Goal: Communication & Community: Answer question/provide support

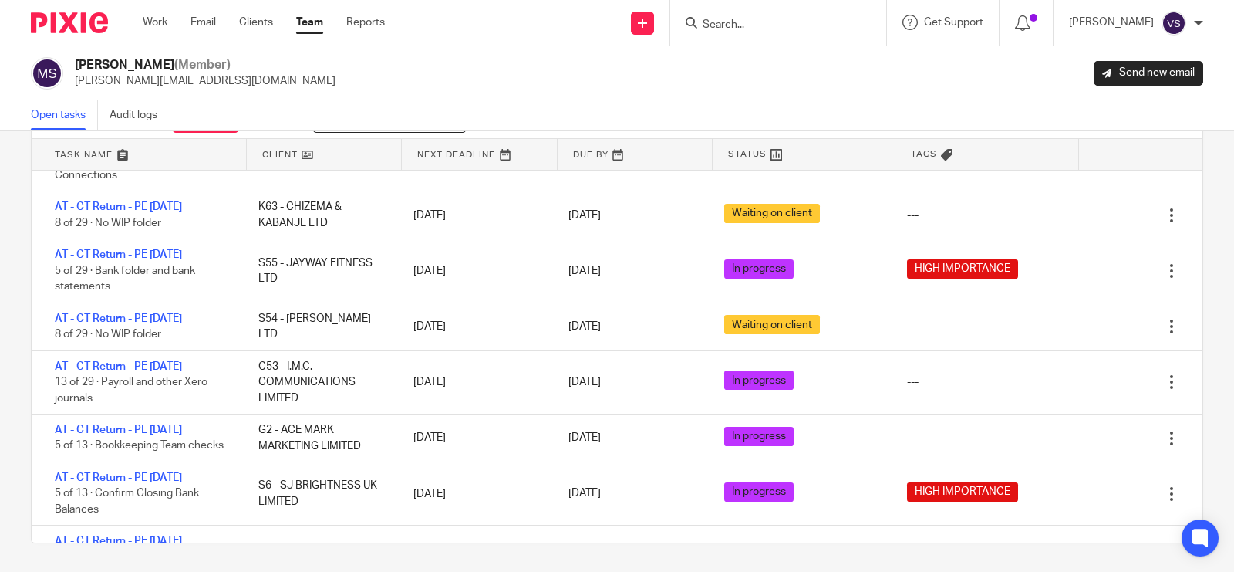
scroll to position [926, 0]
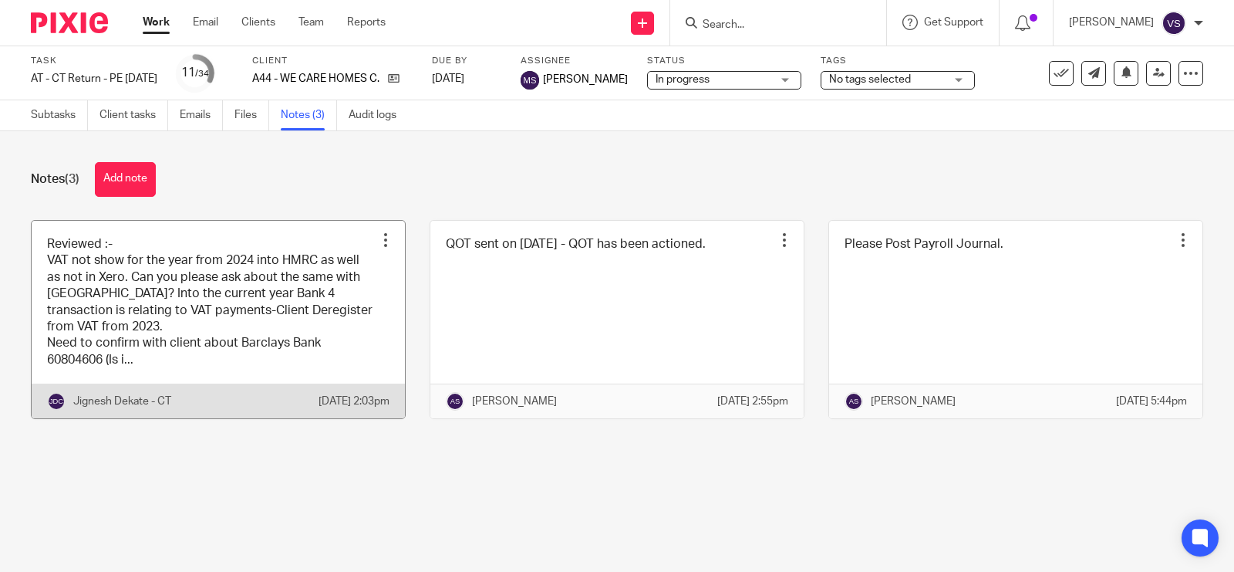
click at [224, 290] on link at bounding box center [218, 320] width 373 height 198
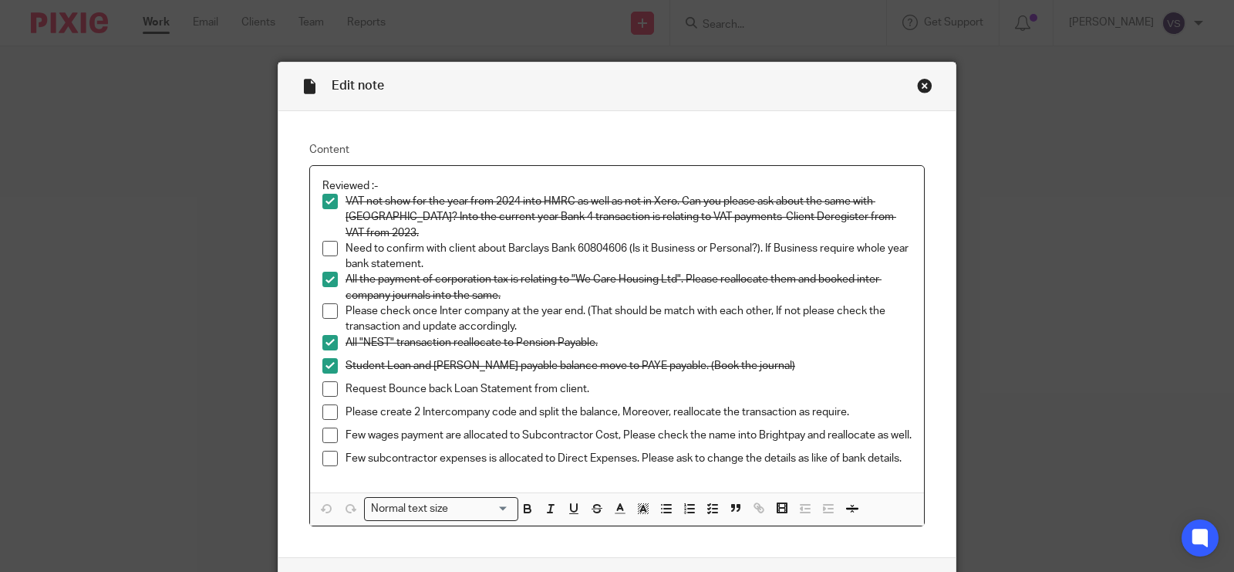
click at [326, 404] on span at bounding box center [329, 411] width 15 height 15
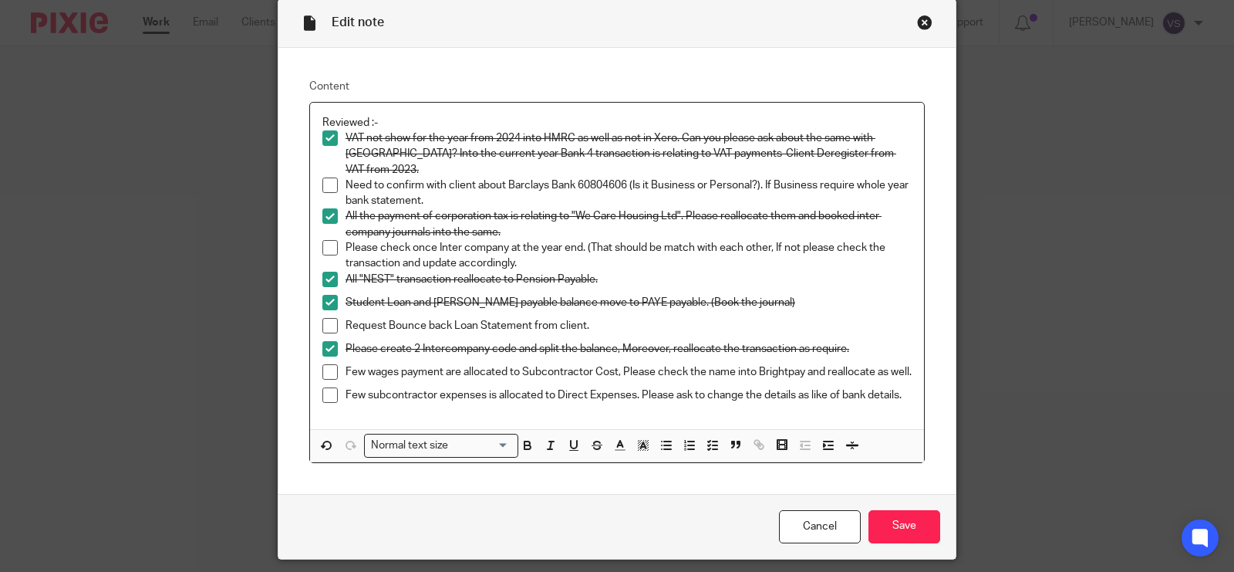
scroll to position [96, 0]
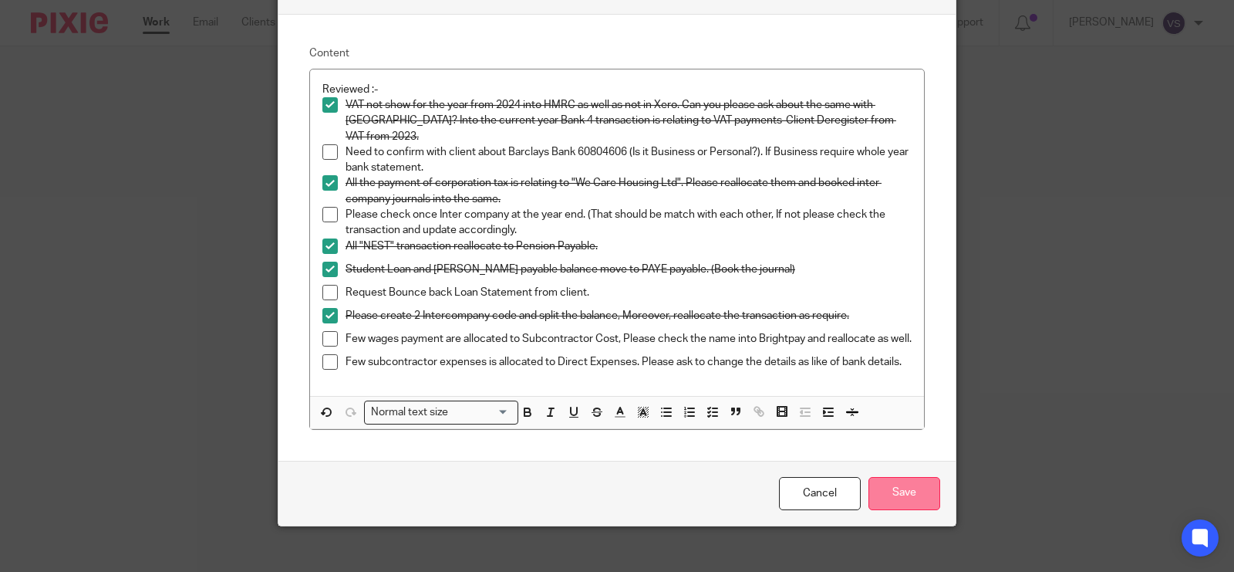
click at [909, 498] on input "Save" at bounding box center [904, 493] width 72 height 33
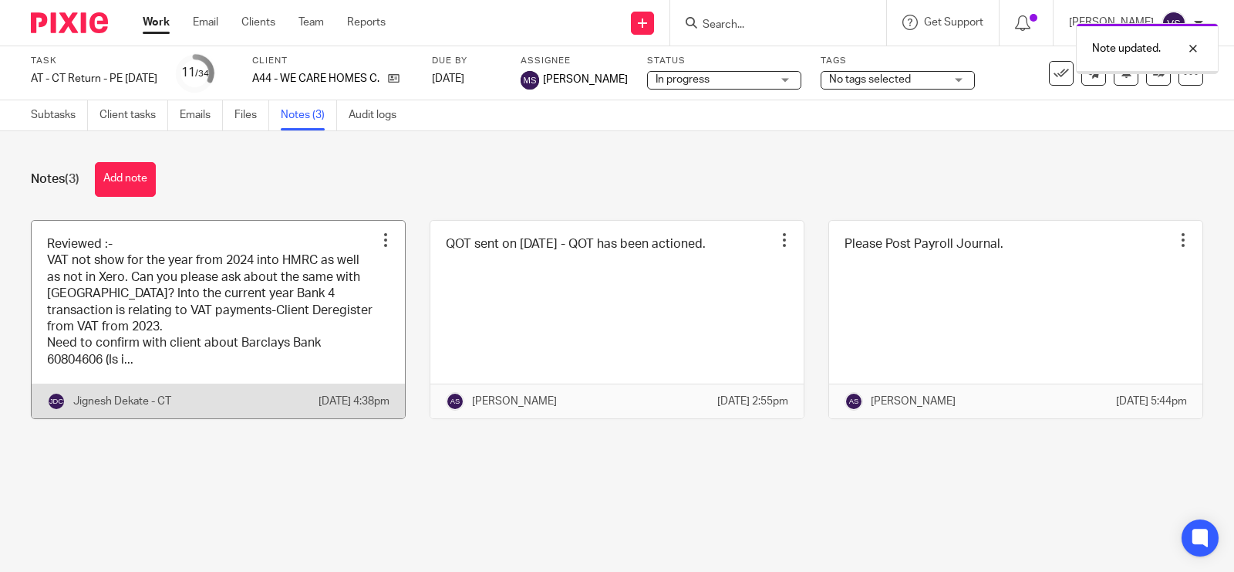
click at [258, 225] on link at bounding box center [218, 320] width 373 height 198
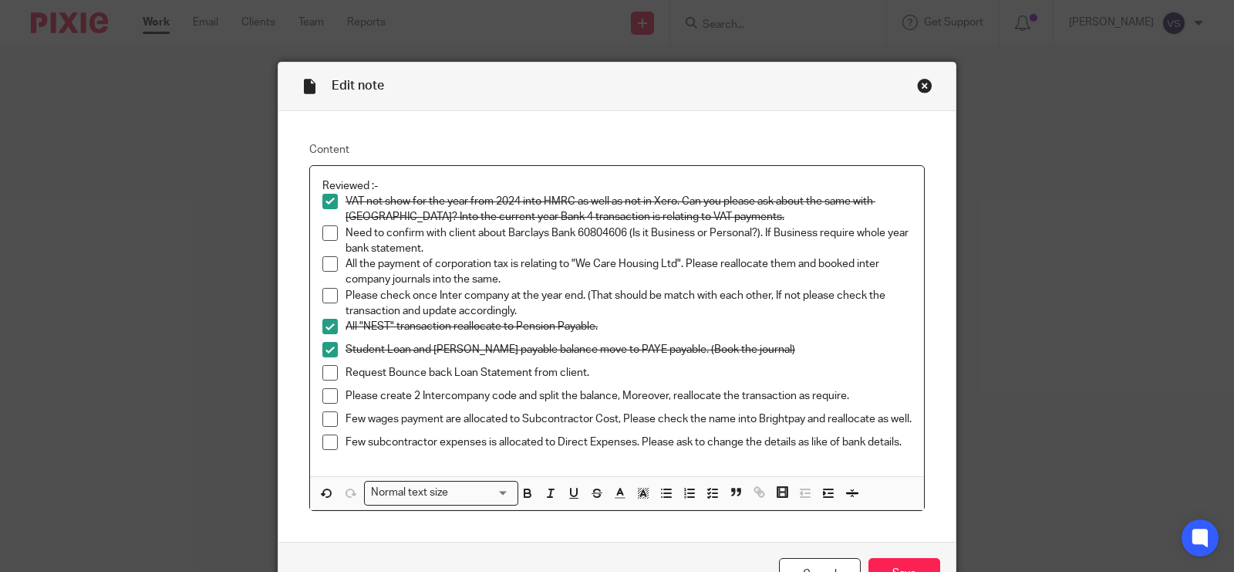
click at [324, 263] on span at bounding box center [329, 263] width 15 height 15
click at [322, 398] on span at bounding box center [329, 395] width 15 height 15
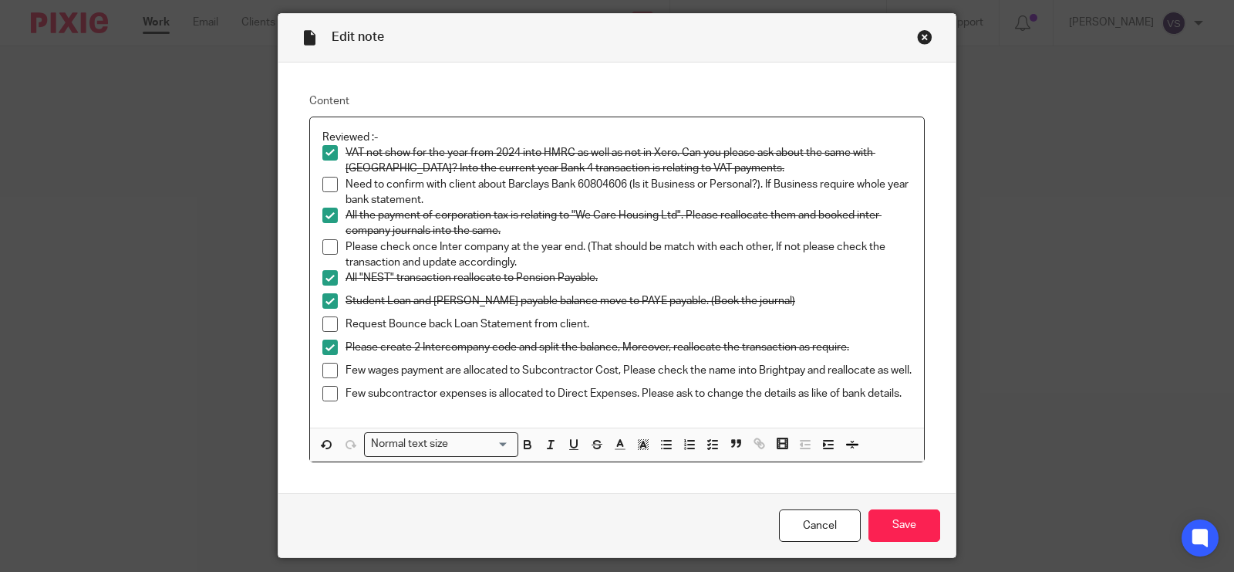
scroll to position [96, 0]
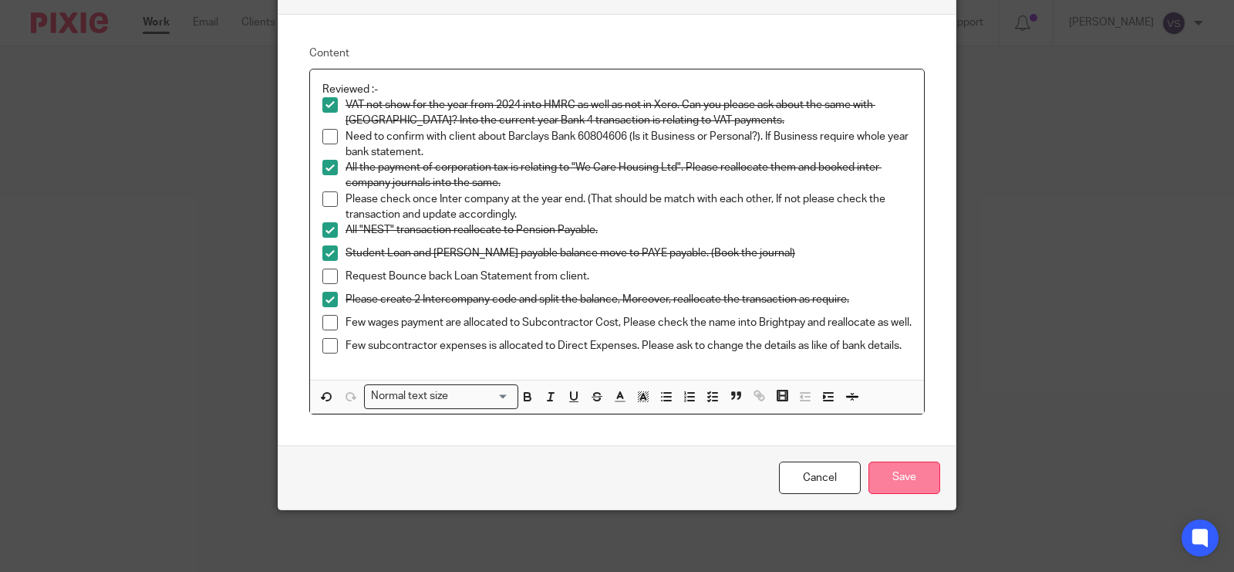
click at [899, 484] on input "Save" at bounding box center [904, 477] width 72 height 33
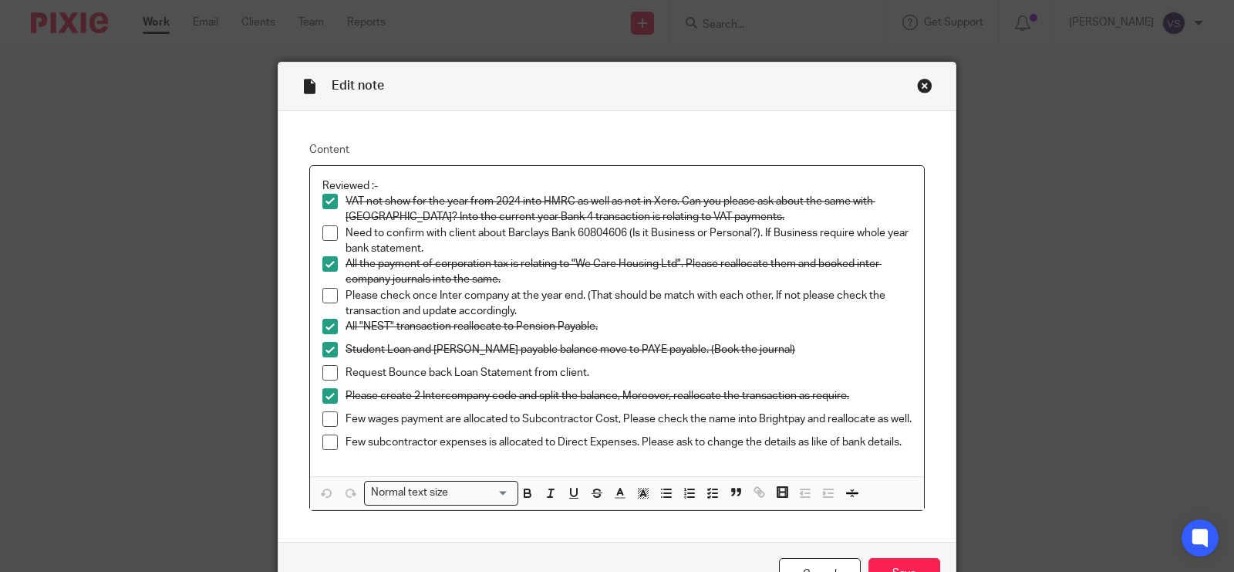
click at [322, 298] on span at bounding box center [329, 295] width 15 height 15
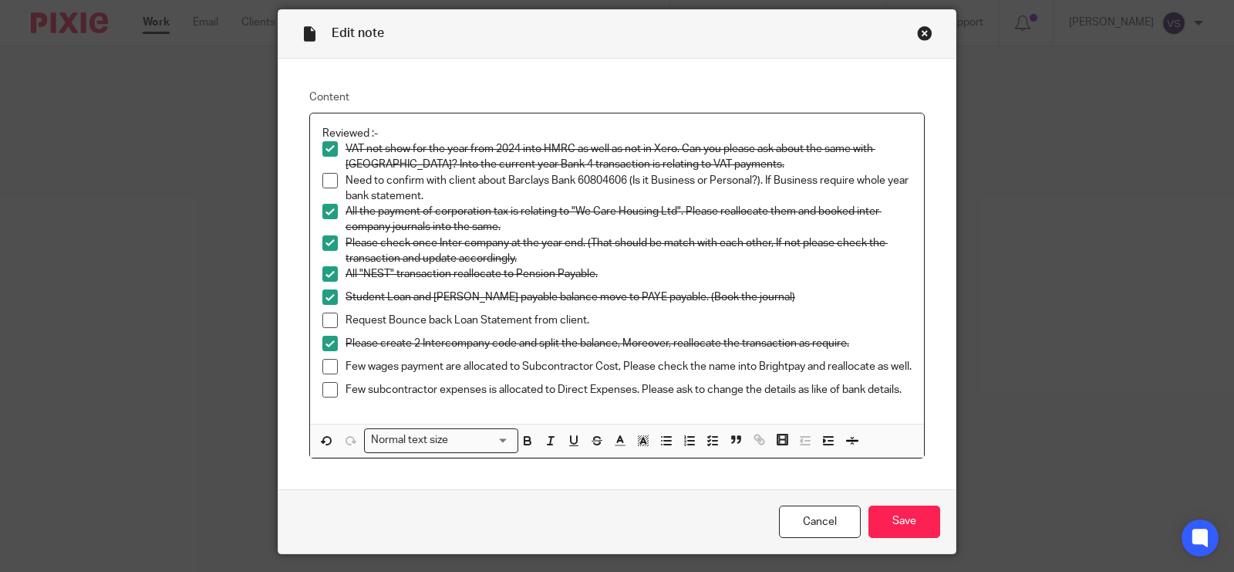
scroll to position [96, 0]
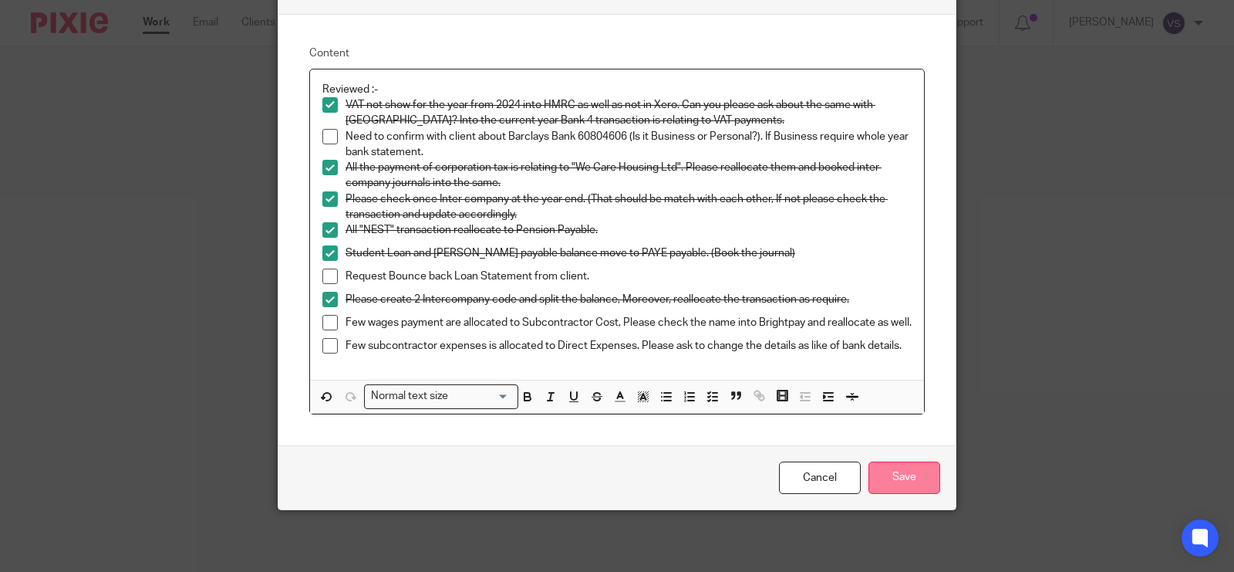
click at [900, 483] on input "Save" at bounding box center [904, 477] width 72 height 33
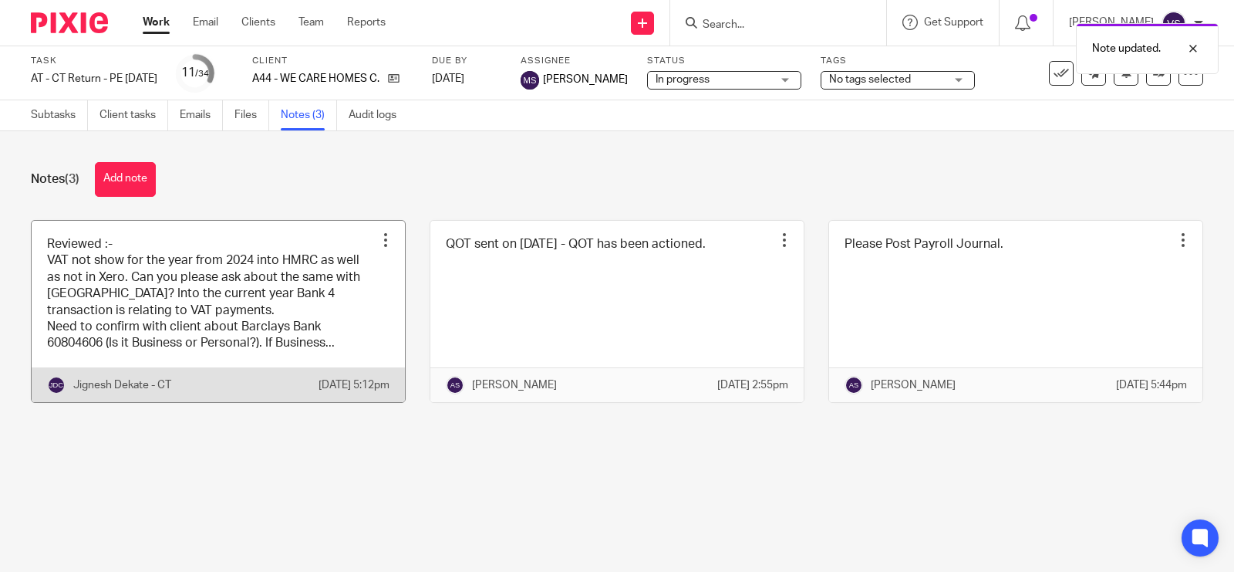
click at [245, 261] on link at bounding box center [218, 311] width 373 height 181
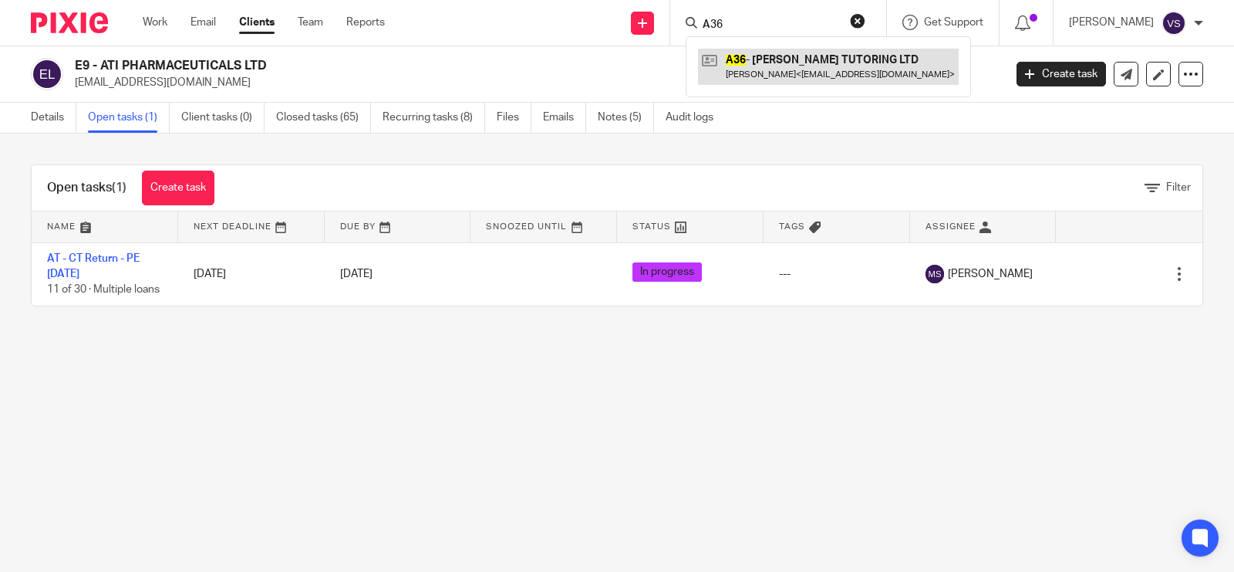
type input "A36"
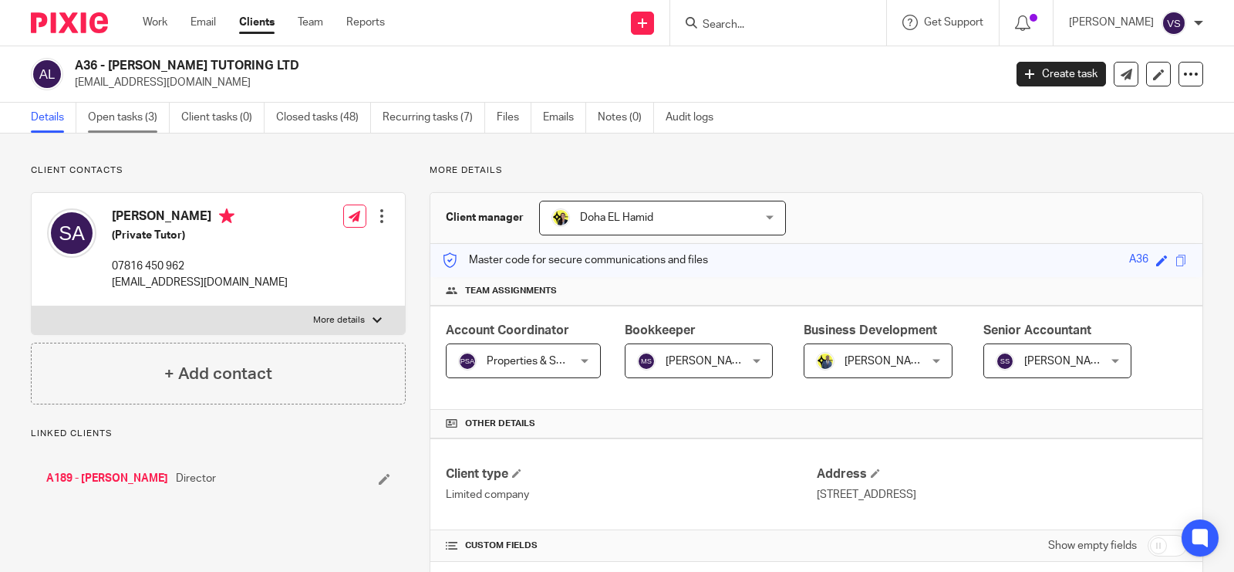
click at [137, 122] on link "Open tasks (3)" at bounding box center [129, 118] width 82 height 30
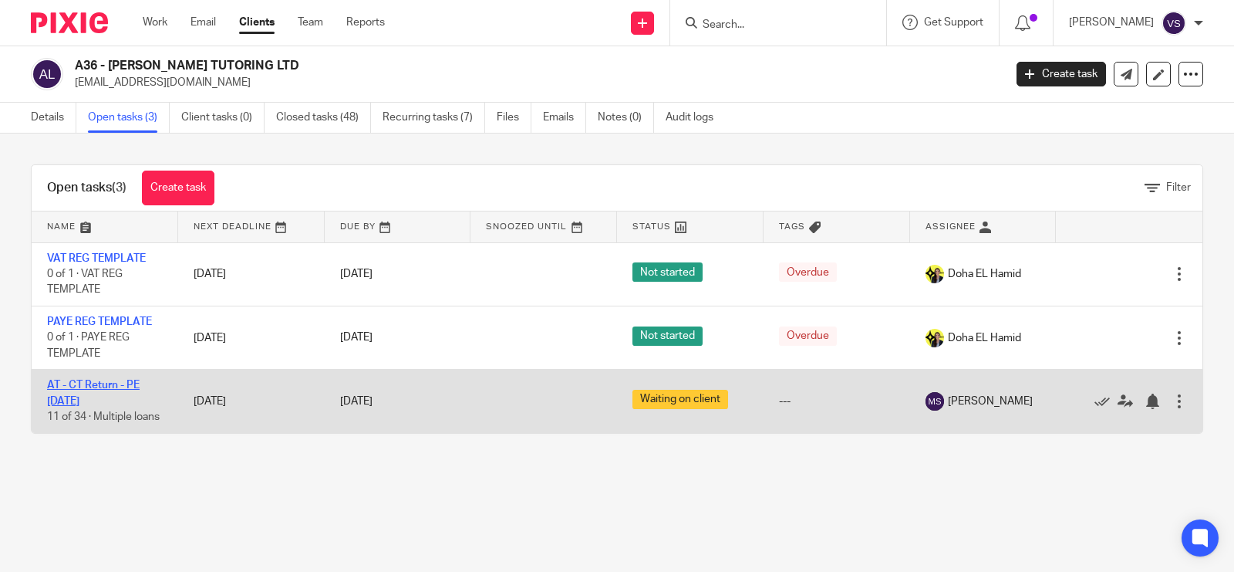
click at [106, 386] on link "AT - CT Return - PE 28-02-2025" at bounding box center [93, 392] width 93 height 26
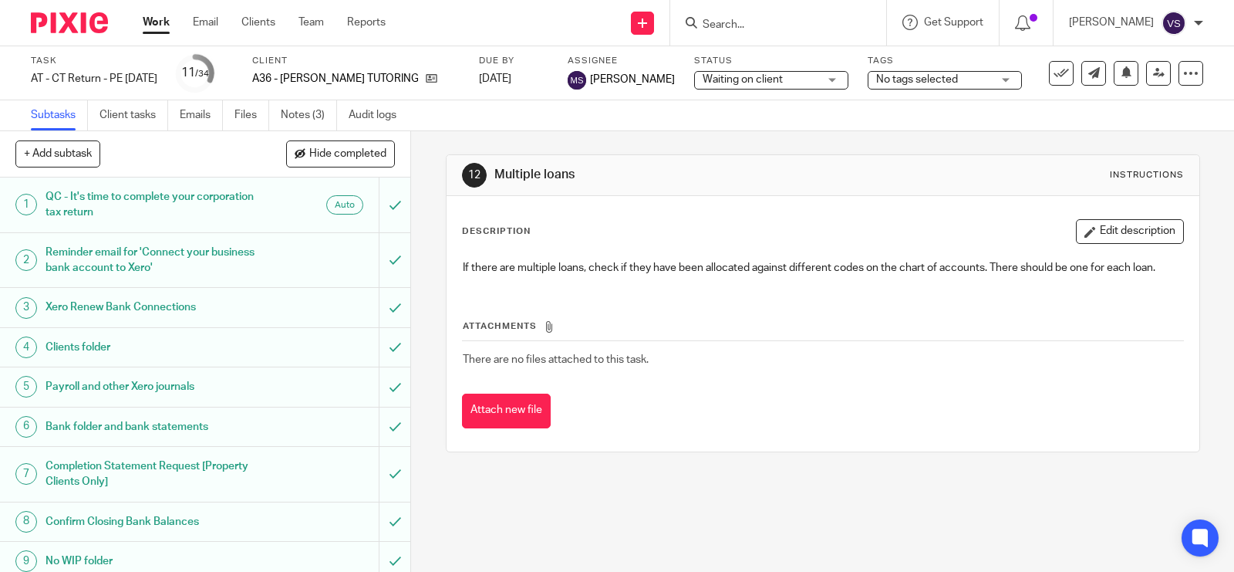
click at [225, 264] on h1 "Reminder email for 'Connect your business bank account to Xero'" at bounding box center [152, 260] width 212 height 39
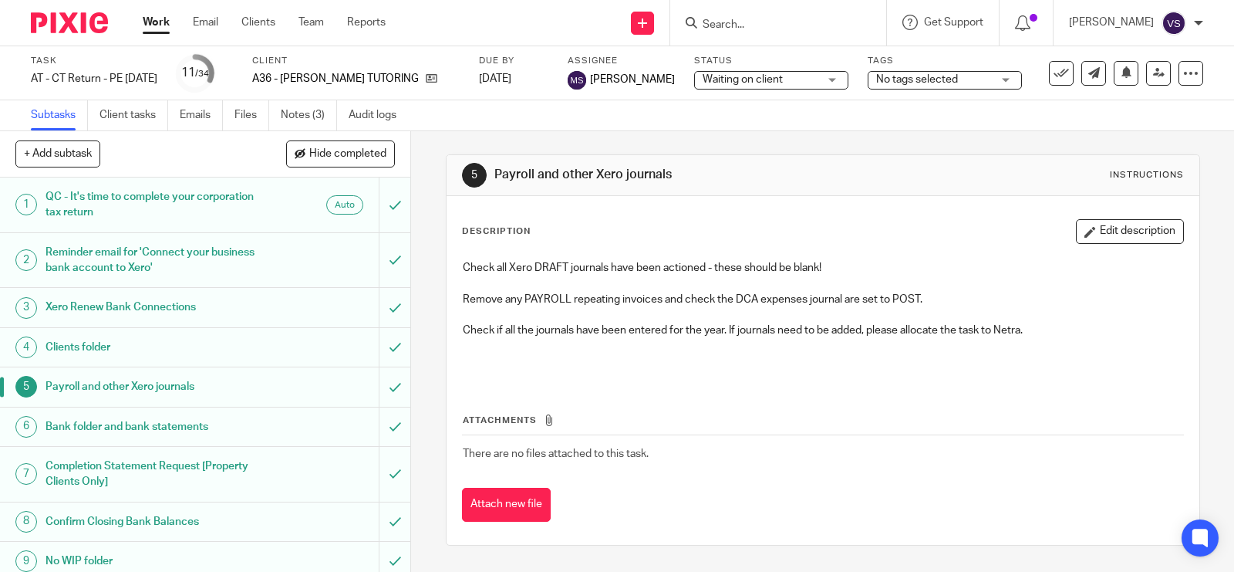
click at [182, 465] on h1 "Completion Statement Request [Property Clients Only]" at bounding box center [152, 473] width 212 height 39
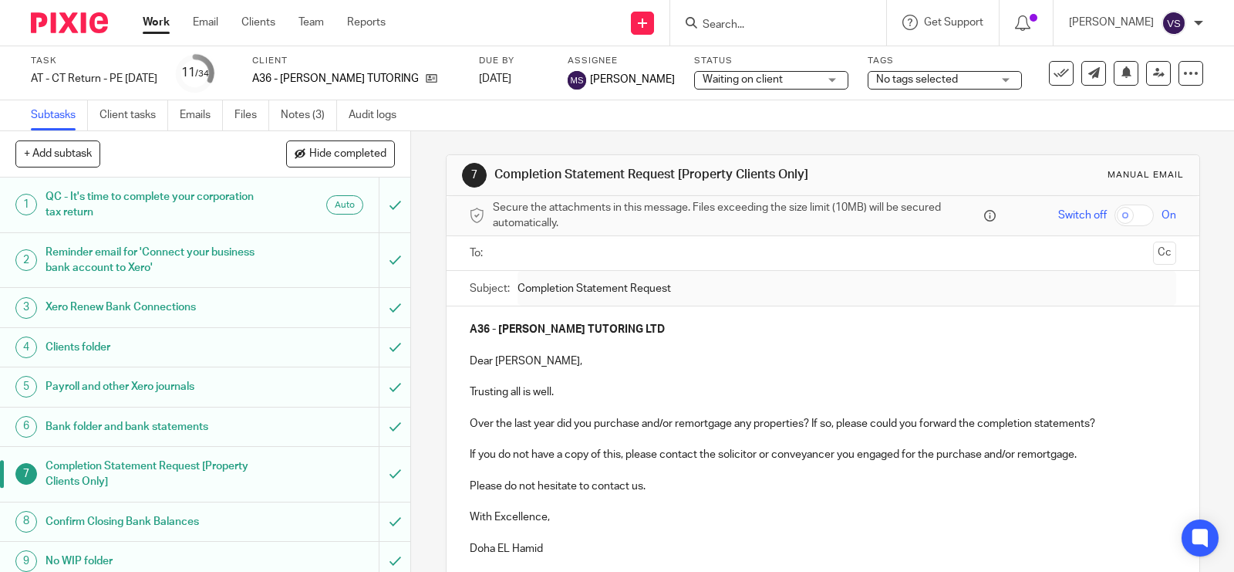
click at [190, 522] on h1 "Confirm Closing Bank Balances" at bounding box center [152, 521] width 212 height 23
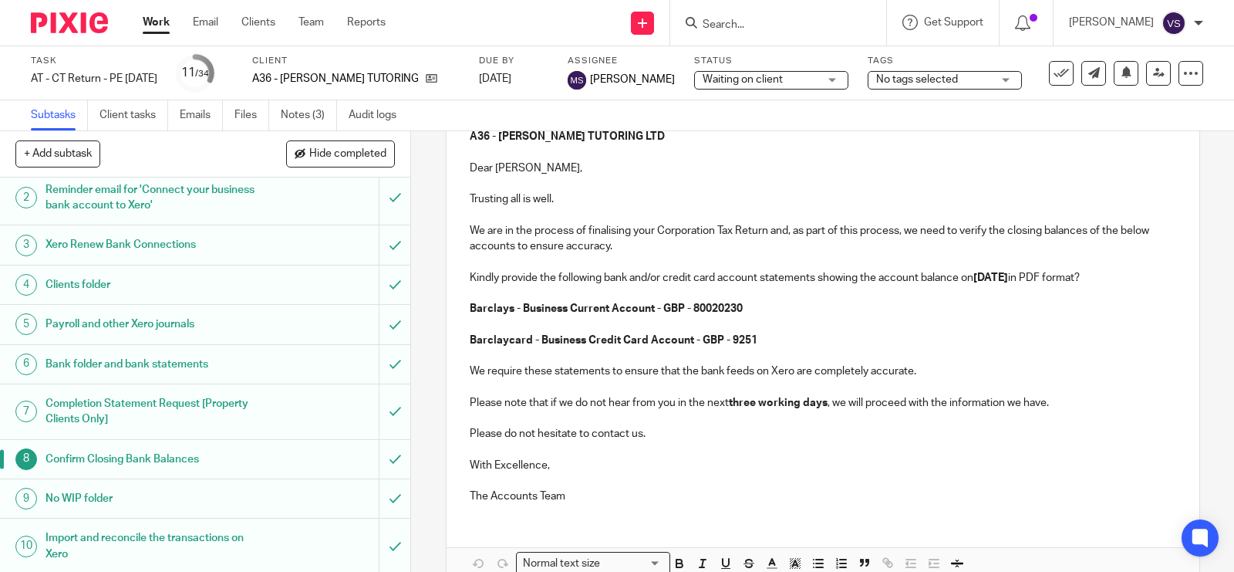
scroll to position [96, 0]
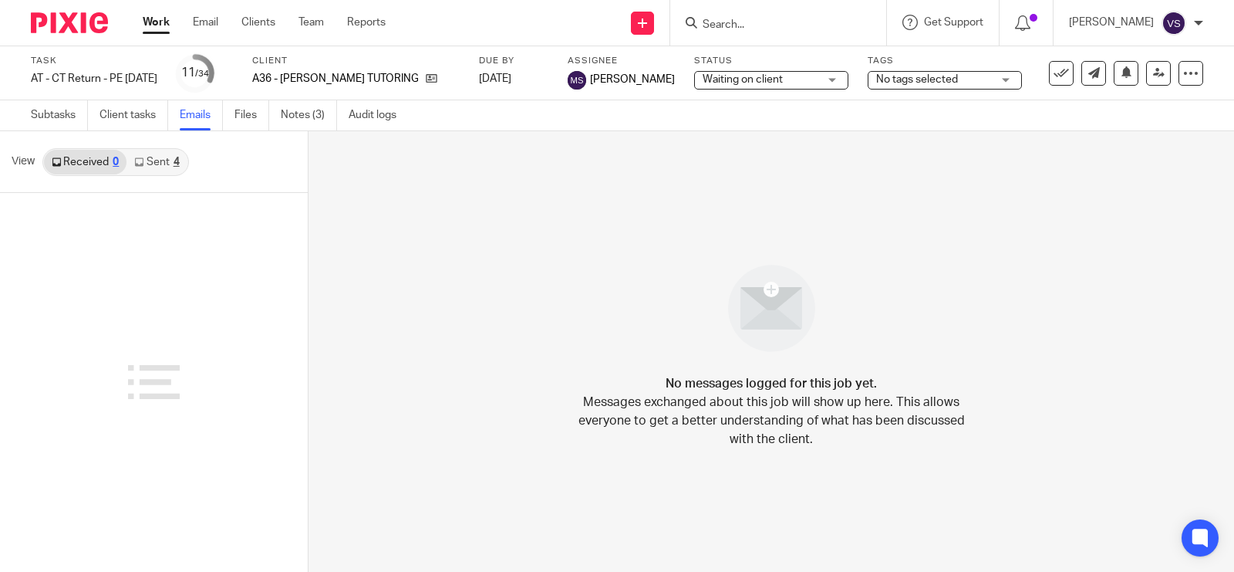
click at [150, 159] on link "Sent 4" at bounding box center [156, 162] width 60 height 25
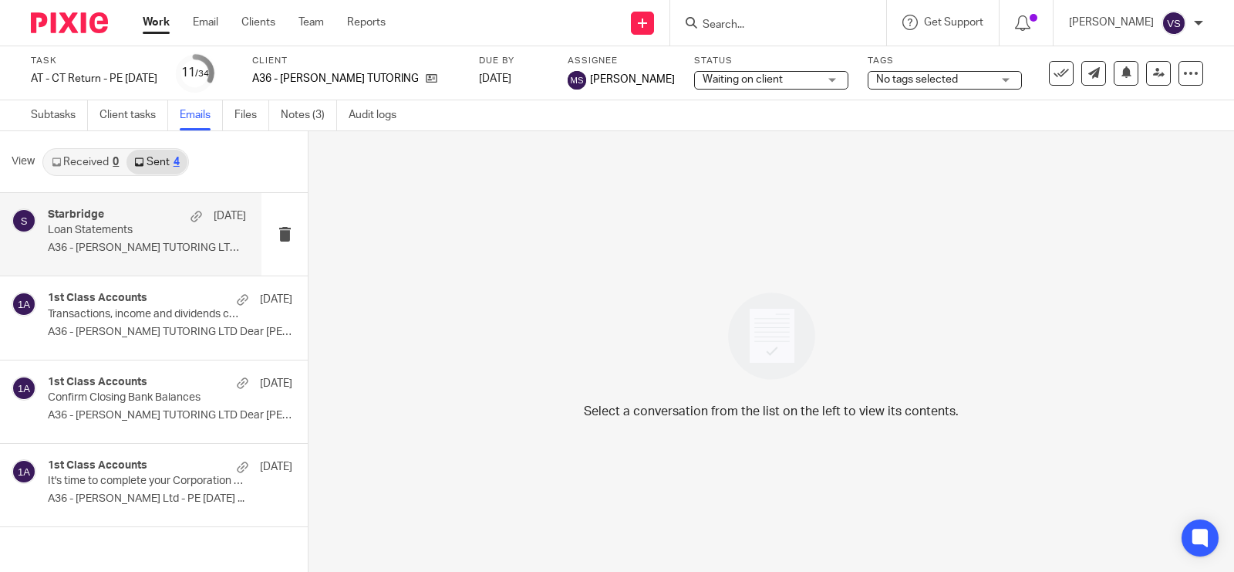
click at [102, 235] on p "Loan Statements" at bounding box center [127, 230] width 159 height 13
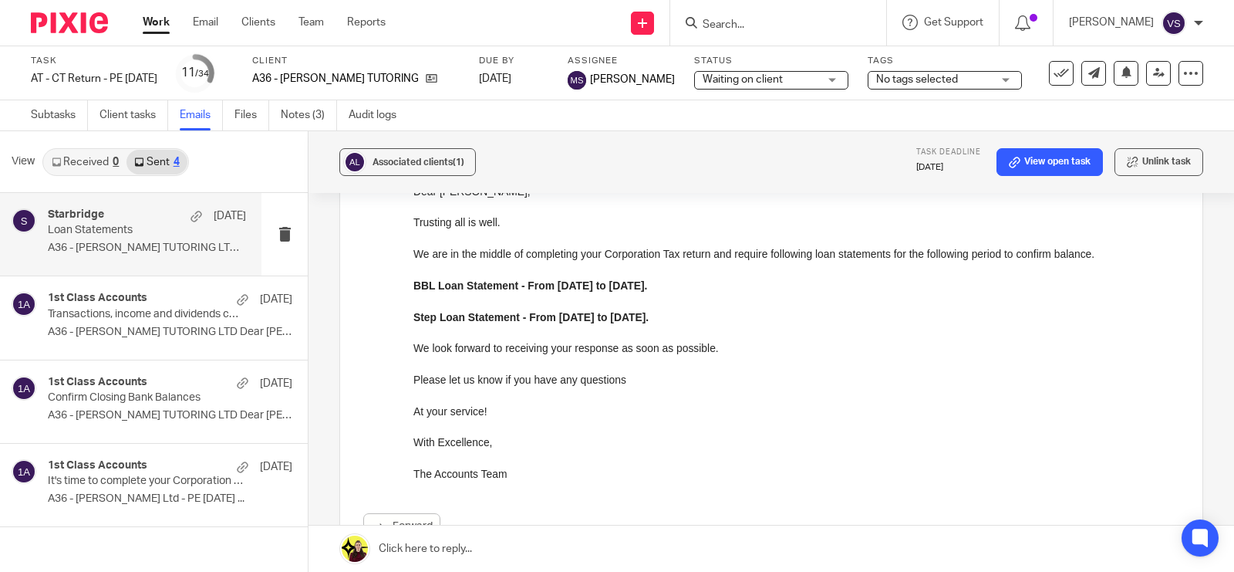
scroll to position [96, 0]
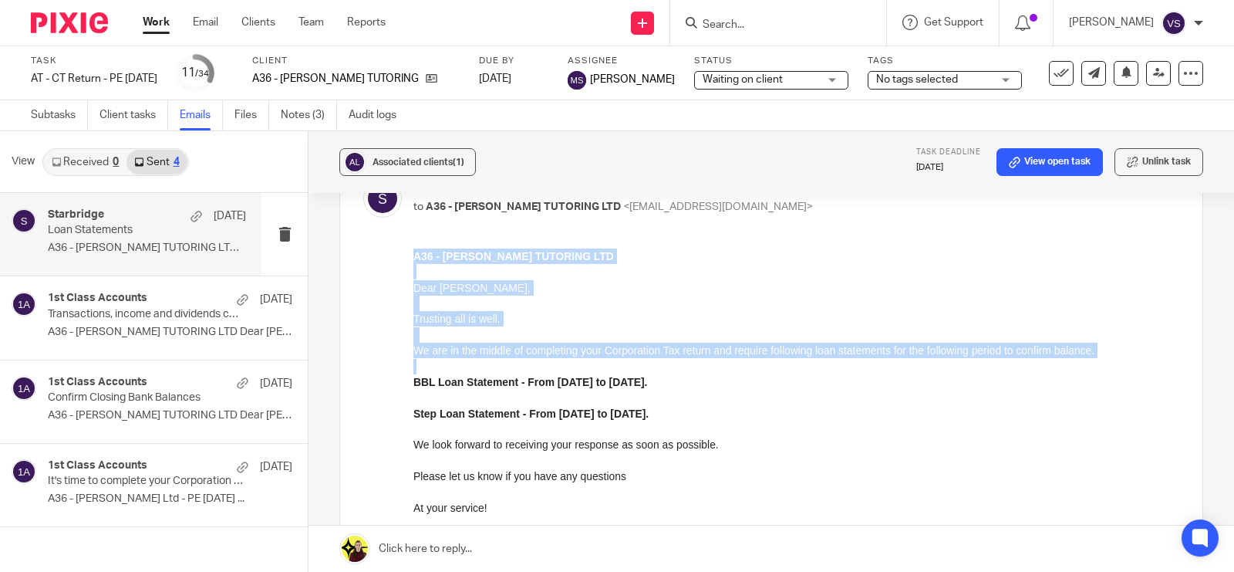
drag, startPoint x: 413, startPoint y: 255, endPoint x: 490, endPoint y: 391, distance: 156.4
click at [490, 391] on div "A36 - SAM TUTORING LTD Dear Samuel, Trusting all is well. We are in the middle …" at bounding box center [796, 412] width 766 height 329
click at [754, 362] on p at bounding box center [796, 366] width 766 height 15
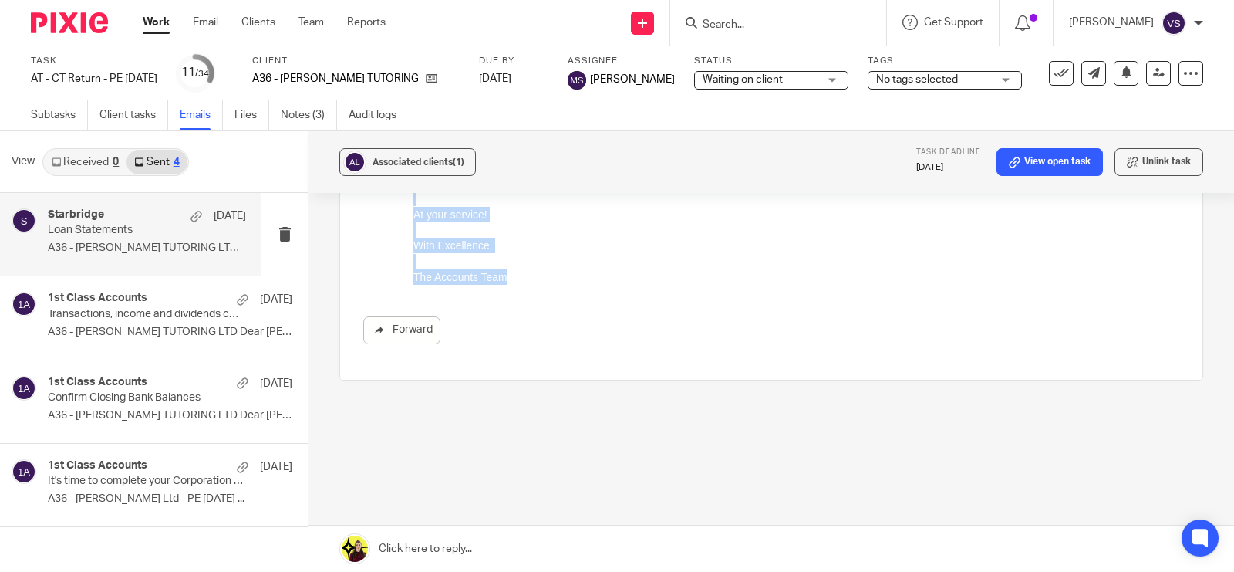
scroll to position [399, 0]
drag, startPoint x: 413, startPoint y: -41, endPoint x: 525, endPoint y: 282, distance: 341.2
click at [525, 276] on html "A36 - SAM TUTORING LTD Dear Samuel, Trusting all is well. We are in the middle …" at bounding box center [796, 111] width 766 height 330
copy div "A36 - SAM TUTORING LTD Dear Samuel, Trusting all is well. We are in the middle …"
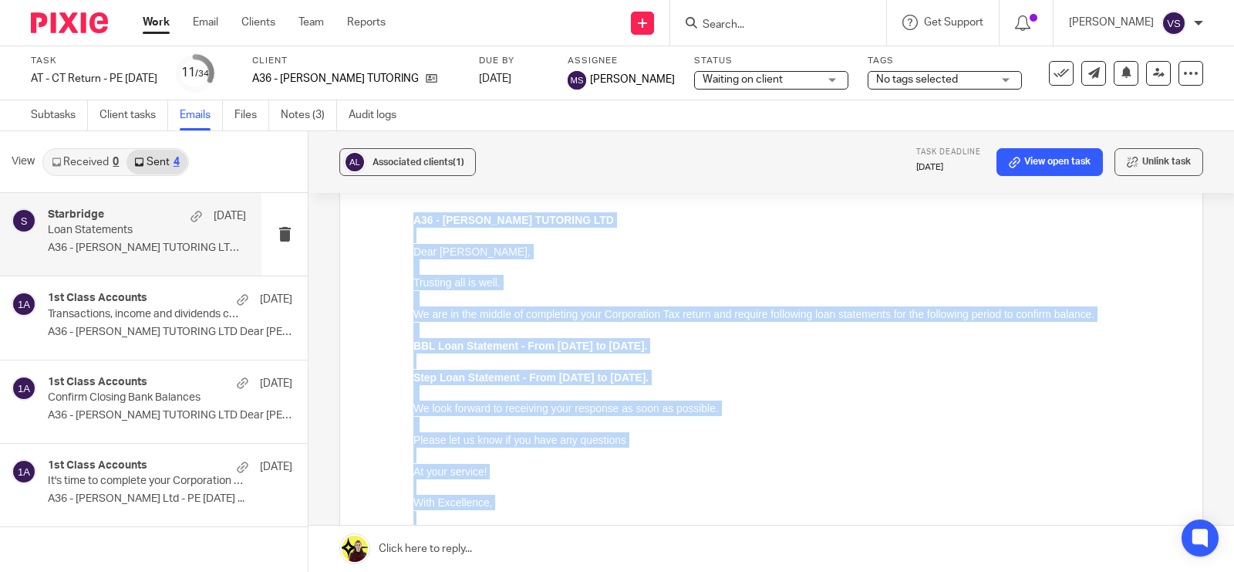
scroll to position [0, 0]
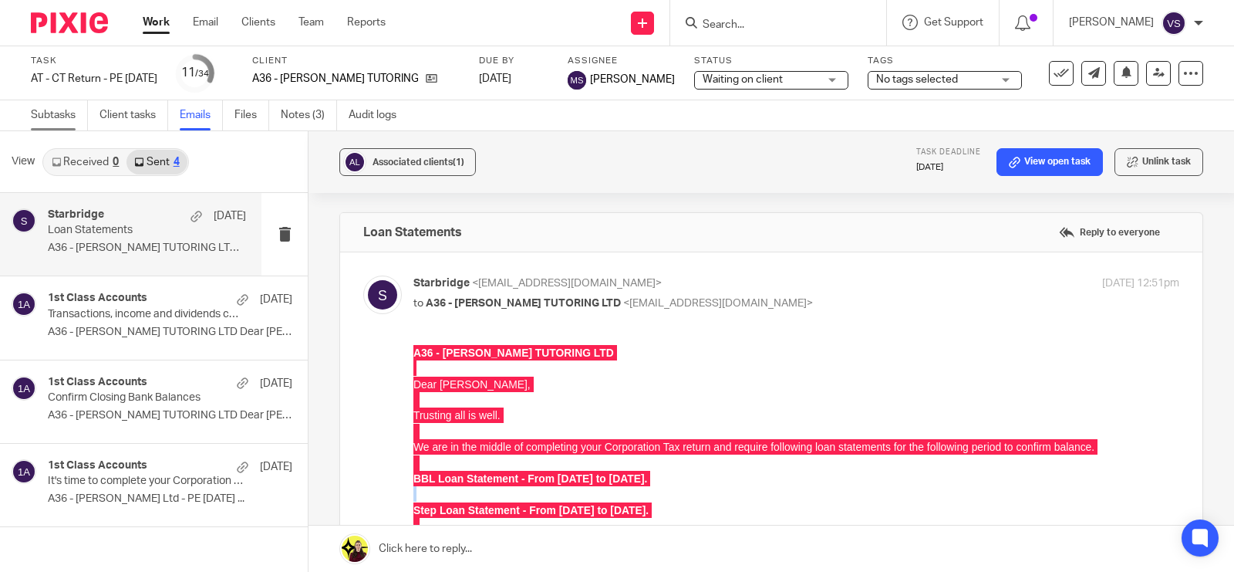
click at [59, 106] on link "Subtasks" at bounding box center [59, 115] width 57 height 30
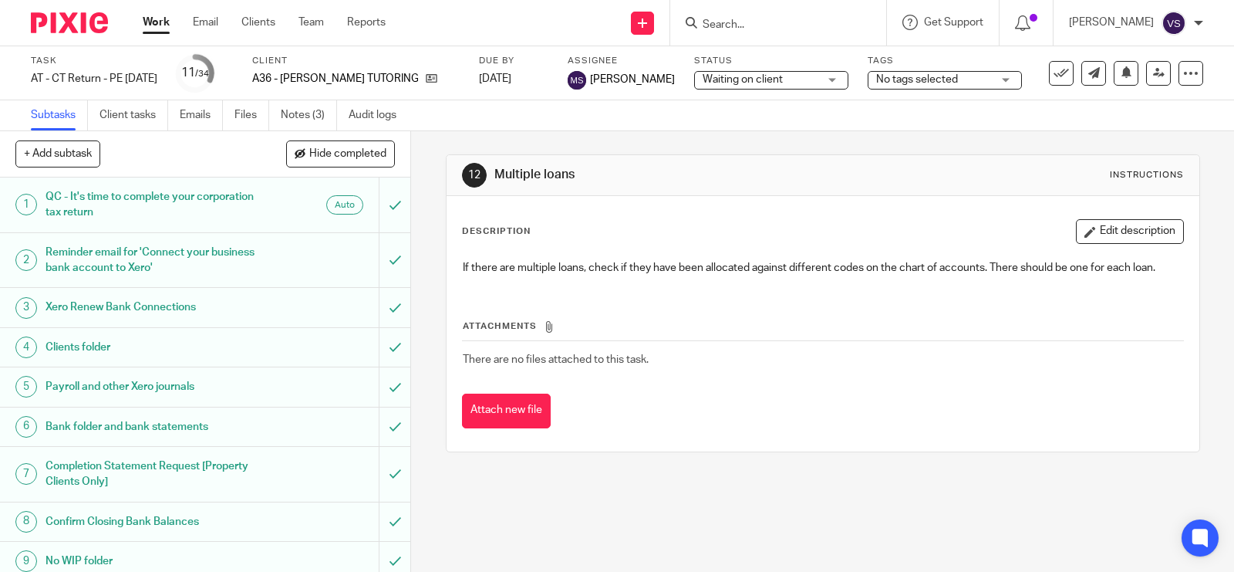
click at [207, 253] on h1 "Reminder email for 'Connect your business bank account to Xero'" at bounding box center [152, 260] width 212 height 39
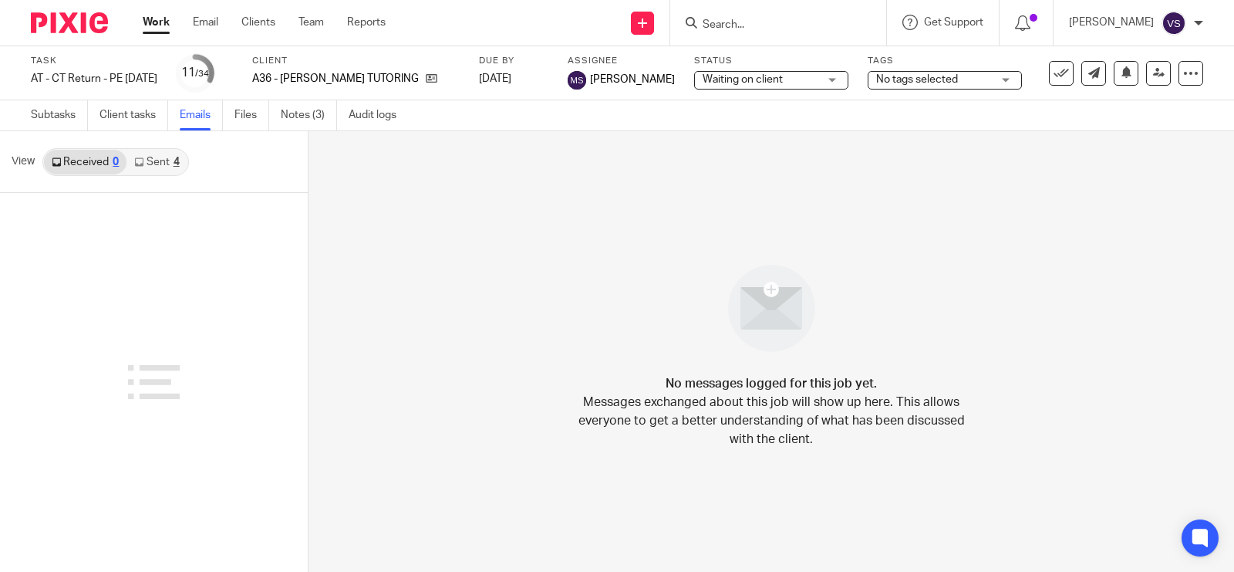
click at [170, 150] on link "Sent 4" at bounding box center [156, 162] width 60 height 25
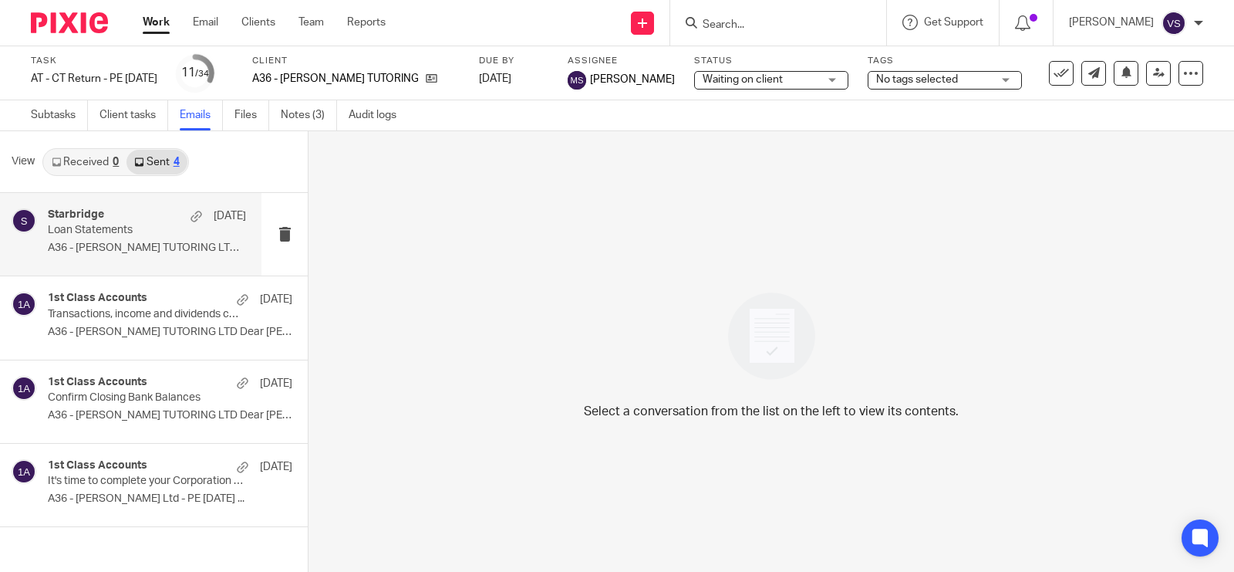
click at [145, 206] on div "Starbridge 6 Jun Loan Statements A36 - SAM TUTORING LTD Dear Samuel, ..." at bounding box center [130, 234] width 261 height 83
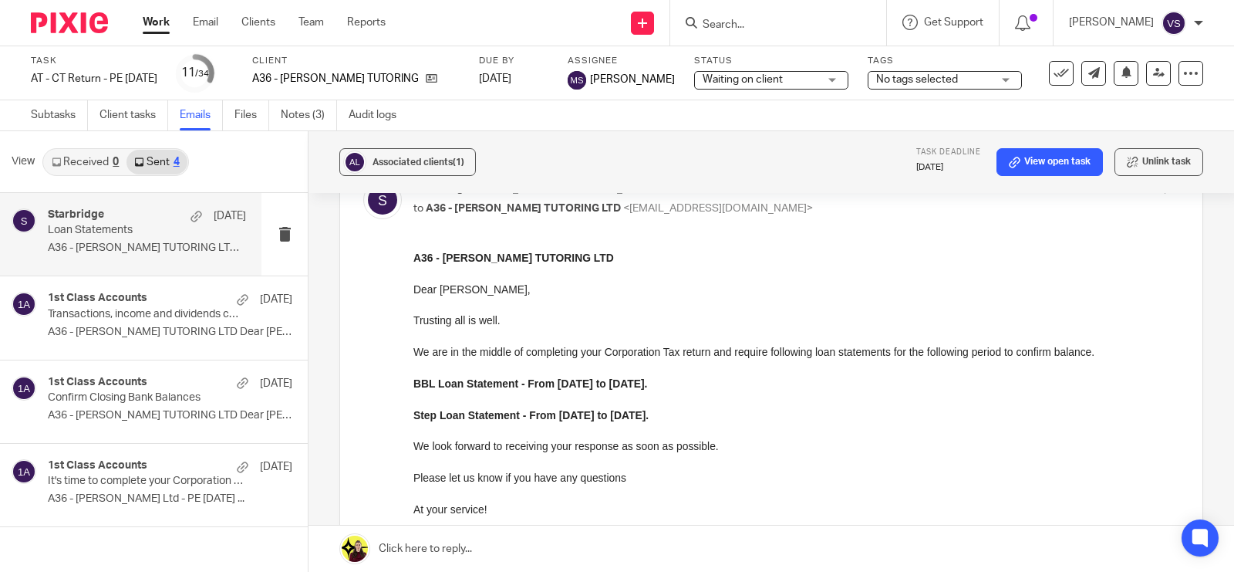
scroll to position [96, 0]
drag, startPoint x: 821, startPoint y: 497, endPoint x: 460, endPoint y: 284, distance: 419.4
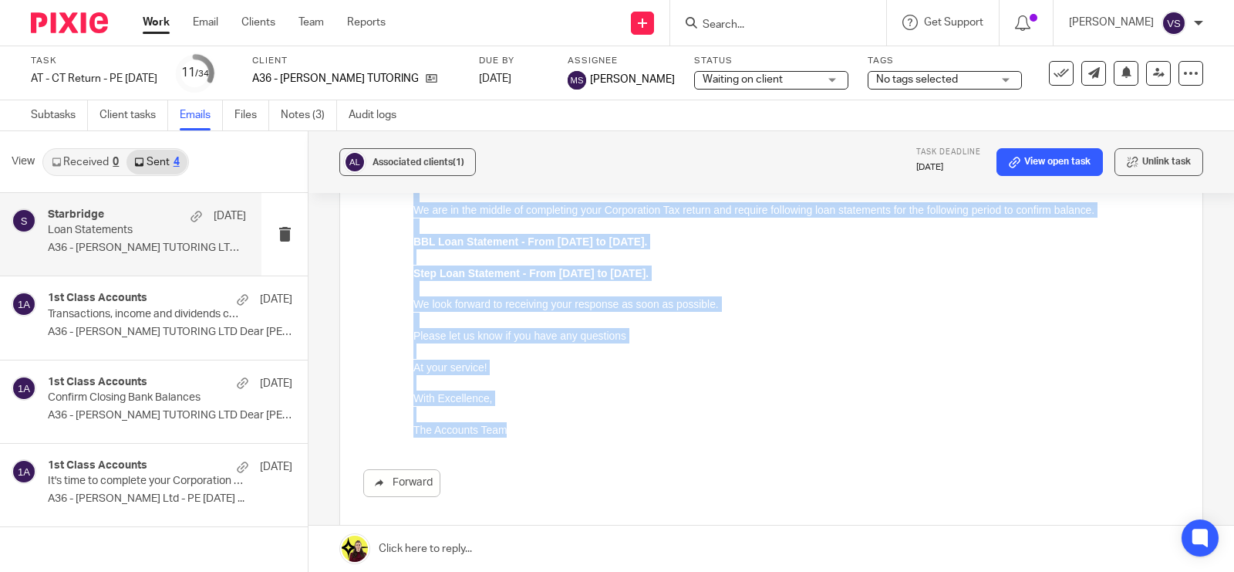
scroll to position [255, 0]
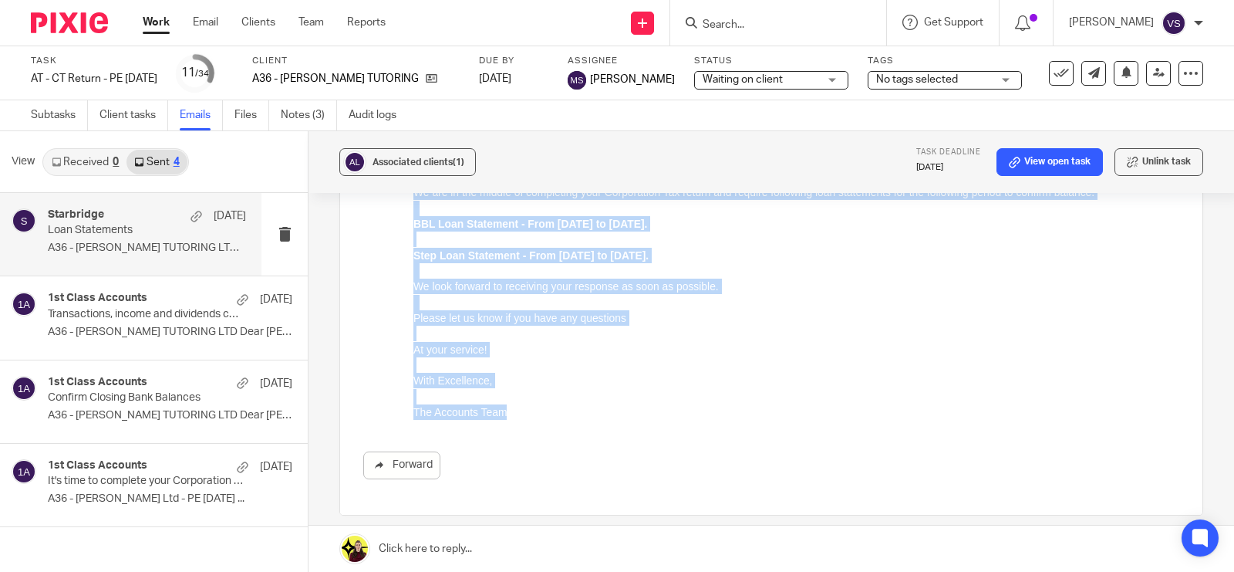
drag, startPoint x: 413, startPoint y: 99, endPoint x: 516, endPoint y: 416, distance: 332.4
click at [516, 416] on div "A36 - SAM TUTORING LTD Dear Samuel, Trusting all is well. We are in the middle …" at bounding box center [796, 254] width 766 height 329
copy div "A36 - SAM TUTORING LTD Dear Samuel, Trusting all is well. We are in the middle …"
click at [514, 268] on p at bounding box center [796, 270] width 766 height 15
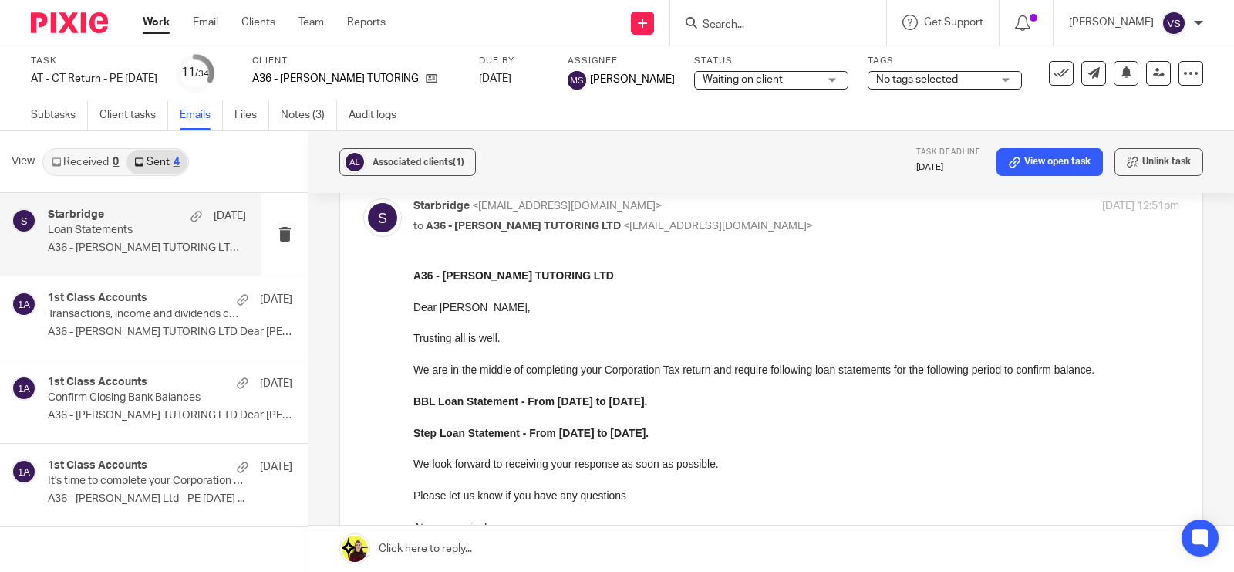
scroll to position [0, 0]
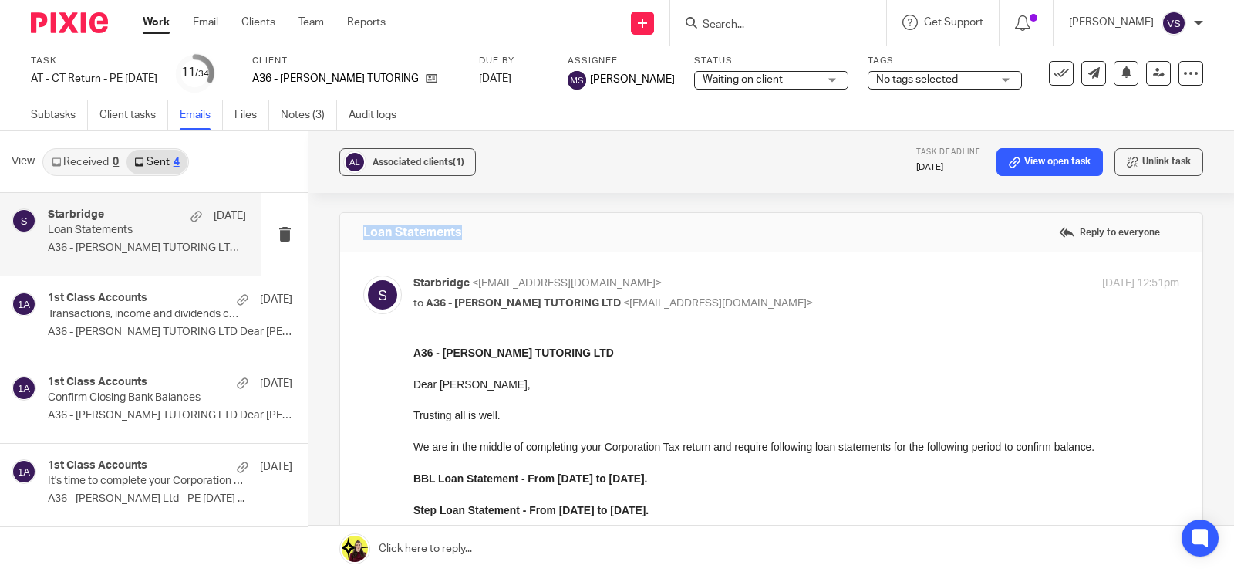
drag, startPoint x: 359, startPoint y: 231, endPoint x: 461, endPoint y: 240, distance: 102.9
click at [461, 240] on div "Loan Statements Reply to everyone" at bounding box center [771, 232] width 862 height 39
copy h4 "Loan Statements"
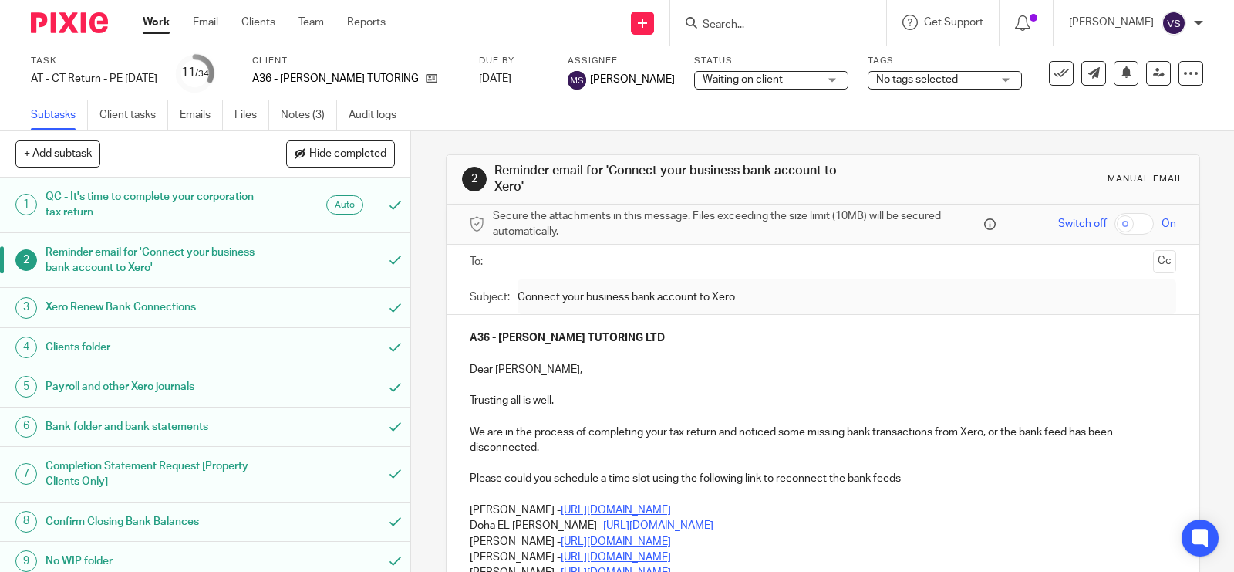
click at [212, 387] on h1 "Payroll and other Xero journals" at bounding box center [152, 386] width 212 height 23
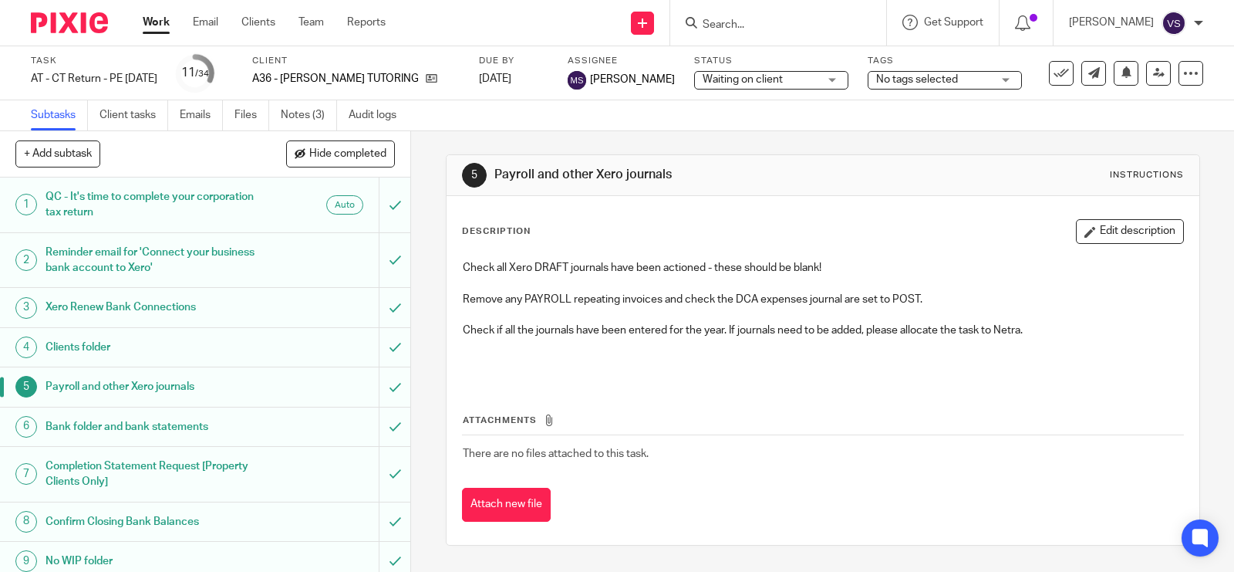
scroll to position [96, 0]
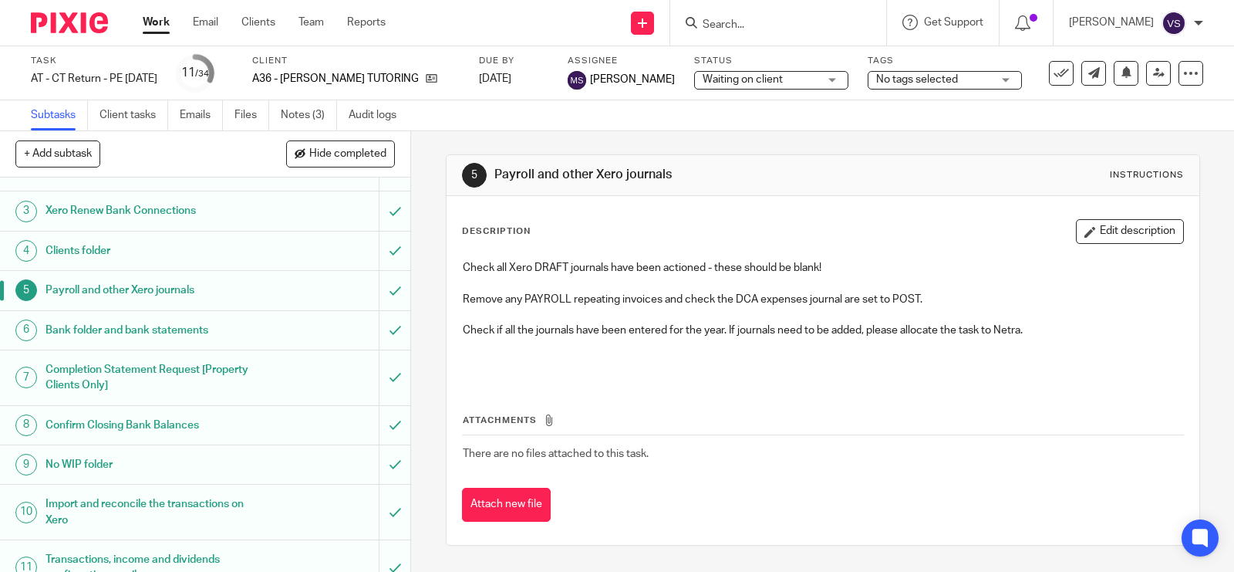
click at [221, 368] on h1 "Completion Statement Request [Property Clients Only]" at bounding box center [152, 377] width 212 height 39
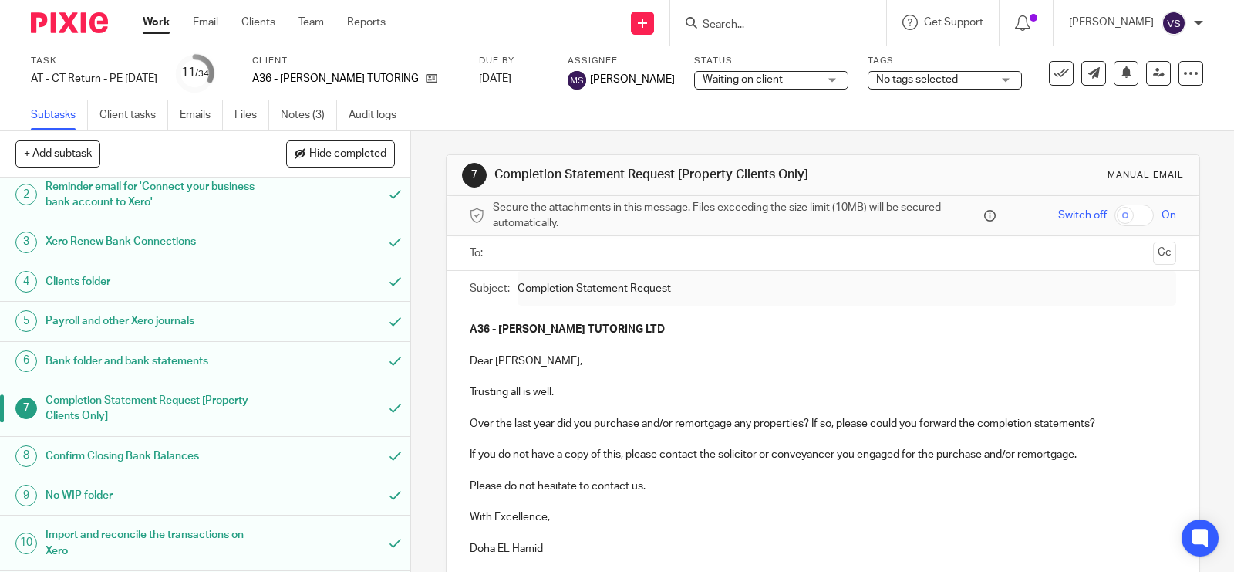
scroll to position [96, 0]
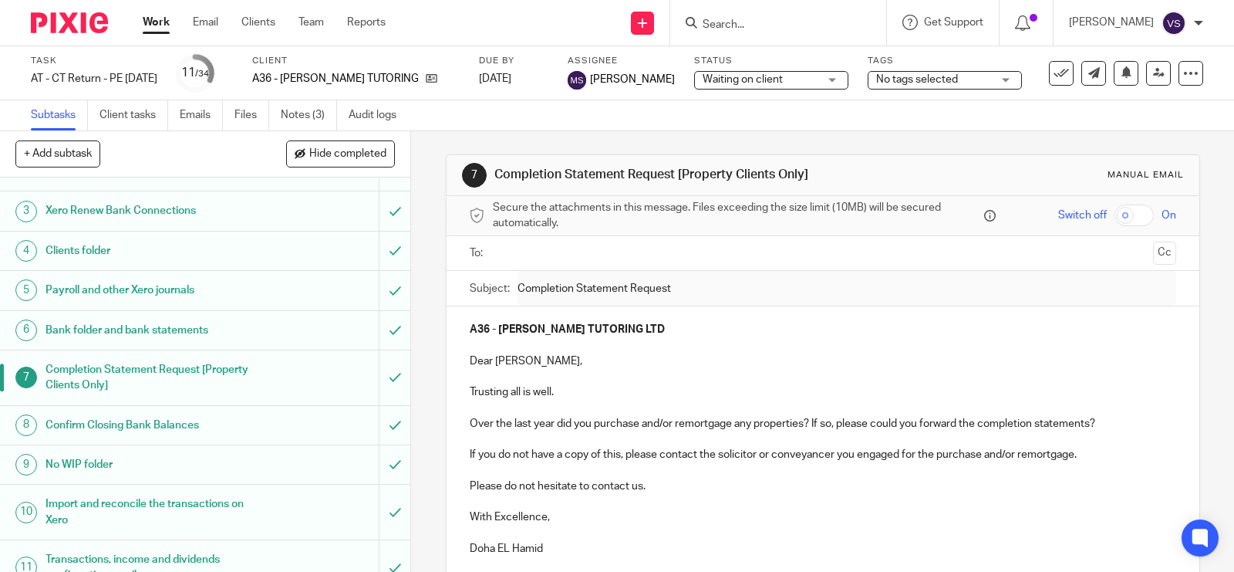
click at [206, 432] on h1 "Confirm Closing Bank Balances" at bounding box center [152, 424] width 212 height 23
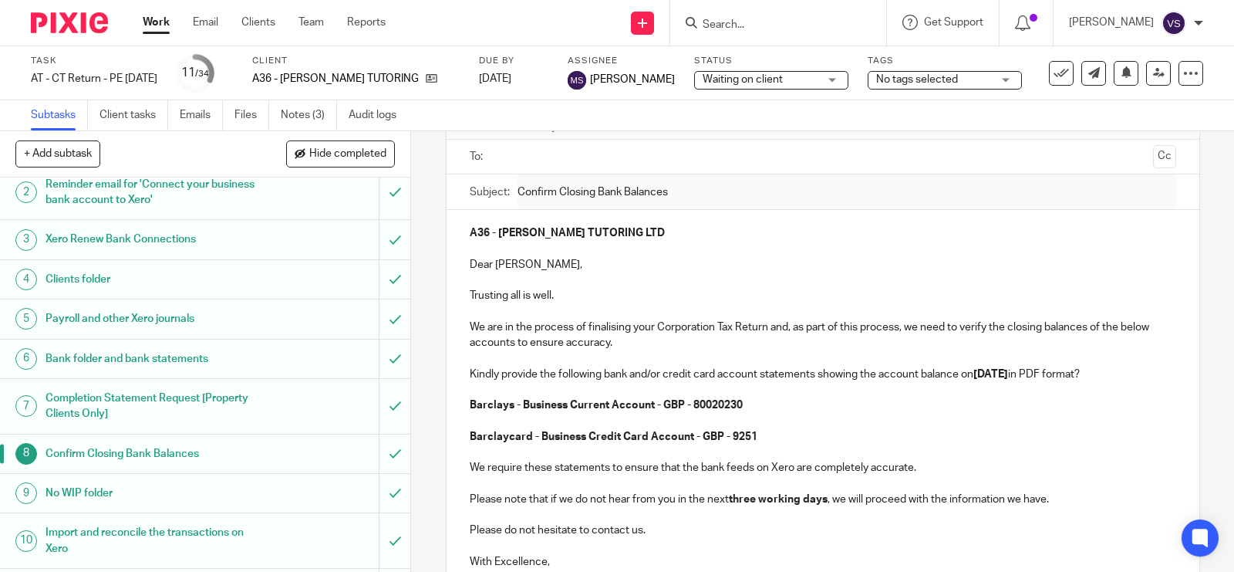
scroll to position [96, 0]
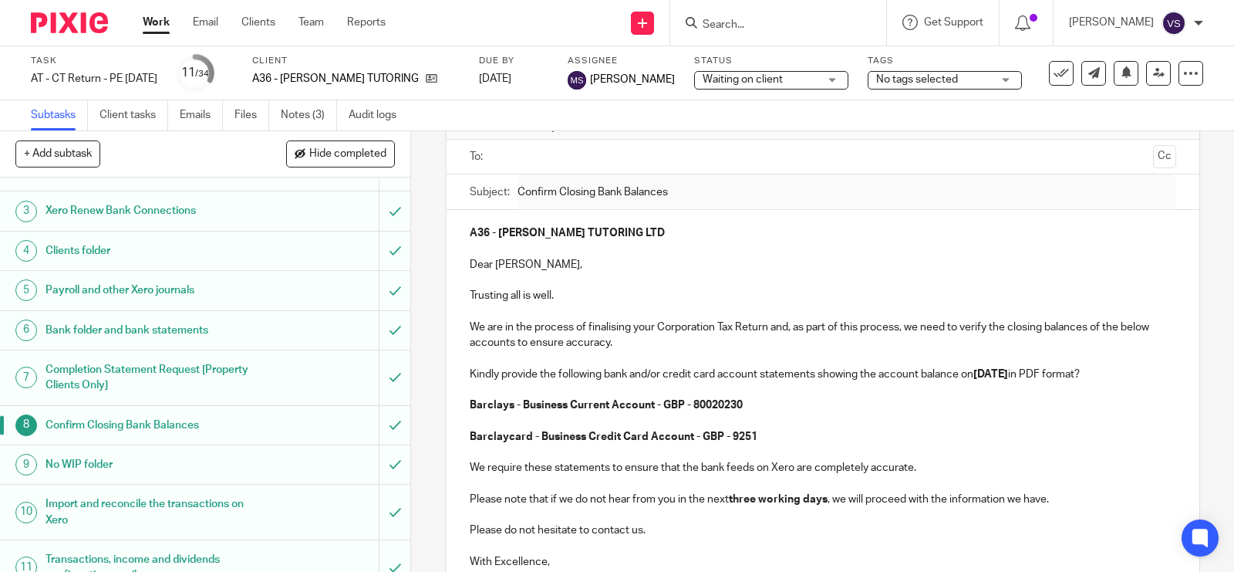
click at [214, 499] on h1 "Import and reconcile the transactions on Xero" at bounding box center [152, 511] width 212 height 39
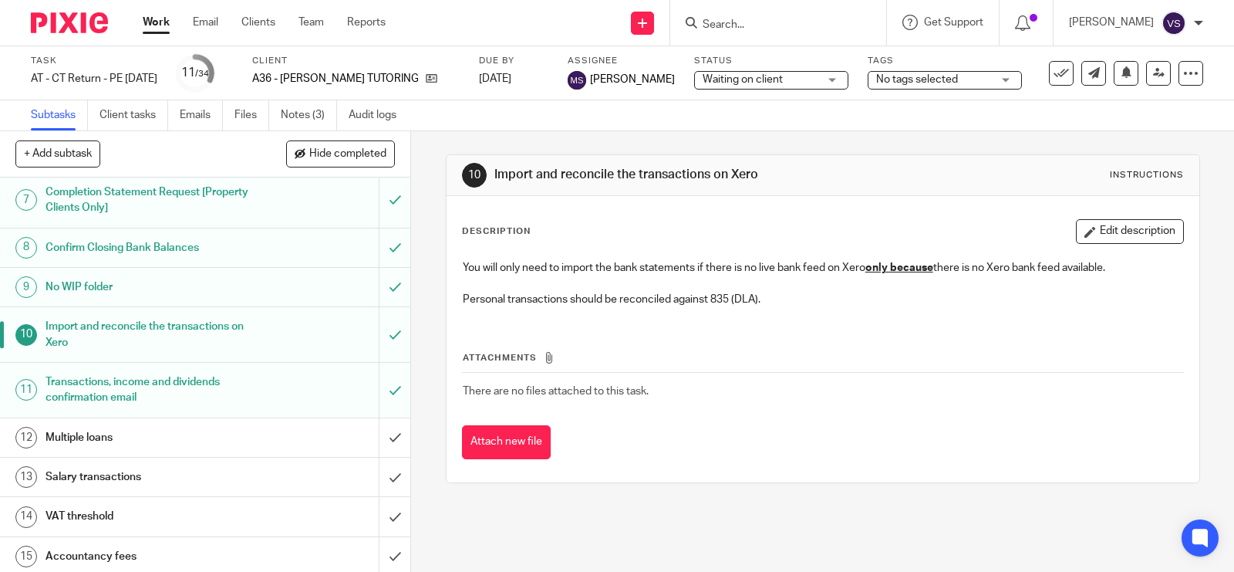
scroll to position [289, 0]
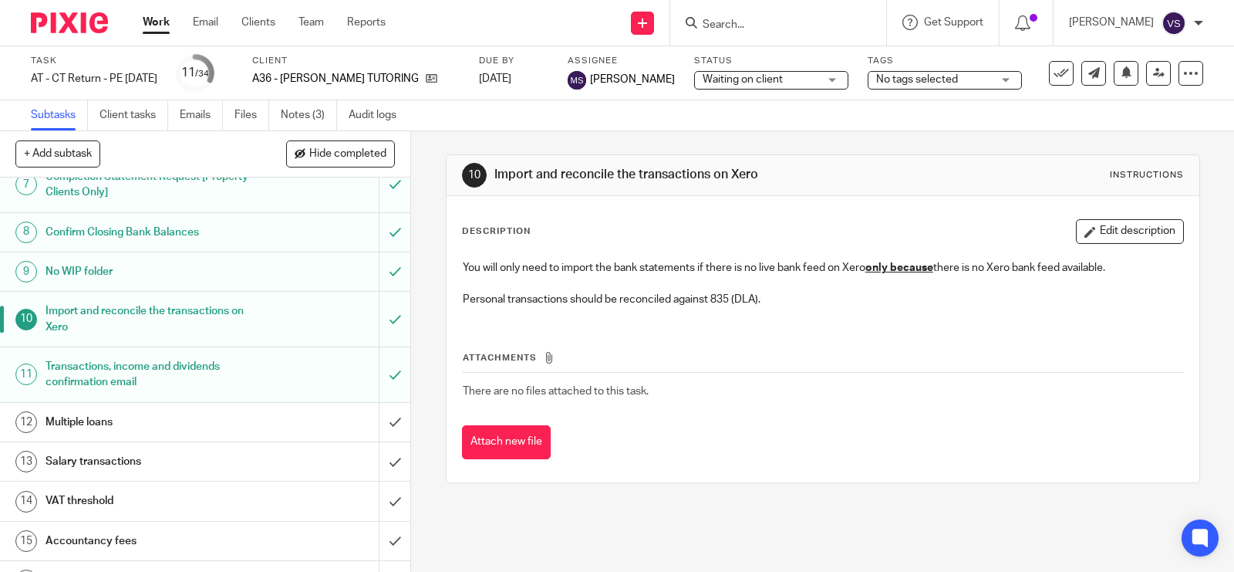
click at [212, 322] on h1 "Import and reconcile the transactions on Xero" at bounding box center [152, 318] width 212 height 39
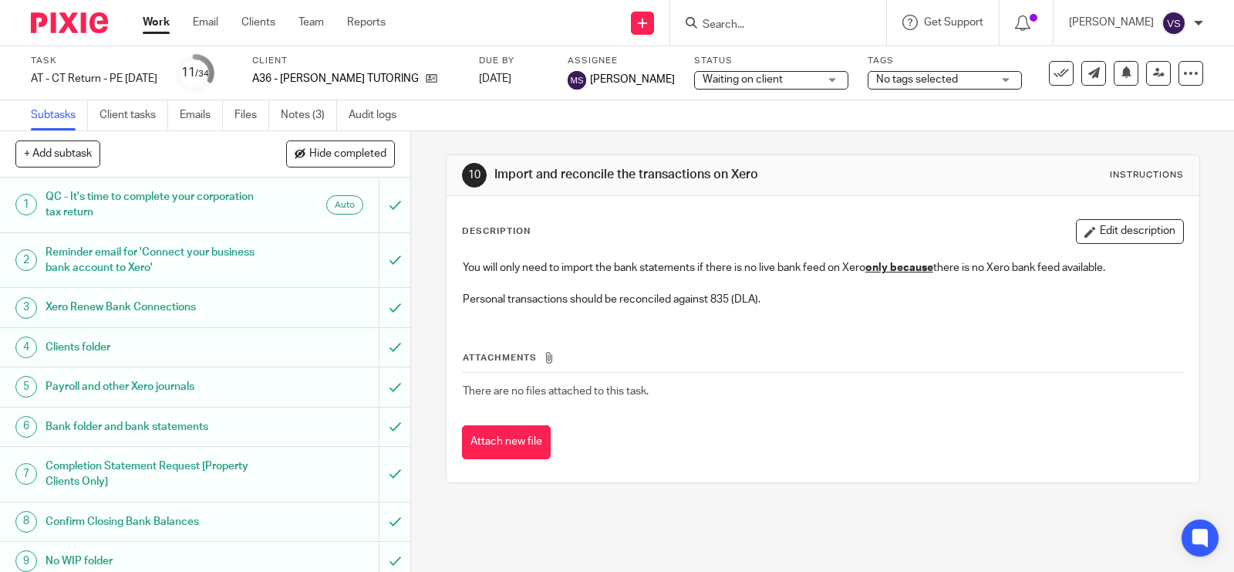
click at [220, 461] on h1 "Completion Statement Request [Property Clients Only]" at bounding box center [152, 473] width 212 height 39
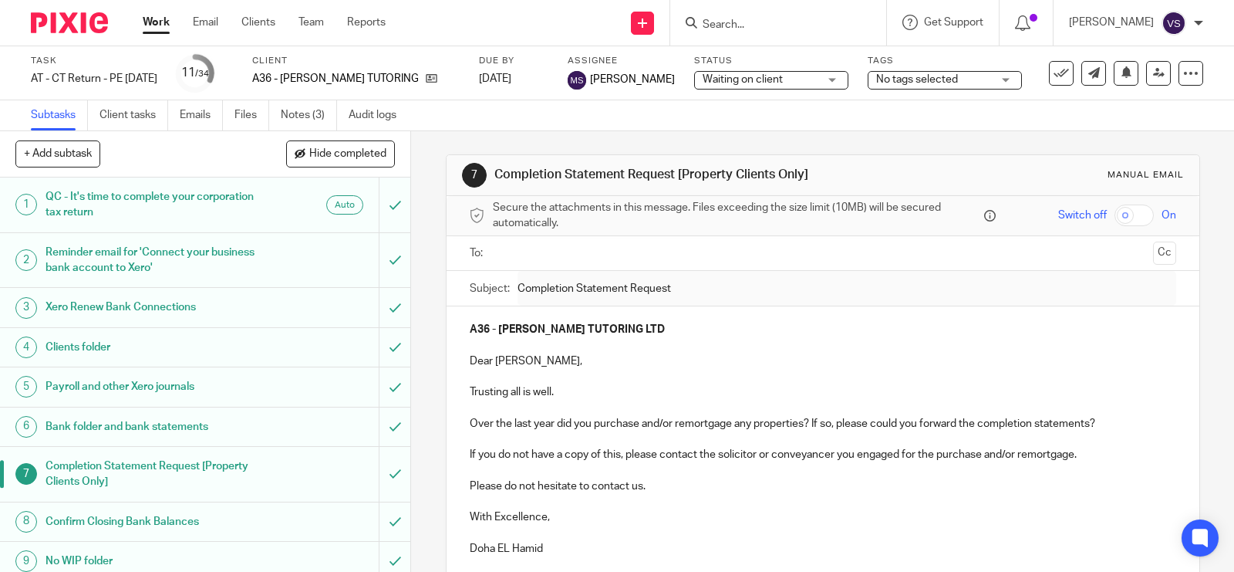
click at [222, 521] on h1 "Confirm Closing Bank Balances" at bounding box center [152, 521] width 212 height 23
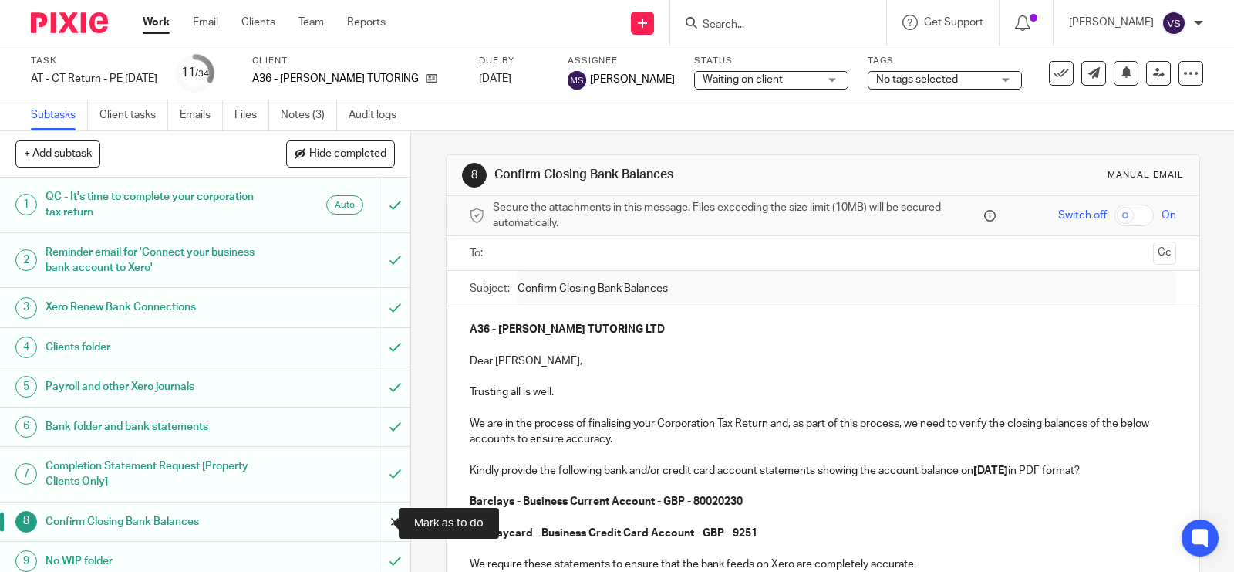
click at [375, 519] on input "submit" at bounding box center [205, 521] width 410 height 39
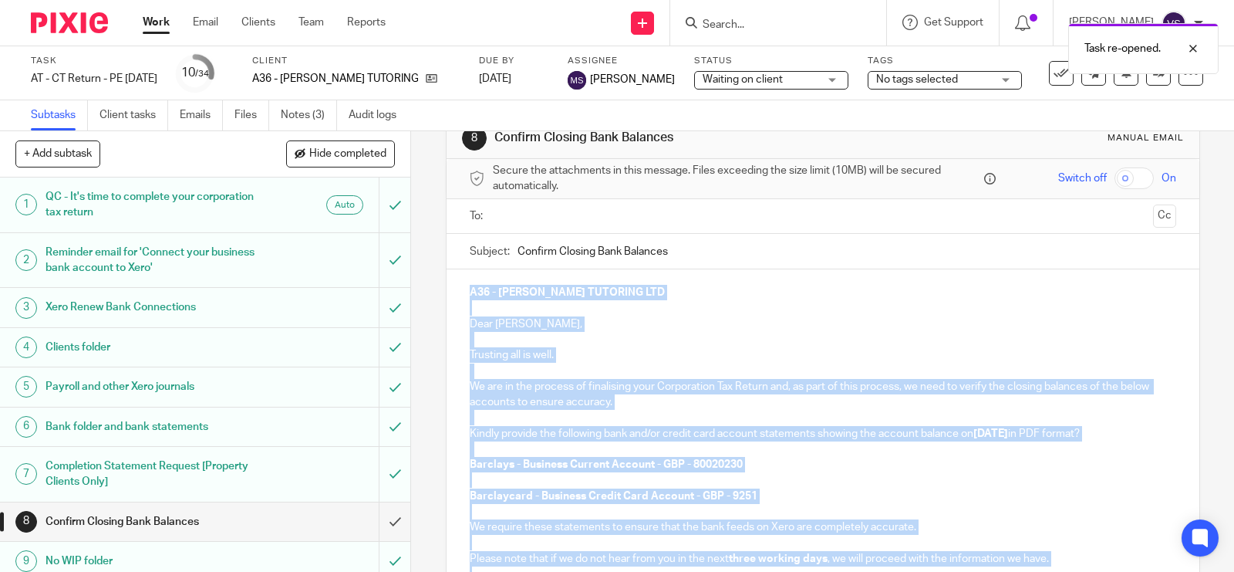
scroll to position [278, 0]
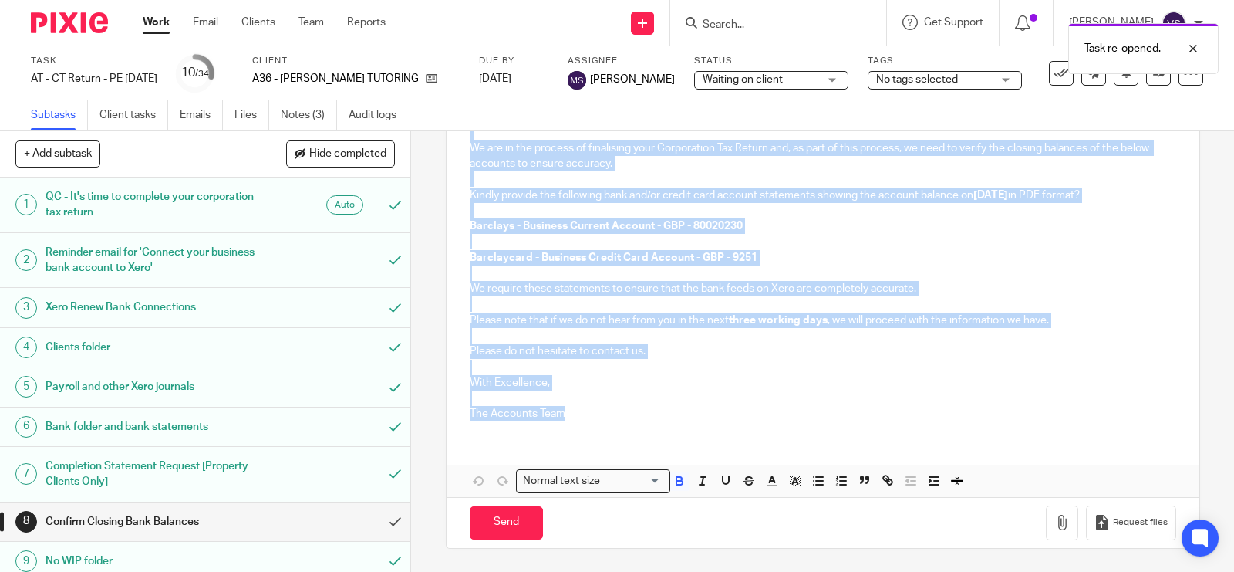
drag, startPoint x: 464, startPoint y: 326, endPoint x: 627, endPoint y: 425, distance: 191.0
click at [627, 425] on div "A36 - SAM TUTORING LTD Dear Samuel, Trusting all is well. We are in the process…" at bounding box center [823, 232] width 753 height 402
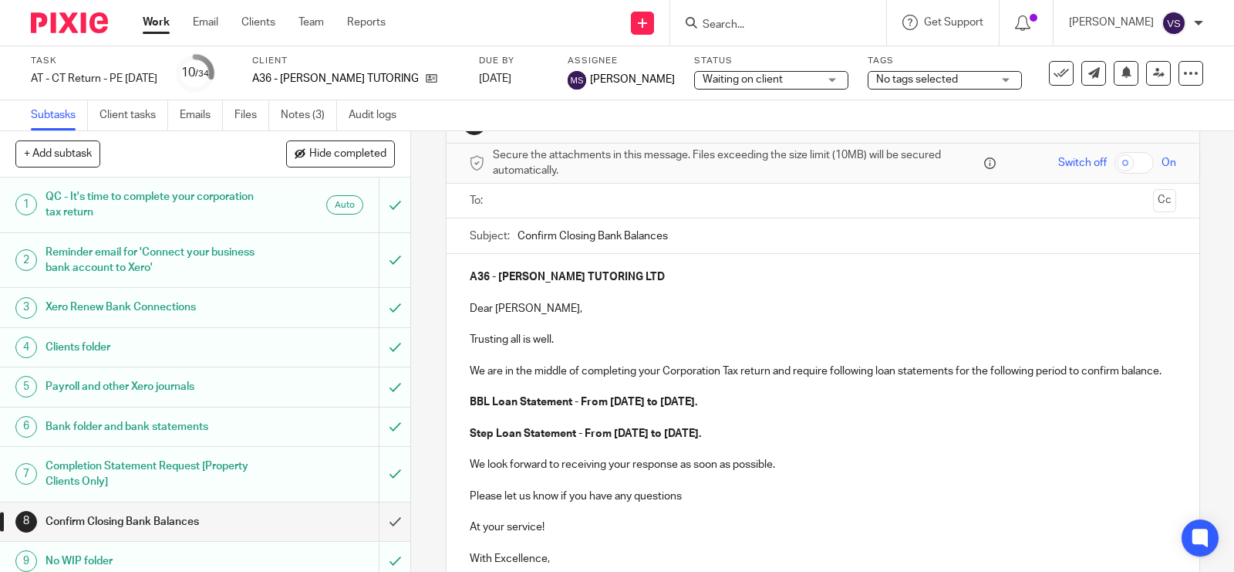
scroll to position [0, 0]
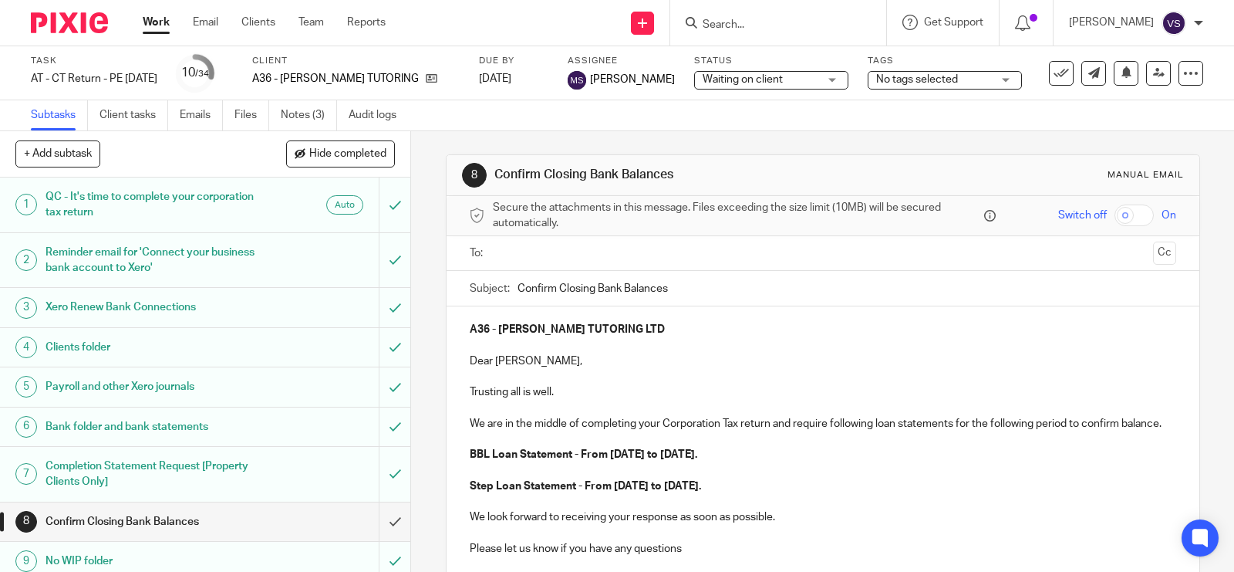
drag, startPoint x: 669, startPoint y: 287, endPoint x: 511, endPoint y: 286, distance: 157.3
click at [518, 286] on input "Confirm Closing Bank Balances" at bounding box center [847, 288] width 659 height 35
click at [615, 326] on p "A36 - SAM TUTORING LTD" at bounding box center [823, 329] width 706 height 15
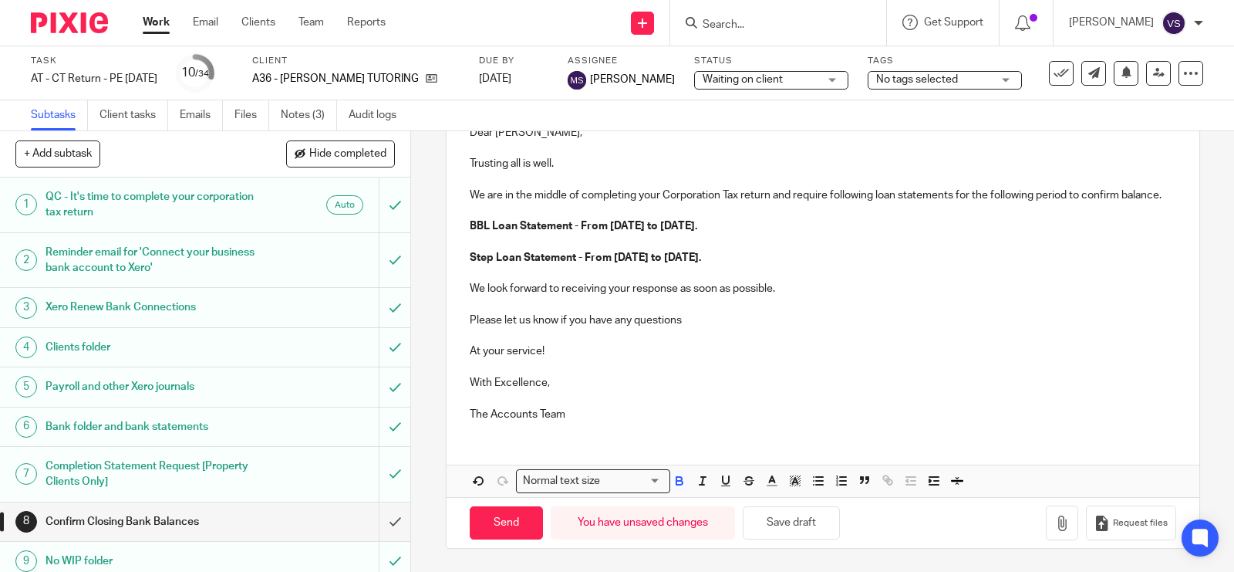
scroll to position [245, 0]
click at [794, 515] on button "Save draft" at bounding box center [791, 522] width 97 height 33
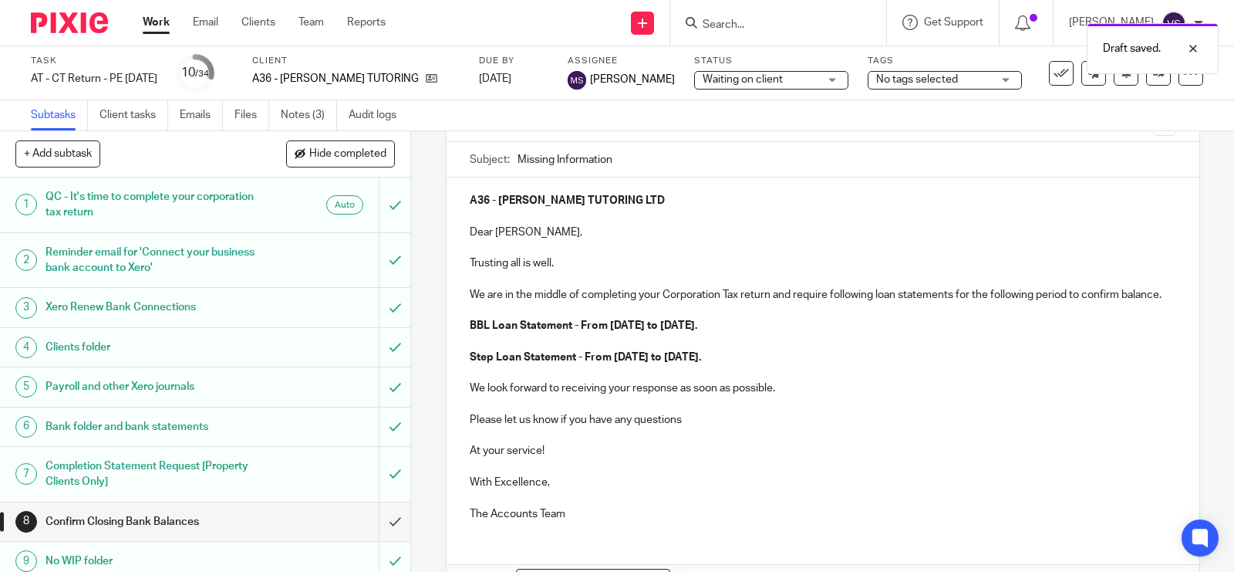
scroll to position [0, 0]
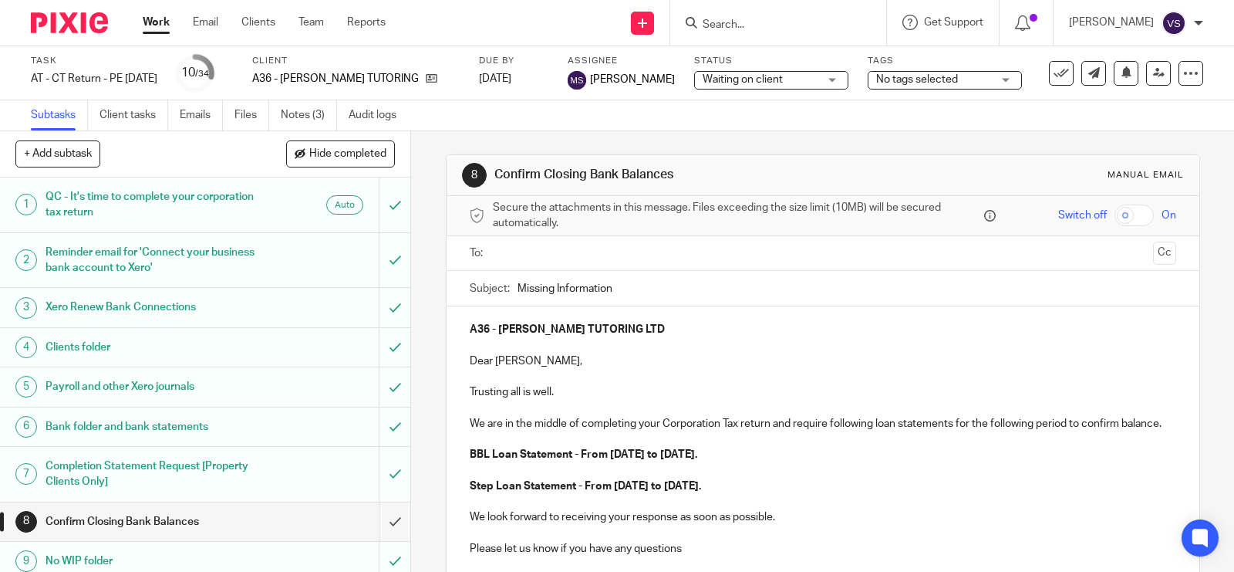
click at [622, 288] on input "Missing Information" at bounding box center [847, 288] width 659 height 35
paste input "Loan Statements"
type input "Missing Information"
click at [656, 288] on input "Missing Information" at bounding box center [847, 288] width 659 height 35
click at [567, 390] on p "Trusting all is well." at bounding box center [823, 391] width 706 height 15
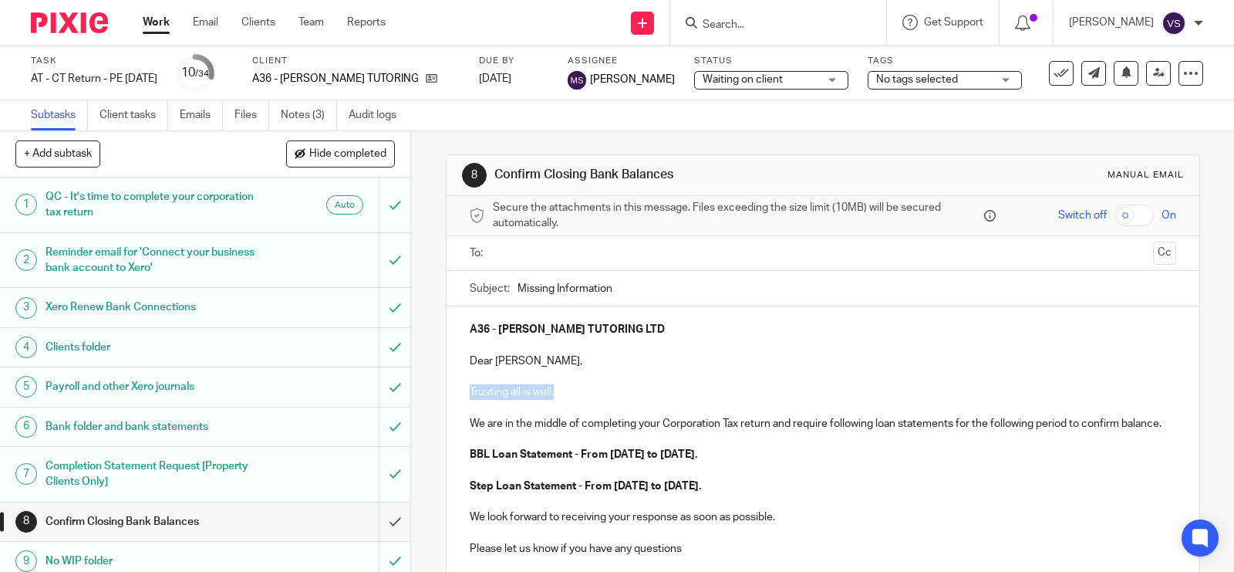
drag, startPoint x: 567, startPoint y: 390, endPoint x: 455, endPoint y: 390, distance: 111.8
click at [455, 390] on div "A36 - SAM TUTORING LTD Dear Samuel, Trusting all is well. We are in the middle …" at bounding box center [823, 484] width 753 height 356
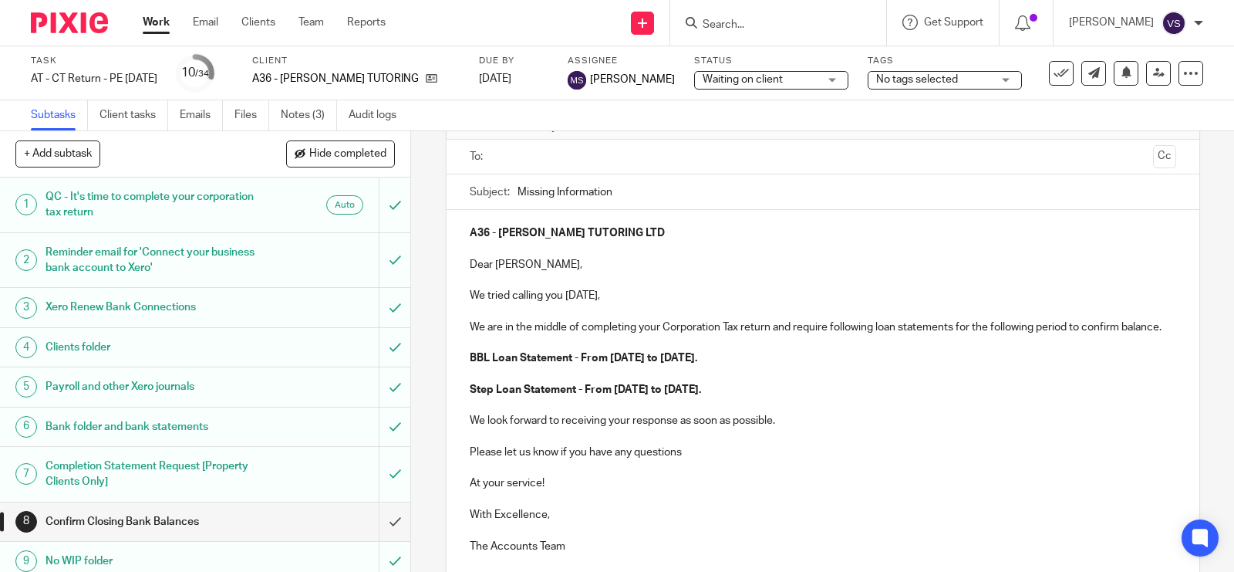
scroll to position [193, 0]
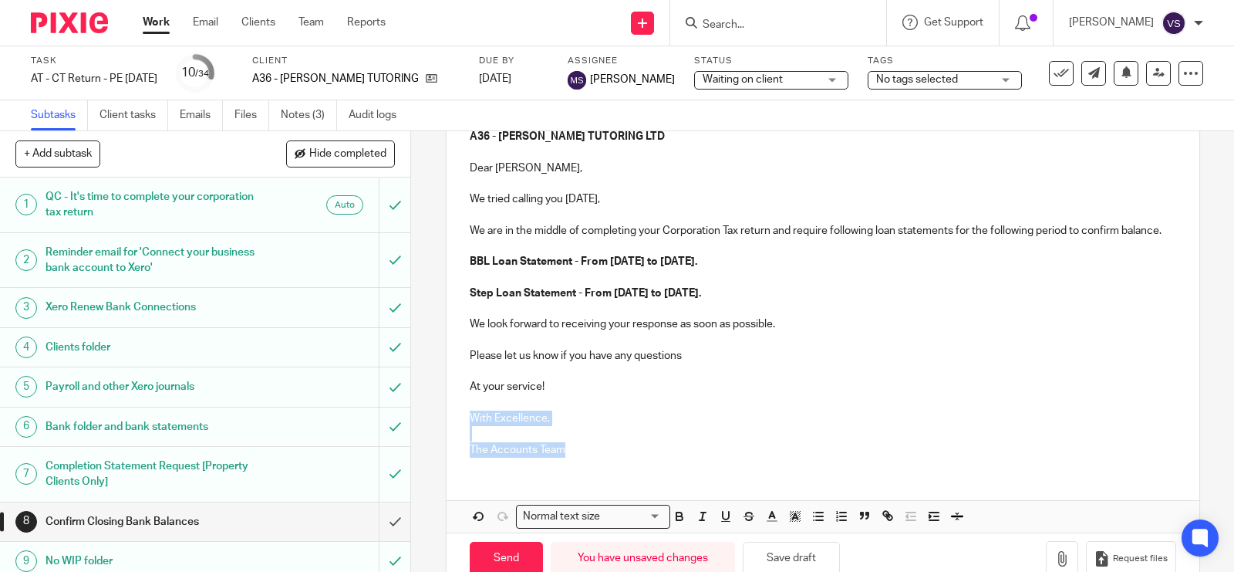
drag, startPoint x: 565, startPoint y: 470, endPoint x: 459, endPoint y: 436, distance: 111.2
click at [459, 436] on div "A36 - SAM TUTORING LTD Dear Samuel, We tried calling you today, We are in the m…" at bounding box center [823, 291] width 753 height 356
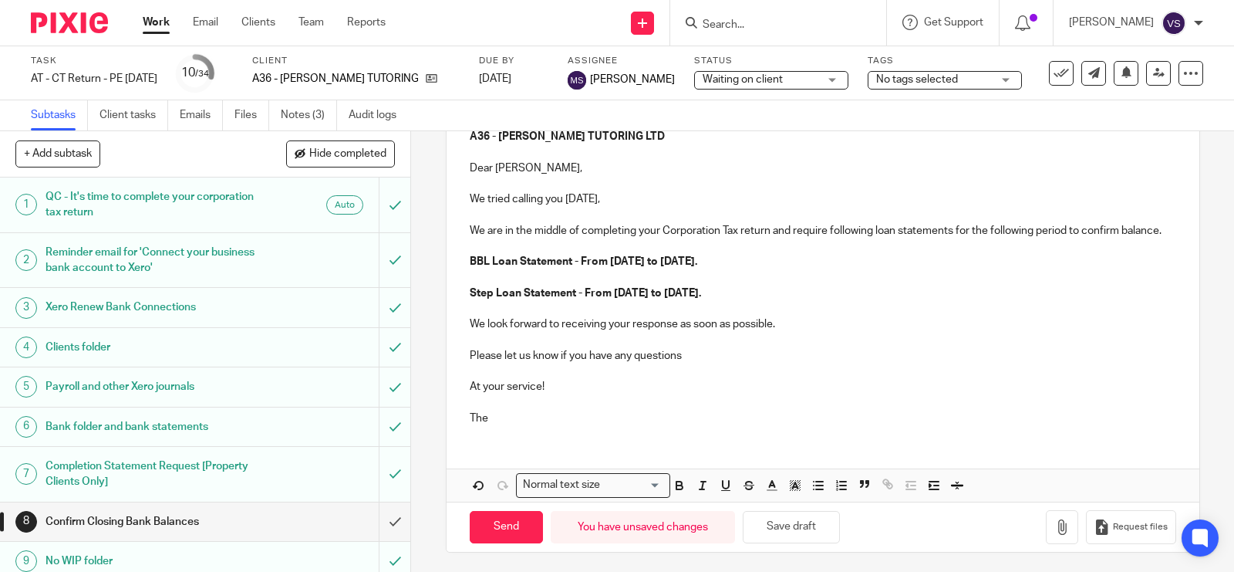
drag, startPoint x: 484, startPoint y: 433, endPoint x: 514, endPoint y: 440, distance: 31.1
click at [484, 426] on p "The" at bounding box center [823, 417] width 706 height 15
click at [715, 379] on p at bounding box center [823, 370] width 706 height 15
click at [792, 533] on button "Save draft" at bounding box center [791, 527] width 97 height 33
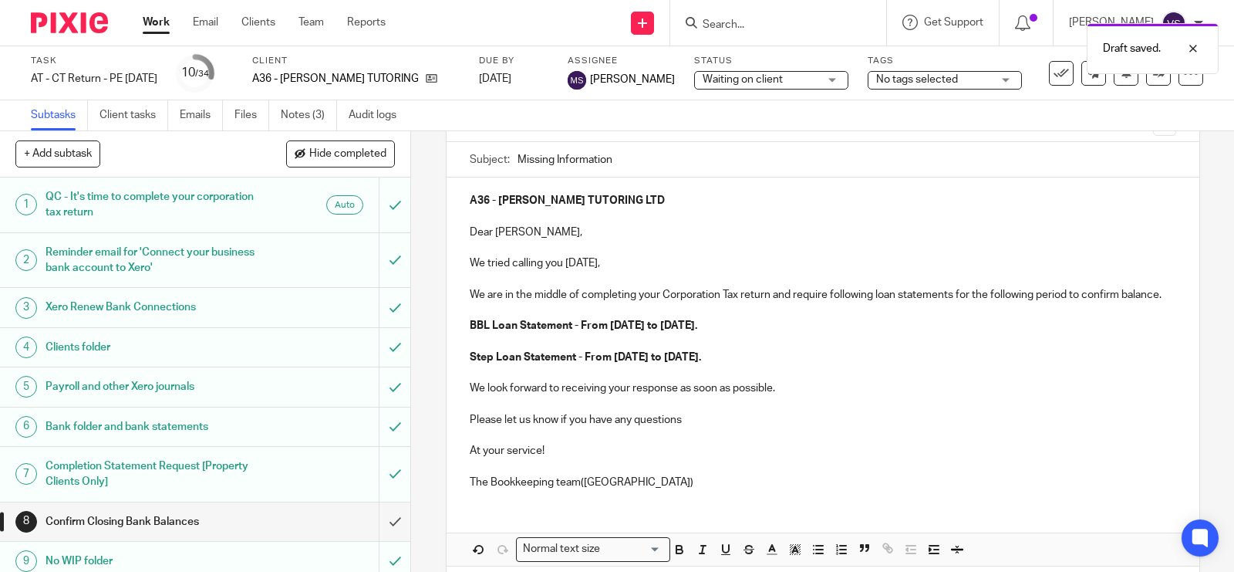
scroll to position [96, 0]
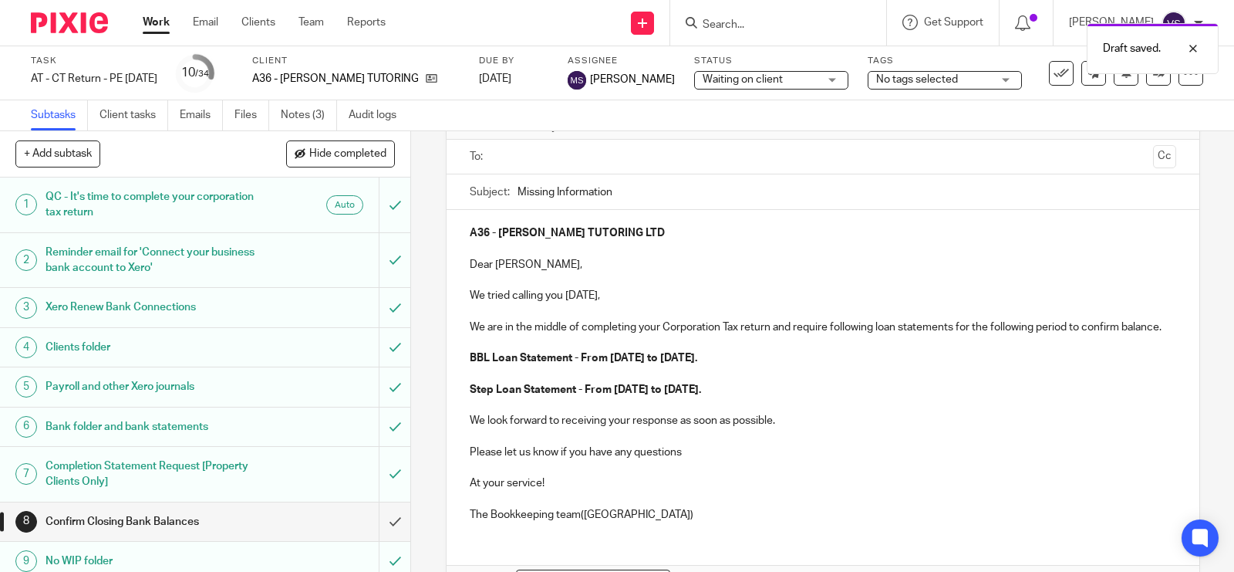
click at [587, 156] on input "text" at bounding box center [822, 157] width 648 height 18
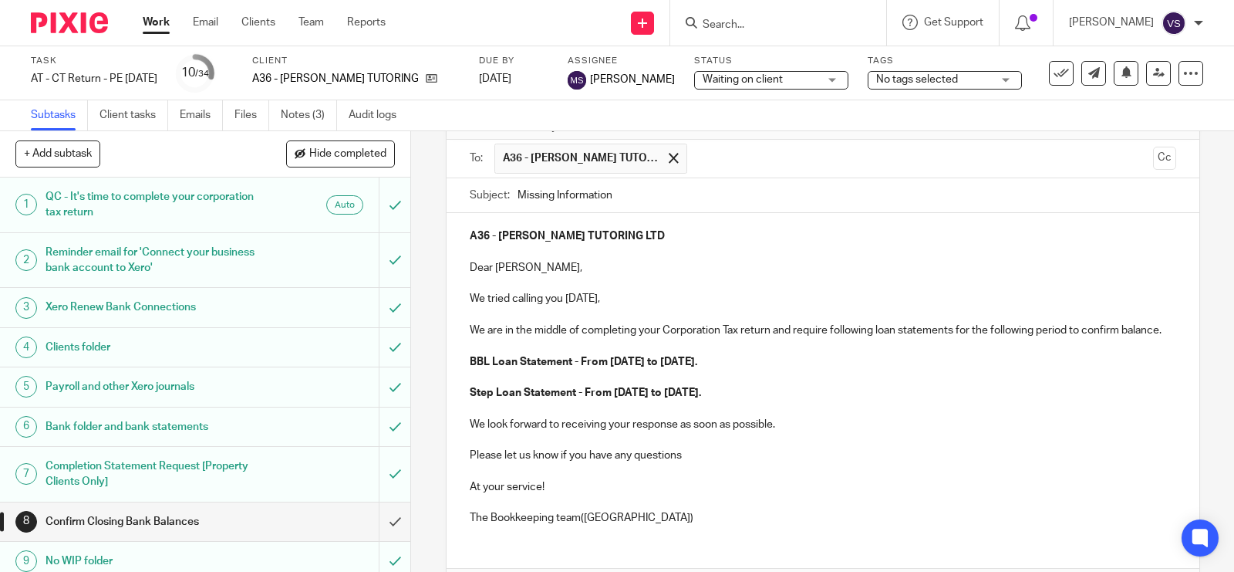
click at [470, 268] on p "Dear Samuel," at bounding box center [823, 267] width 706 height 15
click at [661, 367] on strong "BBL Loan Statement - From 01st March2024 to 28th February 2025." at bounding box center [584, 361] width 228 height 11
click at [666, 398] on strong "Step Loan Statement - From 01st March2024 to 28th February 2025." at bounding box center [585, 392] width 231 height 11
click at [828, 400] on p "Step Loan Statement - From 01st March 2024 to 28th February 2025." at bounding box center [823, 392] width 706 height 15
click at [688, 463] on p "Please let us know if you have any questions" at bounding box center [823, 454] width 706 height 15
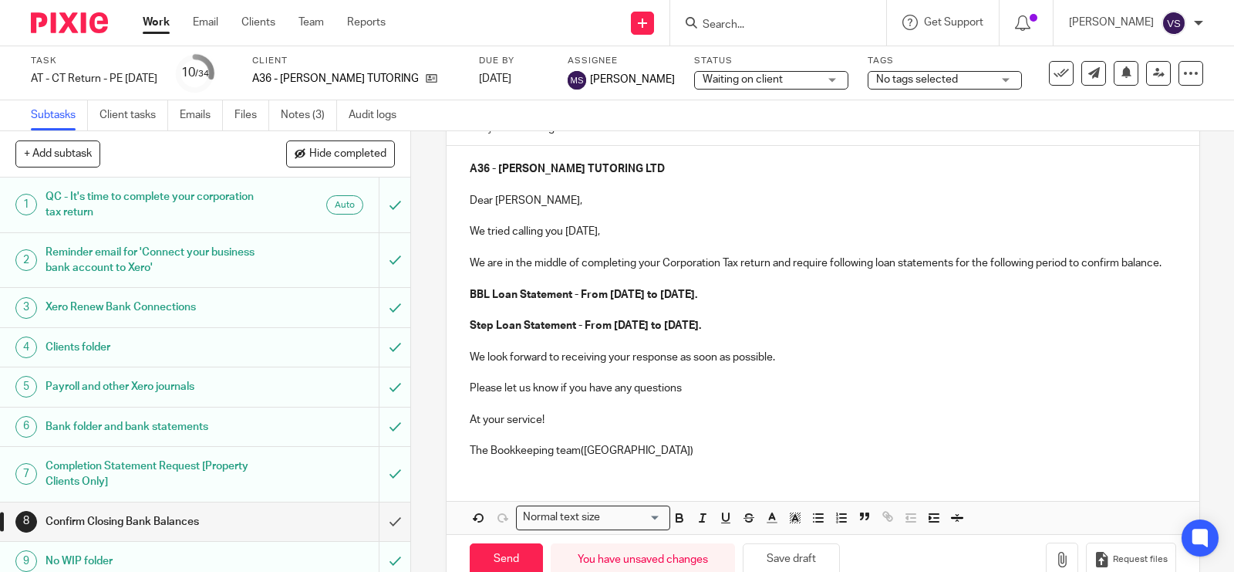
scroll to position [193, 0]
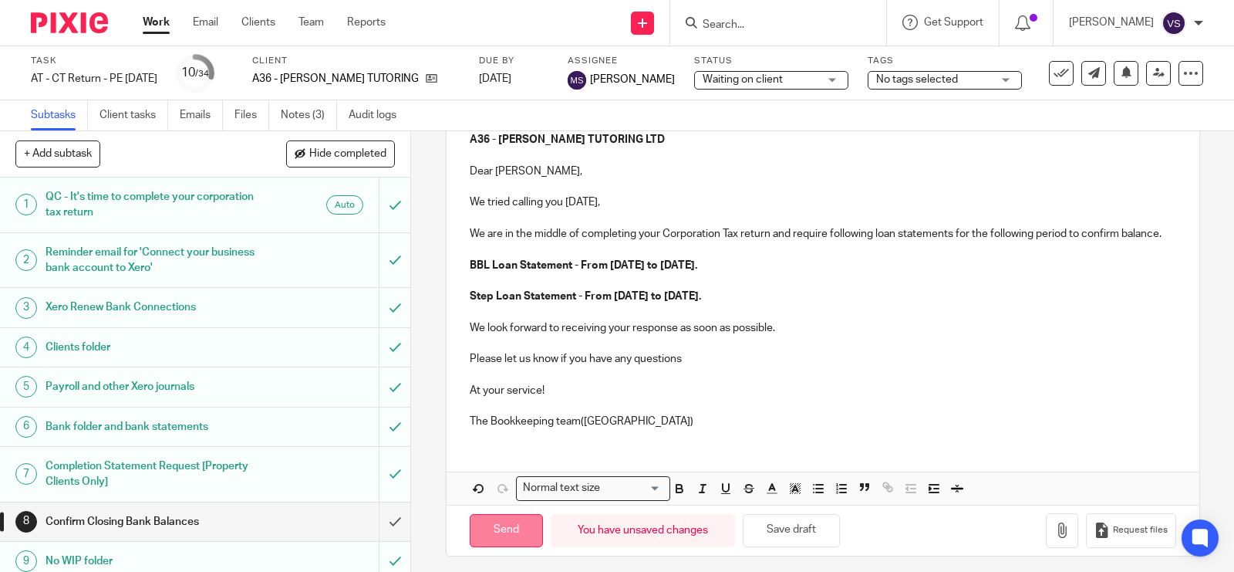
click at [527, 546] on input "Send" at bounding box center [506, 530] width 73 height 33
type input "Sent"
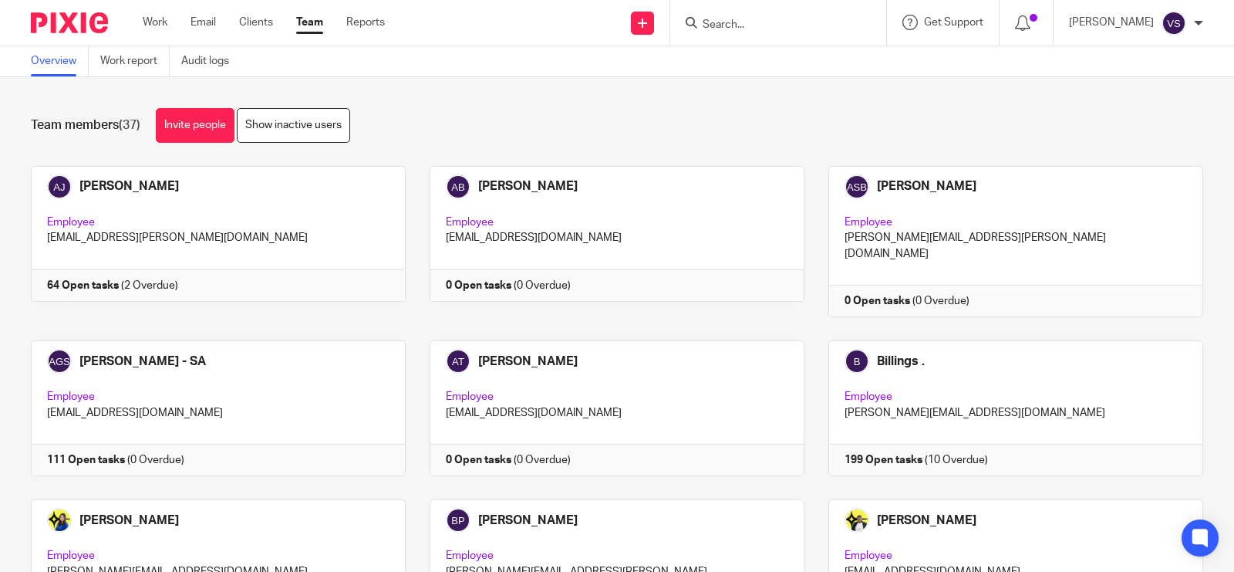
click at [766, 14] on form at bounding box center [783, 22] width 164 height 19
click at [776, 19] on input "Search" at bounding box center [770, 26] width 139 height 14
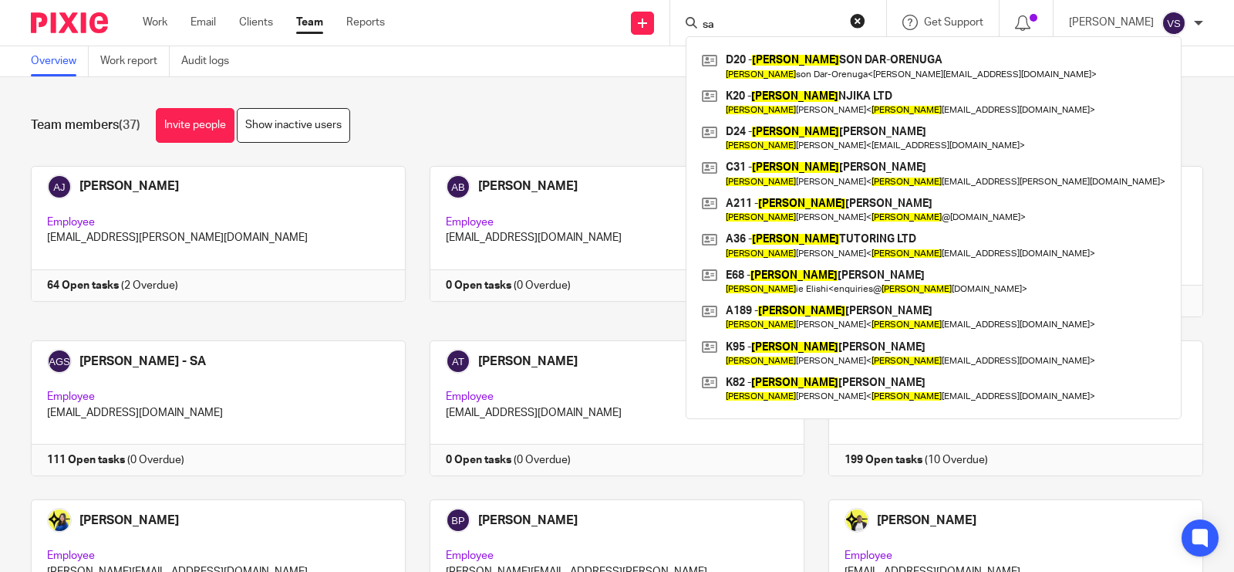
type input "s"
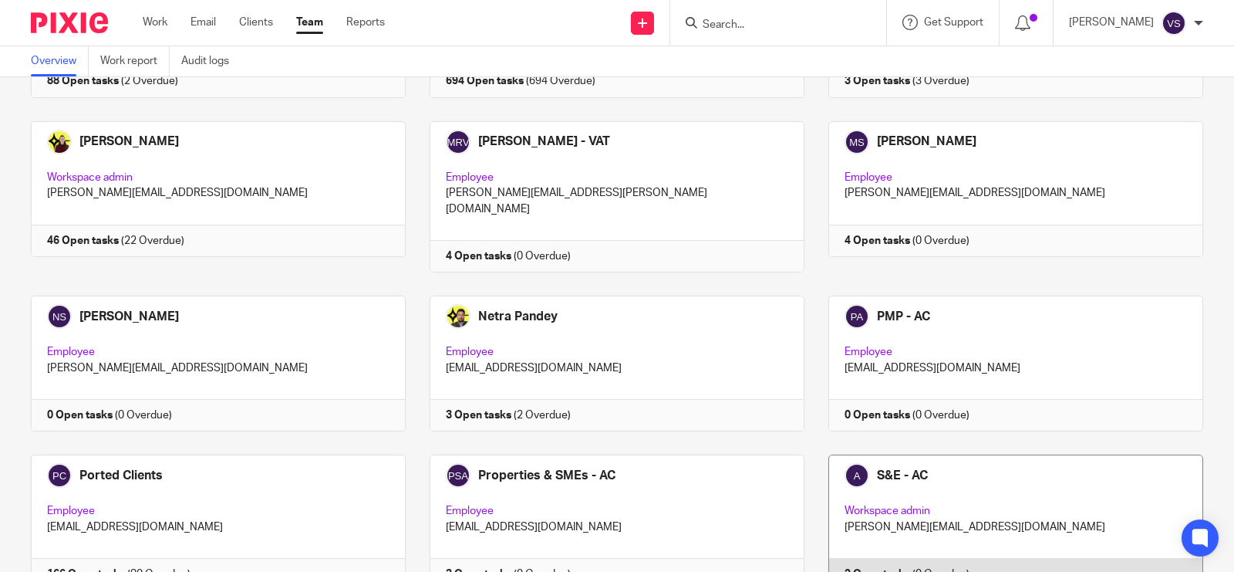
scroll to position [1060, 0]
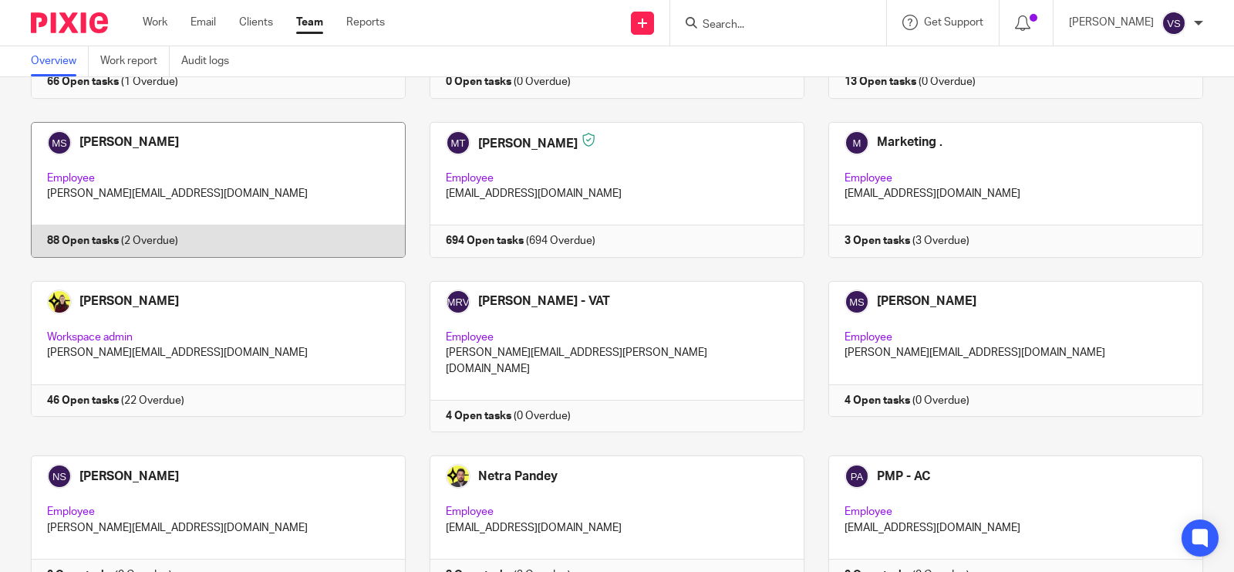
click at [194, 122] on link at bounding box center [206, 190] width 399 height 136
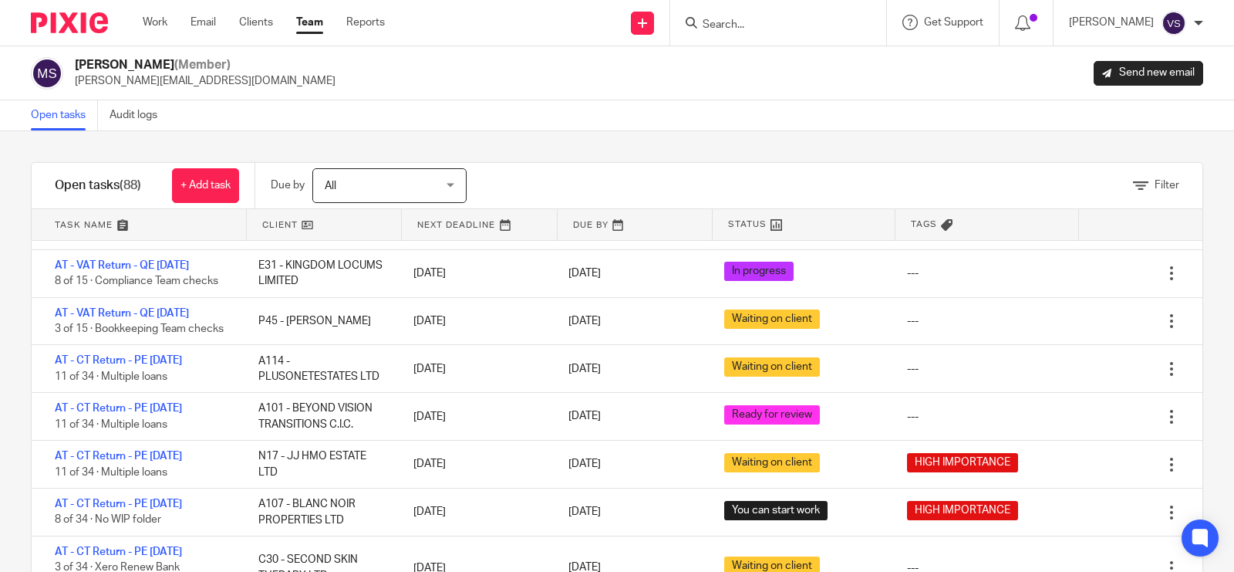
scroll to position [771, 0]
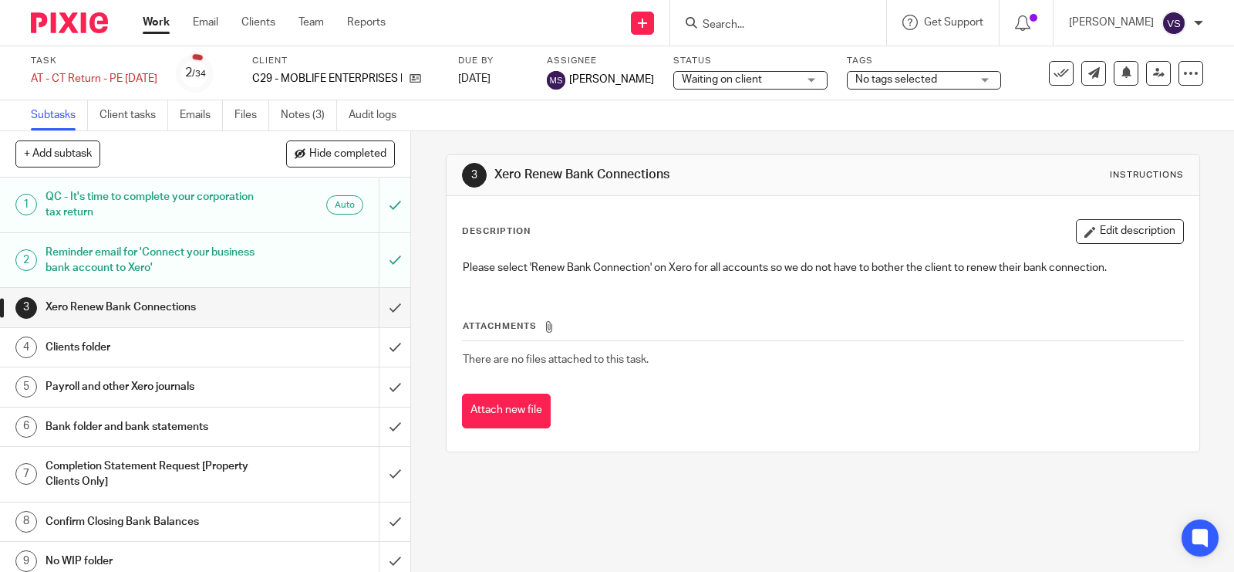
click at [224, 251] on h1 "Reminder email for 'Connect your business bank account to Xero'" at bounding box center [152, 260] width 212 height 39
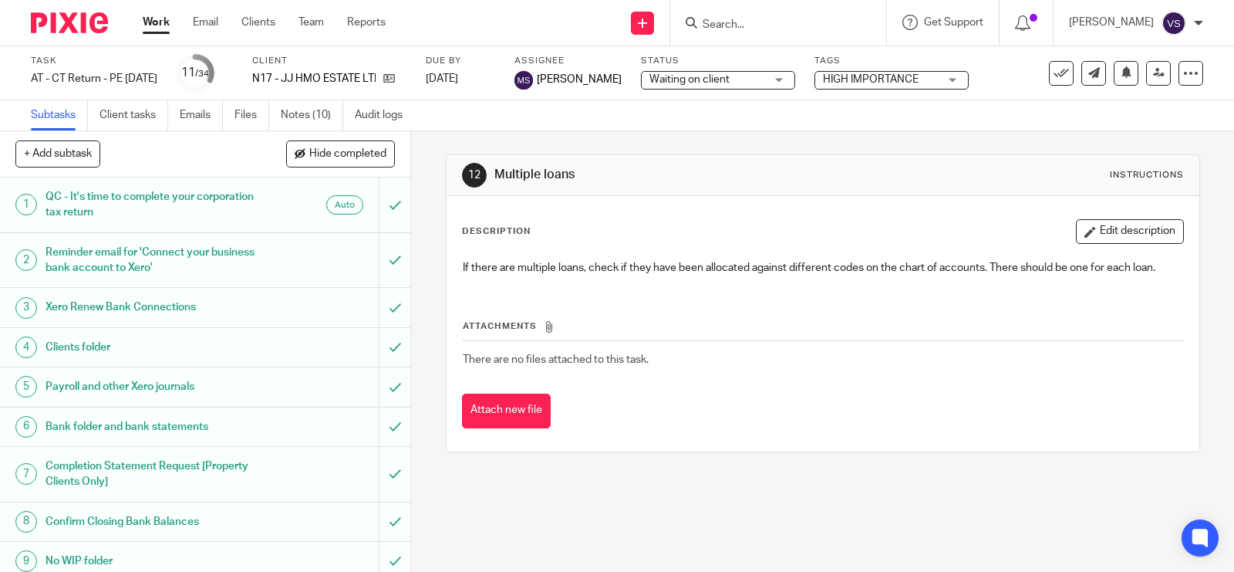
click at [190, 241] on h1 "Reminder email for 'Connect your business bank account to Xero'" at bounding box center [152, 260] width 212 height 39
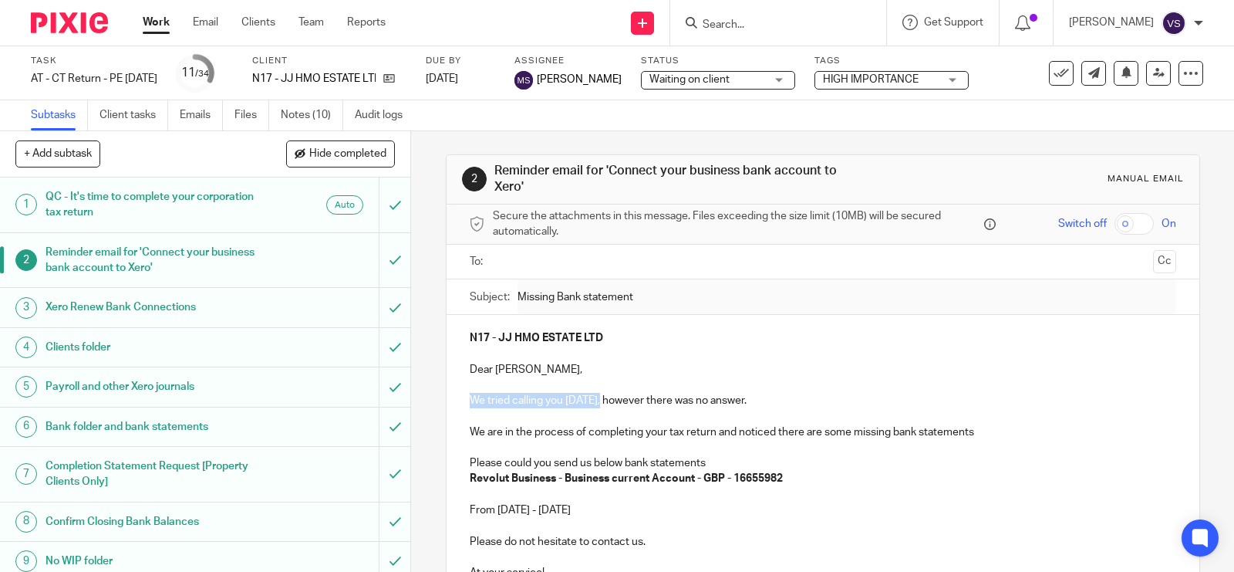
drag, startPoint x: 467, startPoint y: 399, endPoint x: 592, endPoint y: 403, distance: 125.0
click at [592, 403] on p "We tried calling you [DATE], however there was no answer." at bounding box center [823, 400] width 706 height 15
copy p "We tried calling you [DATE],"
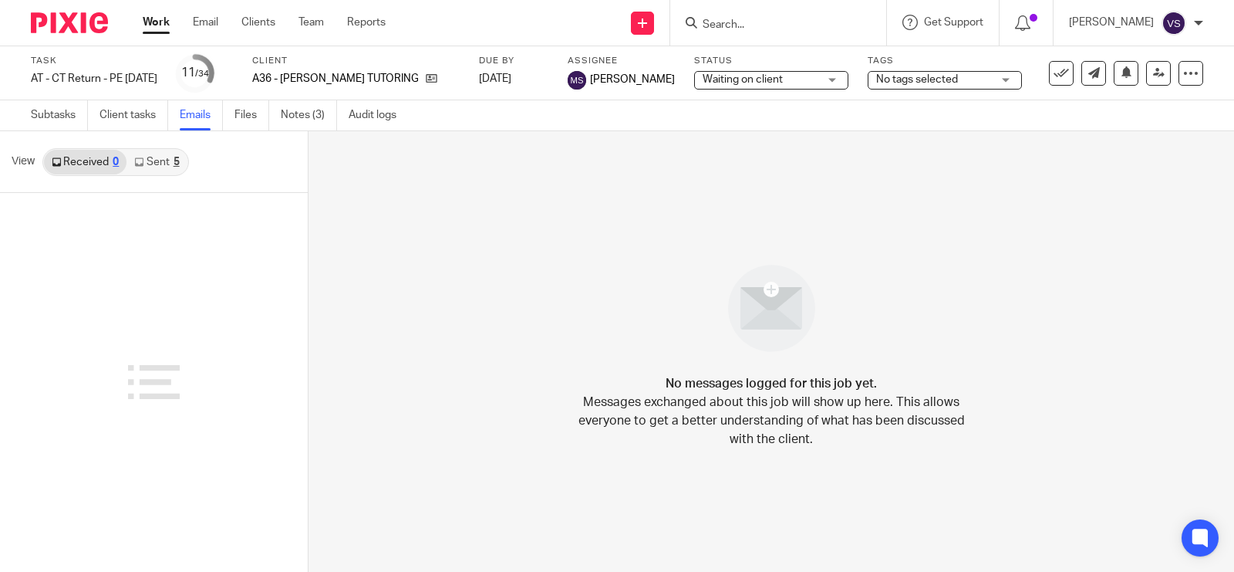
click at [158, 163] on link "Sent 5" at bounding box center [156, 162] width 60 height 25
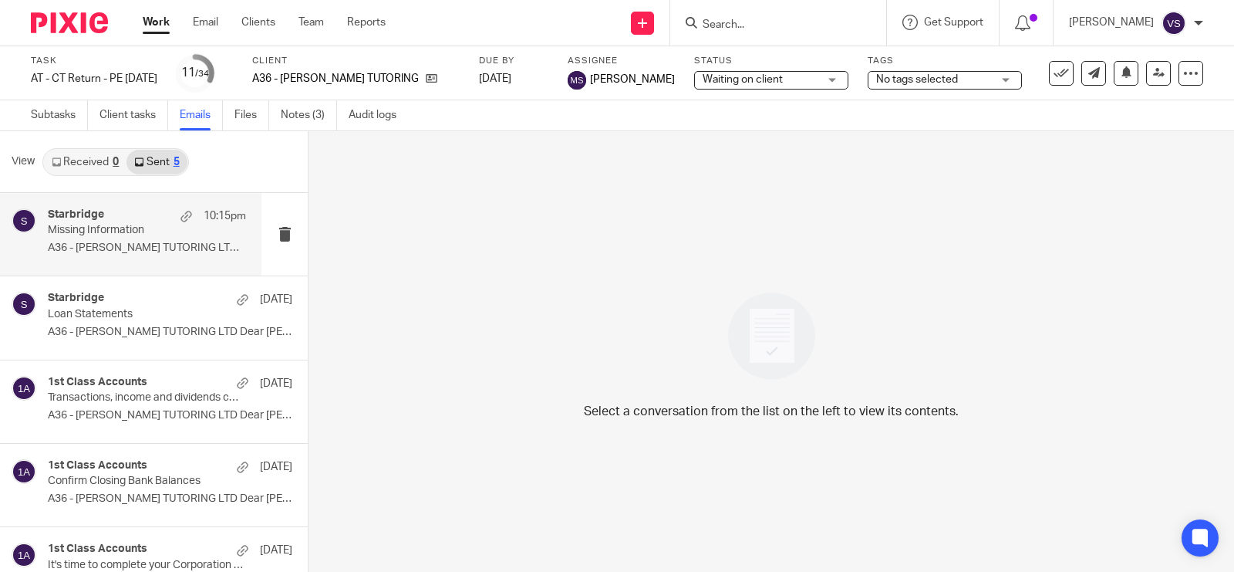
click at [151, 255] on p "A36 - [PERSON_NAME] TUTORING LTD Dear [PERSON_NAME], ..." at bounding box center [147, 247] width 198 height 13
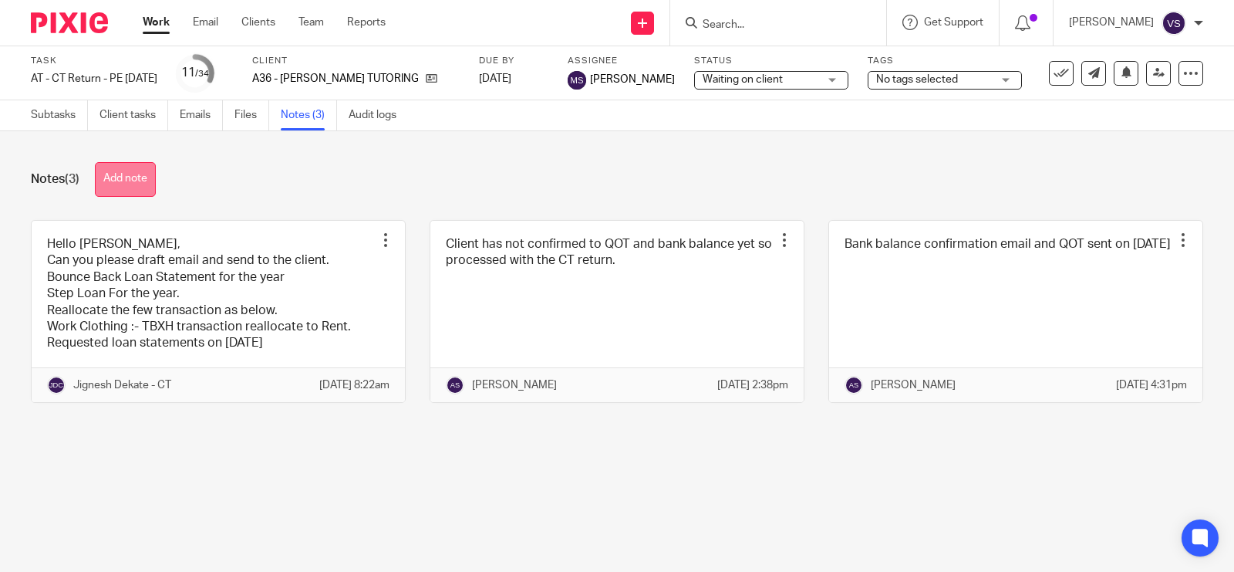
click at [135, 172] on button "Add note" at bounding box center [125, 179] width 61 height 35
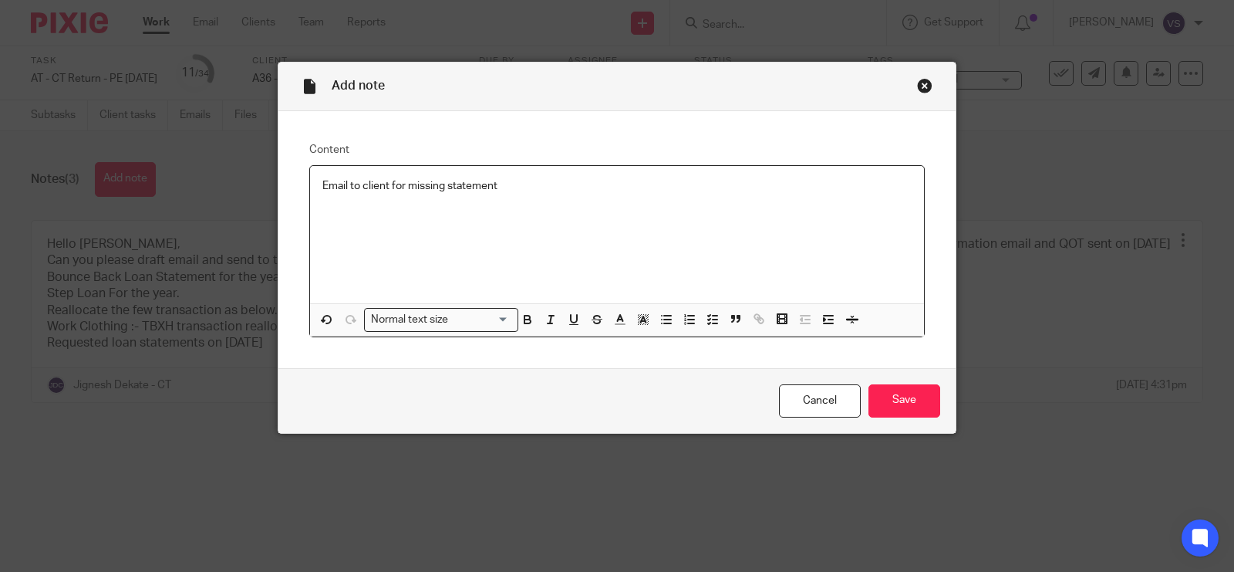
click at [443, 187] on p "Email to client for missing statement" at bounding box center [616, 185] width 589 height 15
click at [915, 388] on input "Save" at bounding box center [904, 400] width 72 height 33
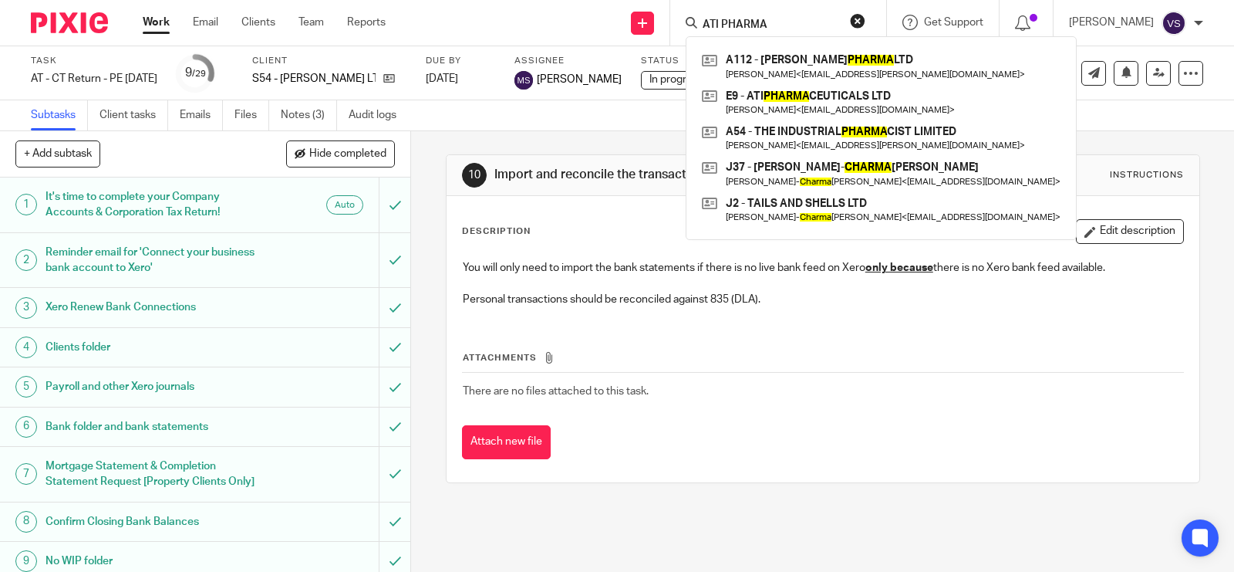
drag, startPoint x: 766, startPoint y: 19, endPoint x: 605, endPoint y: 19, distance: 160.4
click at [605, 19] on div "Send new email Create task Add client Request signature ATI PHARMA A112 - AJALA…" at bounding box center [821, 23] width 825 height 46
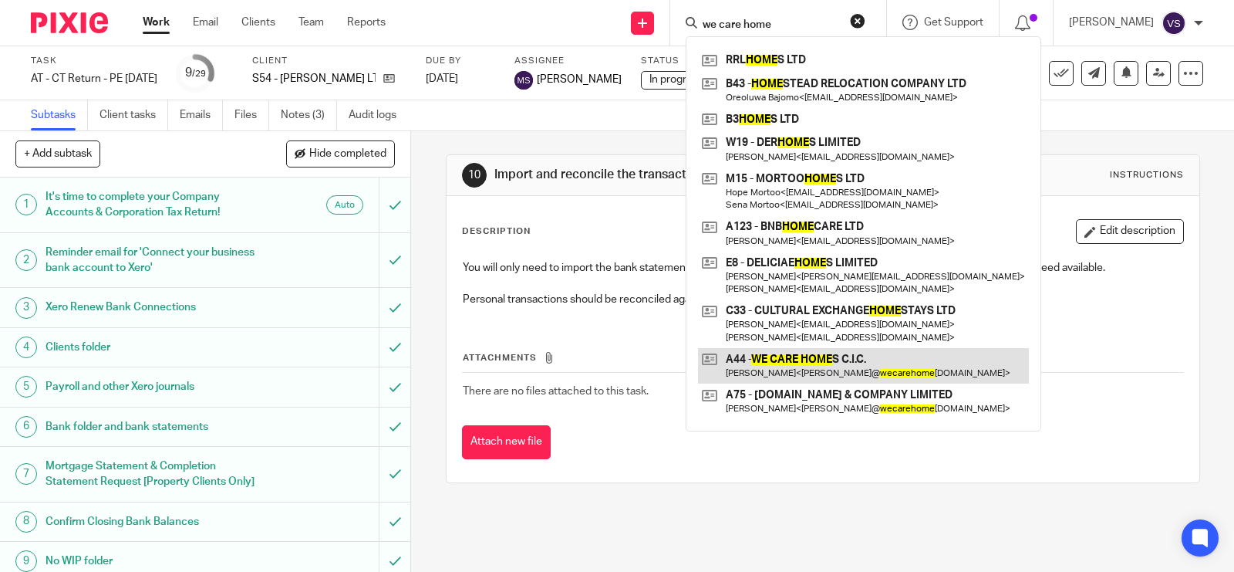
type input "we care home"
click at [915, 356] on link at bounding box center [863, 365] width 331 height 35
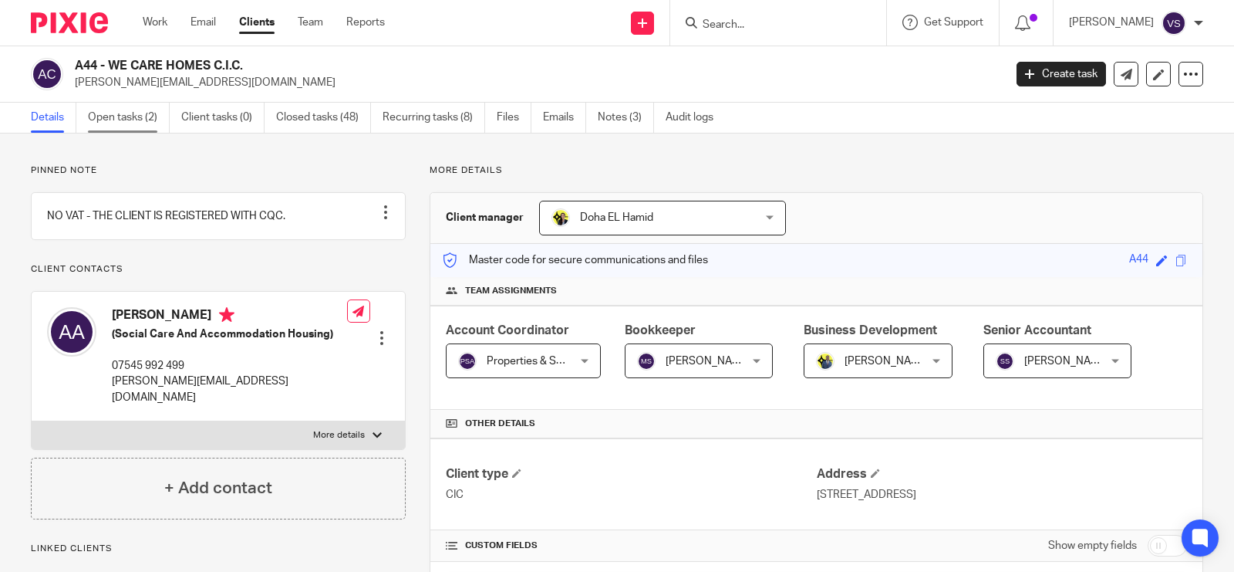
click at [133, 108] on link "Open tasks (2)" at bounding box center [129, 118] width 82 height 30
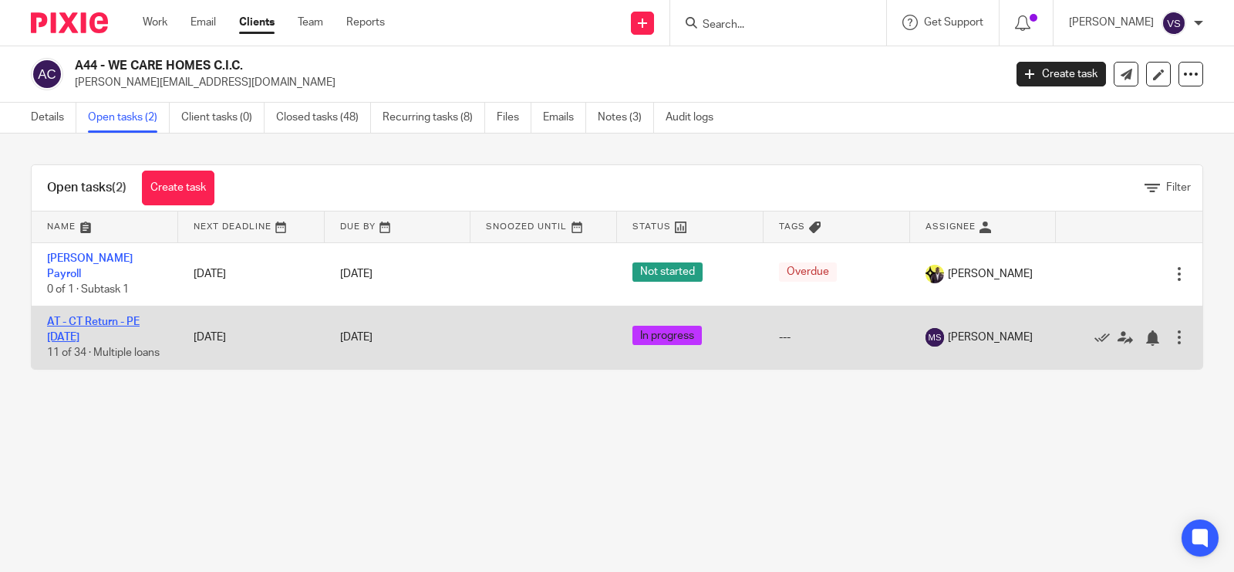
click at [127, 319] on link "AT - CT Return - PE 28-02-2025" at bounding box center [93, 329] width 93 height 26
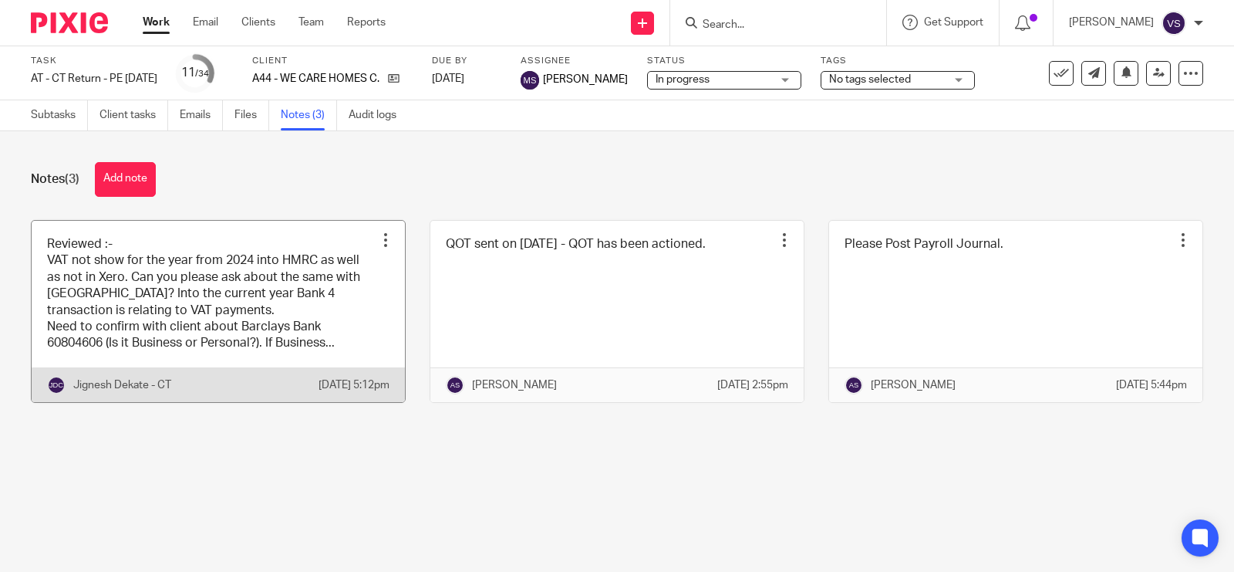
click at [202, 320] on link at bounding box center [218, 311] width 373 height 181
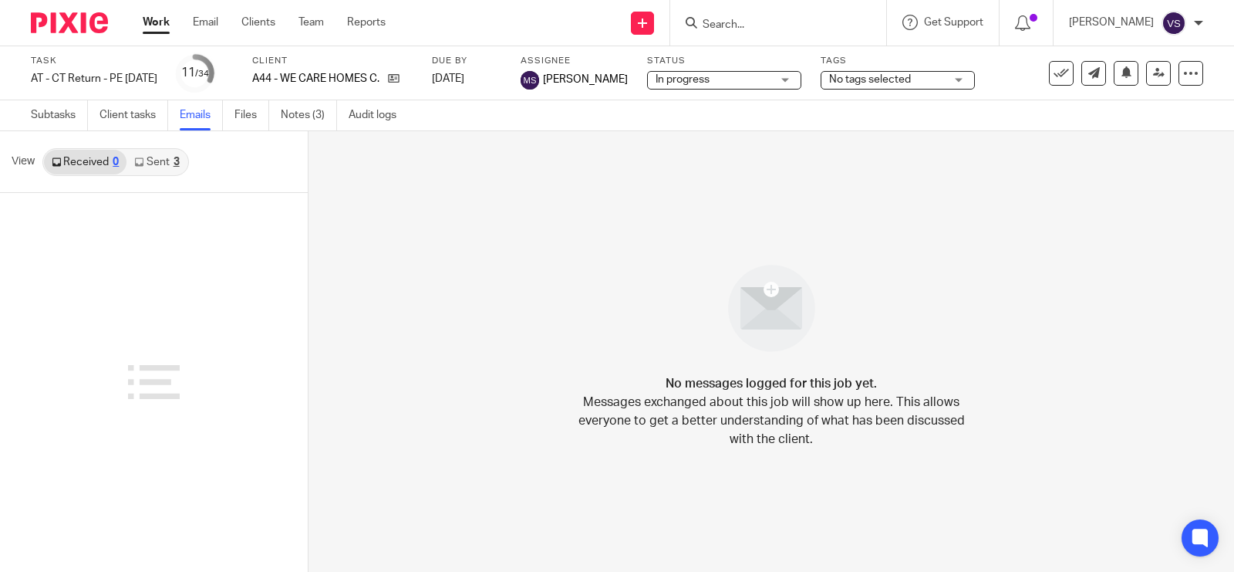
click at [167, 163] on link "Sent 3" at bounding box center [156, 162] width 60 height 25
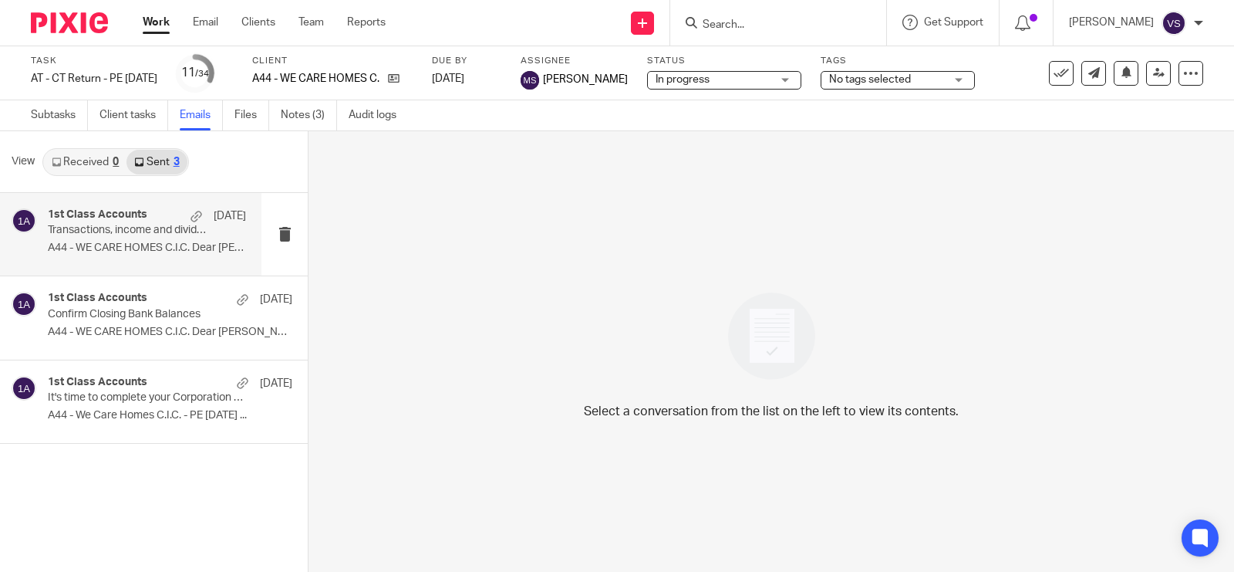
click at [160, 234] on p "Transactions, income and dividends confirmation" at bounding box center [127, 230] width 159 height 13
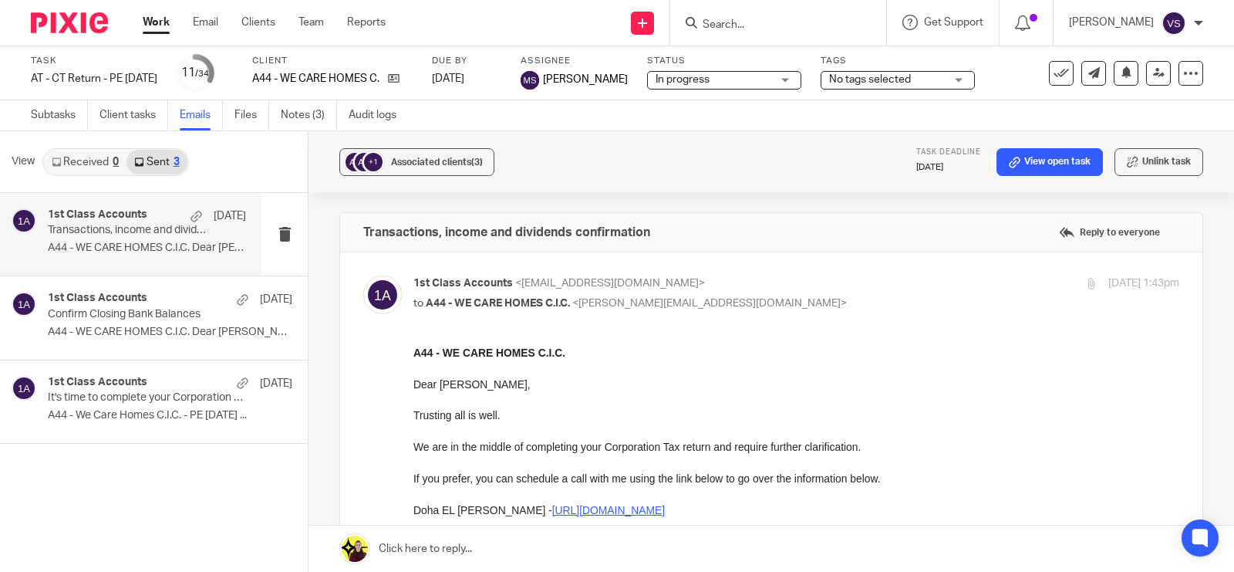
scroll to position [193, 0]
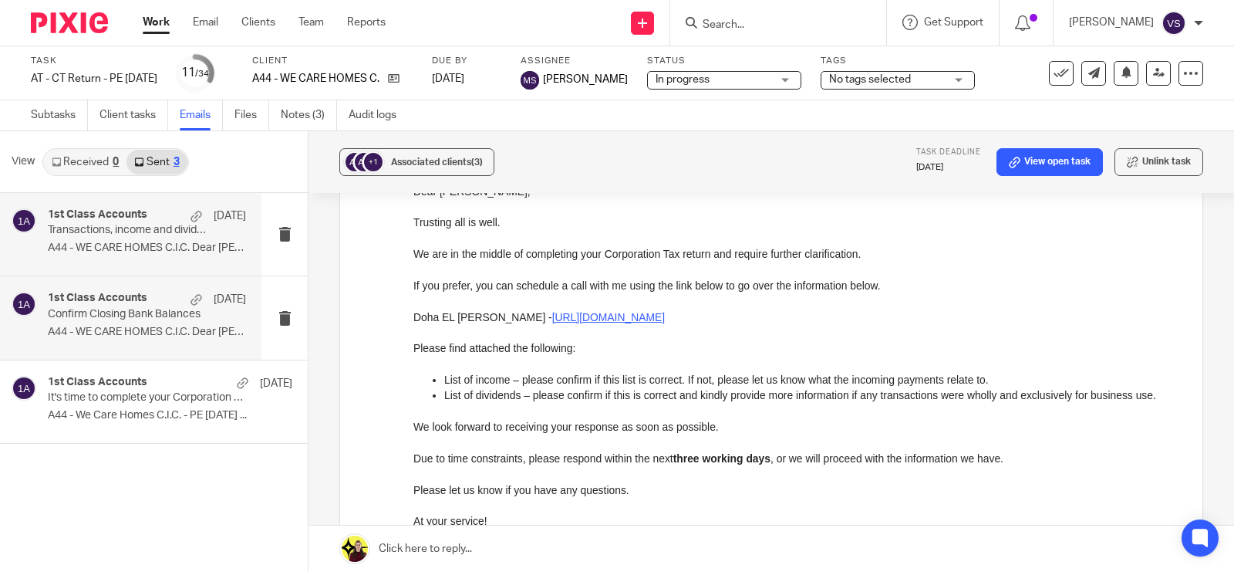
click at [116, 302] on h4 "1st Class Accounts" at bounding box center [97, 298] width 99 height 13
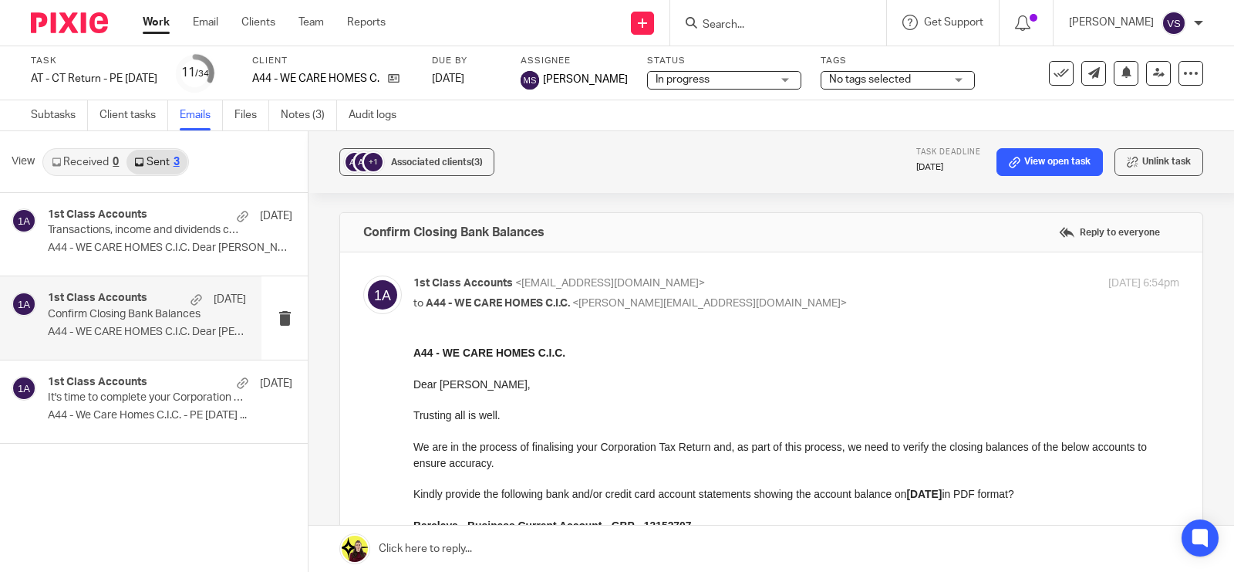
scroll to position [289, 0]
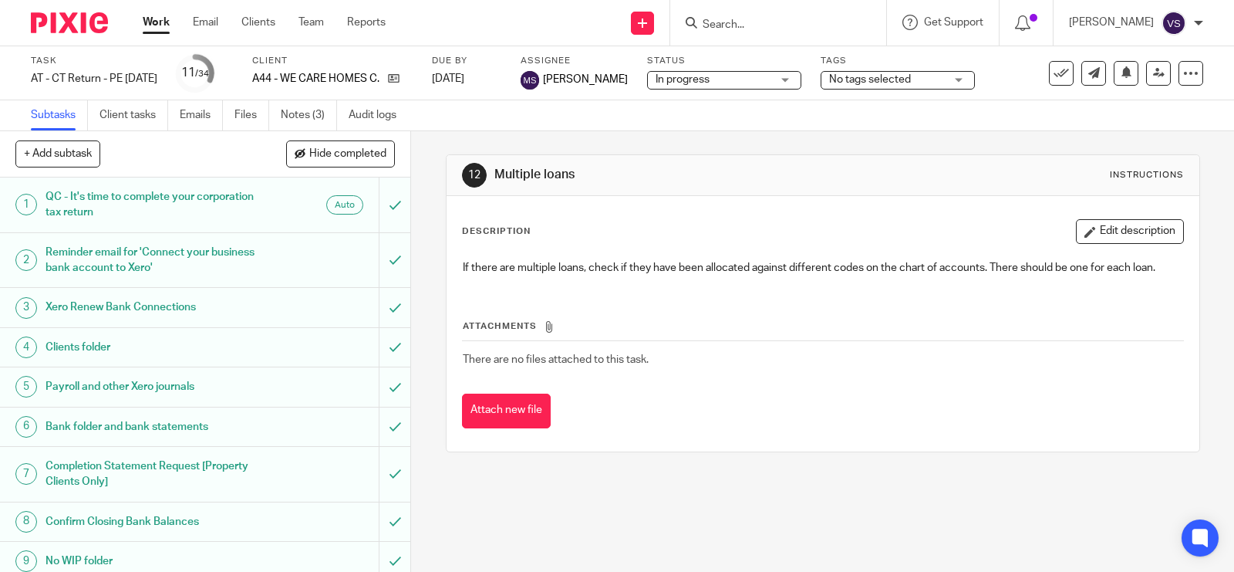
click at [194, 302] on h1 "Xero Renew Bank Connections" at bounding box center [152, 306] width 212 height 23
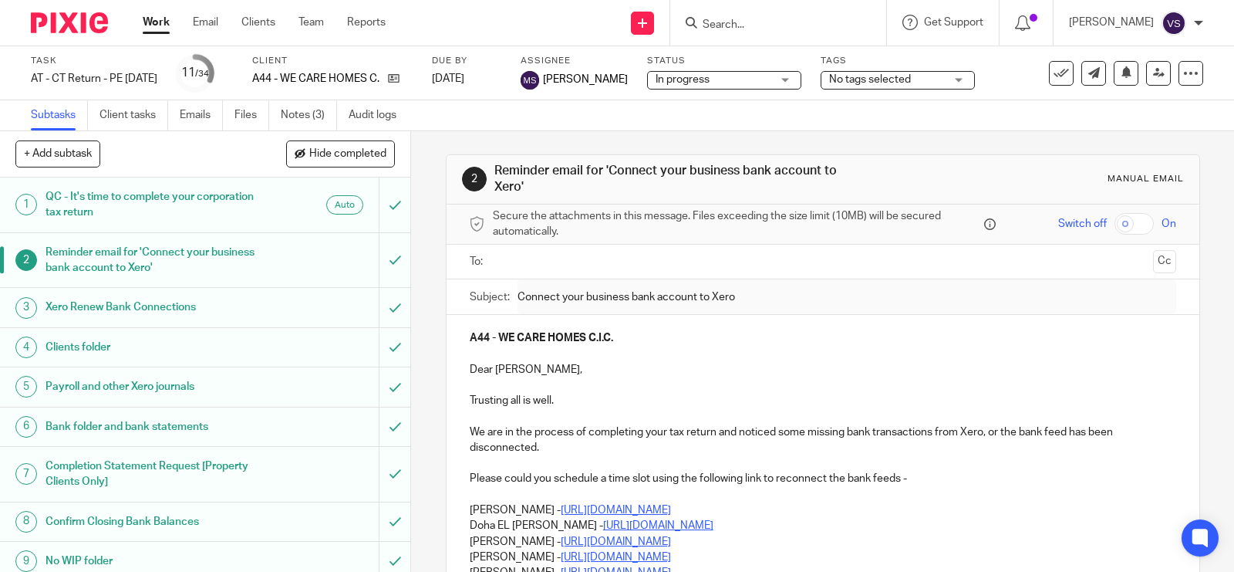
click at [197, 469] on h1 "Completion Statement Request [Property Clients Only]" at bounding box center [152, 473] width 212 height 39
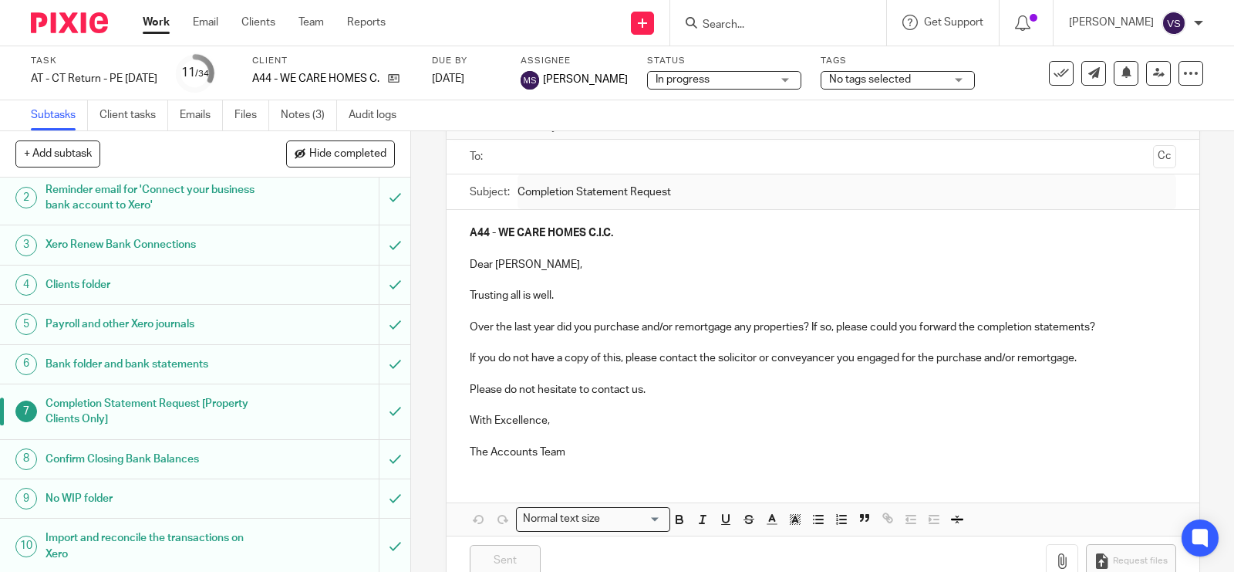
scroll to position [96, 0]
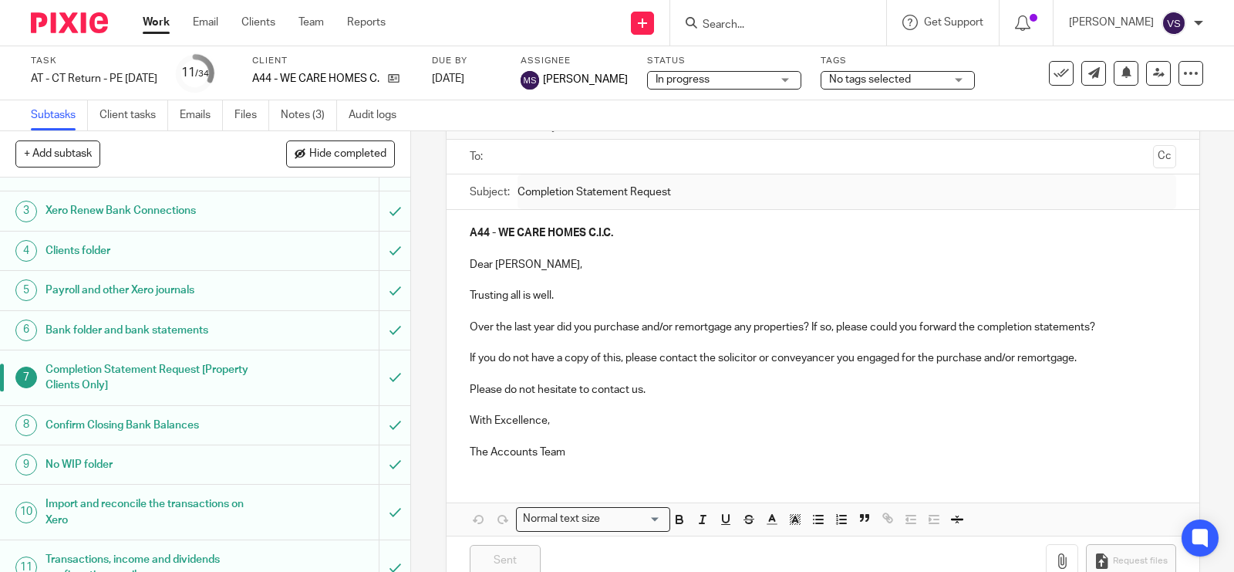
click at [187, 421] on h1 "Confirm Closing Bank Balances" at bounding box center [152, 424] width 212 height 23
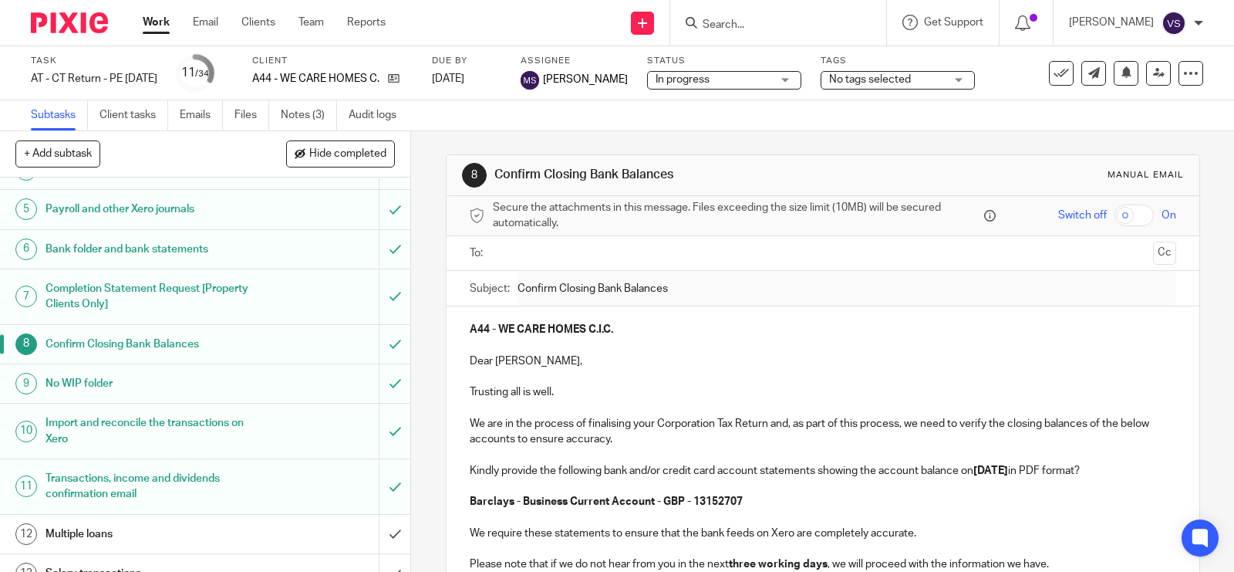
scroll to position [193, 0]
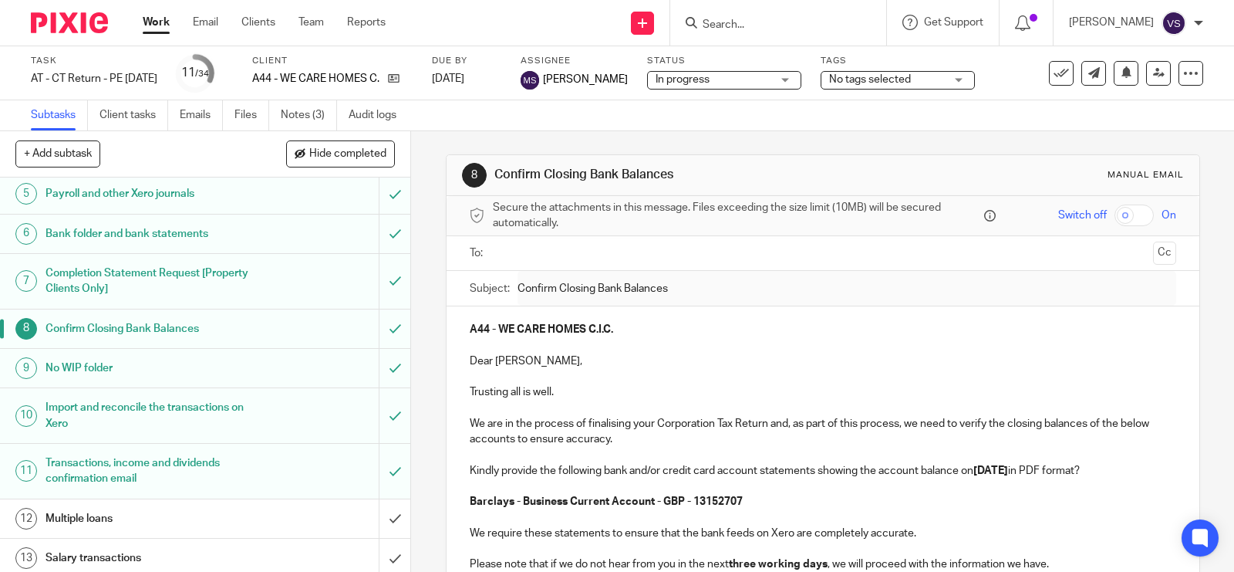
click at [178, 472] on h1 "Transactions, income and dividends confirmation email" at bounding box center [152, 470] width 212 height 39
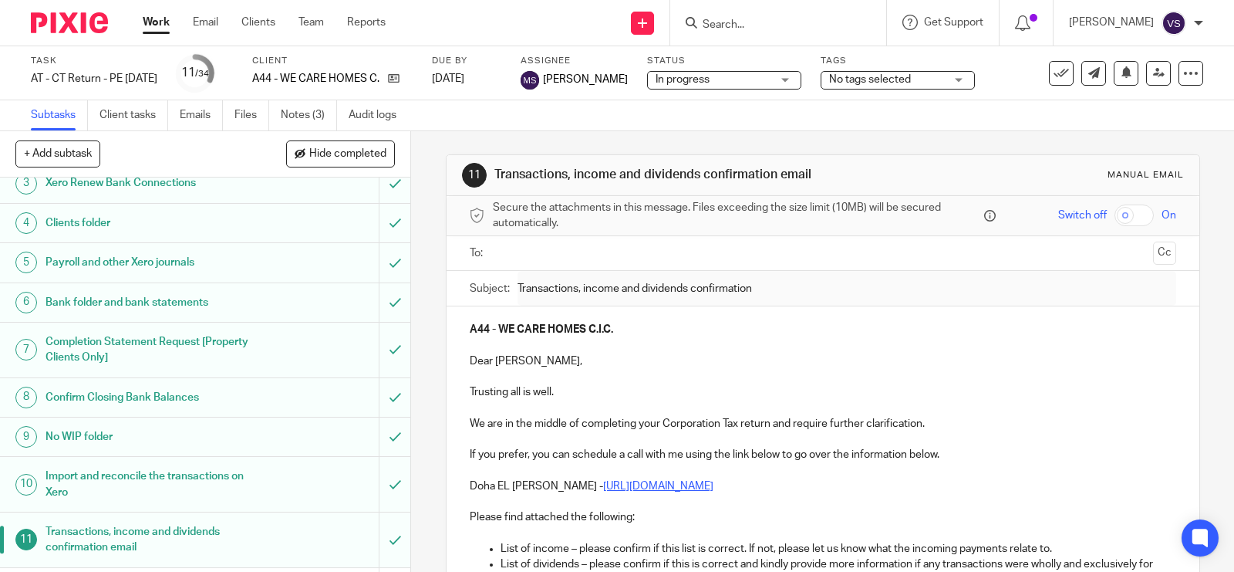
scroll to position [193, 0]
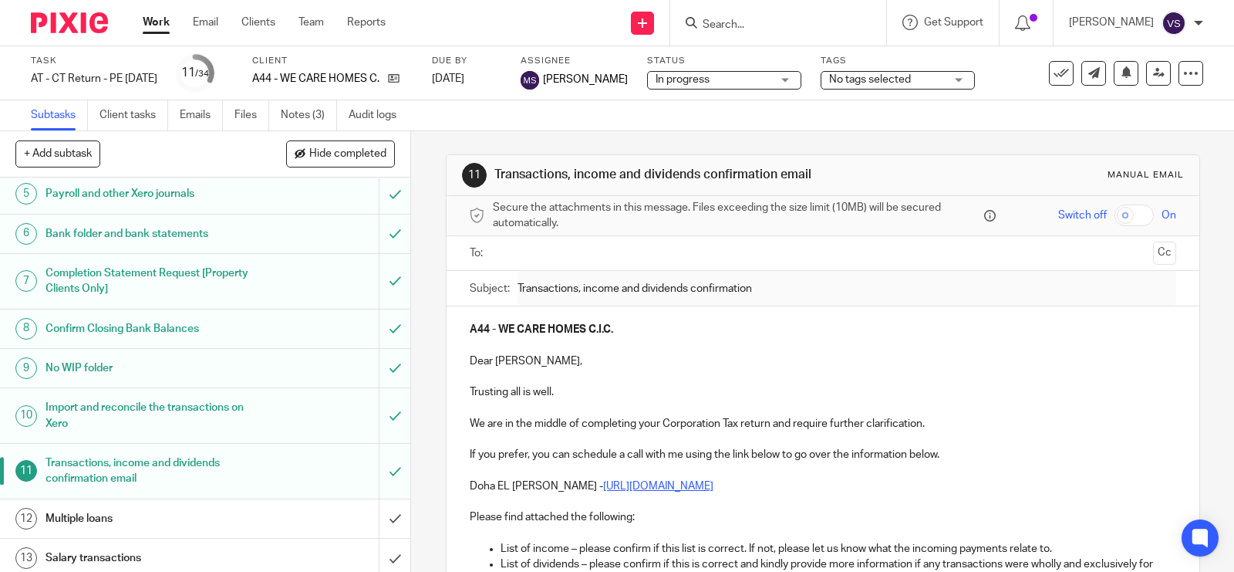
click at [558, 388] on p "Trusting all is well." at bounding box center [823, 391] width 706 height 15
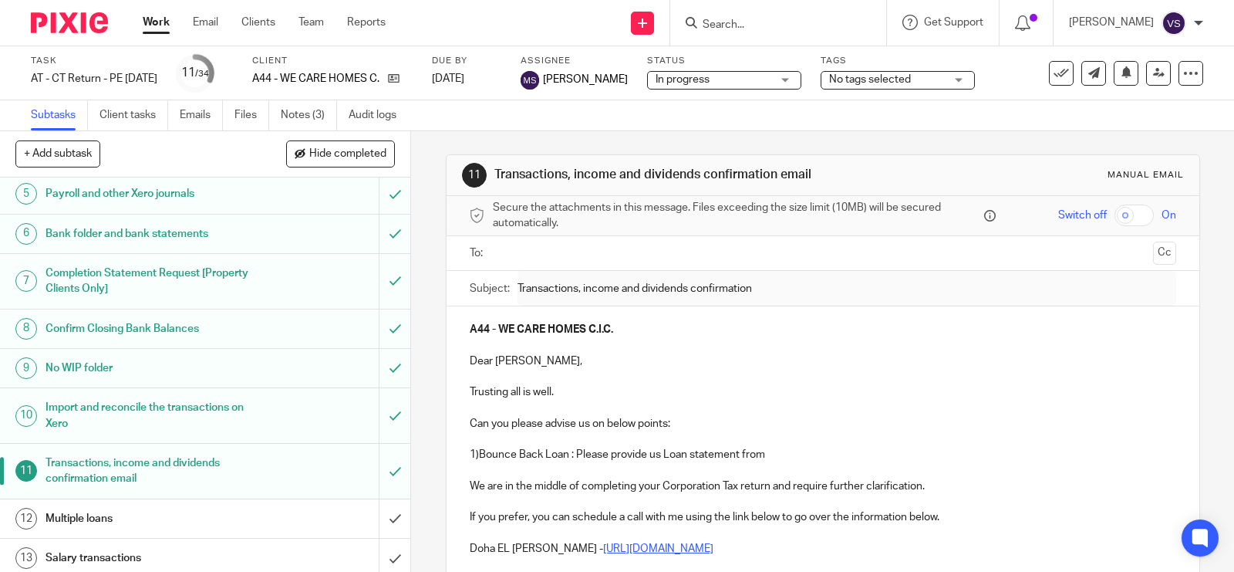
drag, startPoint x: 770, startPoint y: 456, endPoint x: 779, endPoint y: 467, distance: 14.2
click at [770, 456] on p "1)Bounce Back Loan : Please provide us Loan statement from" at bounding box center [823, 454] width 706 height 15
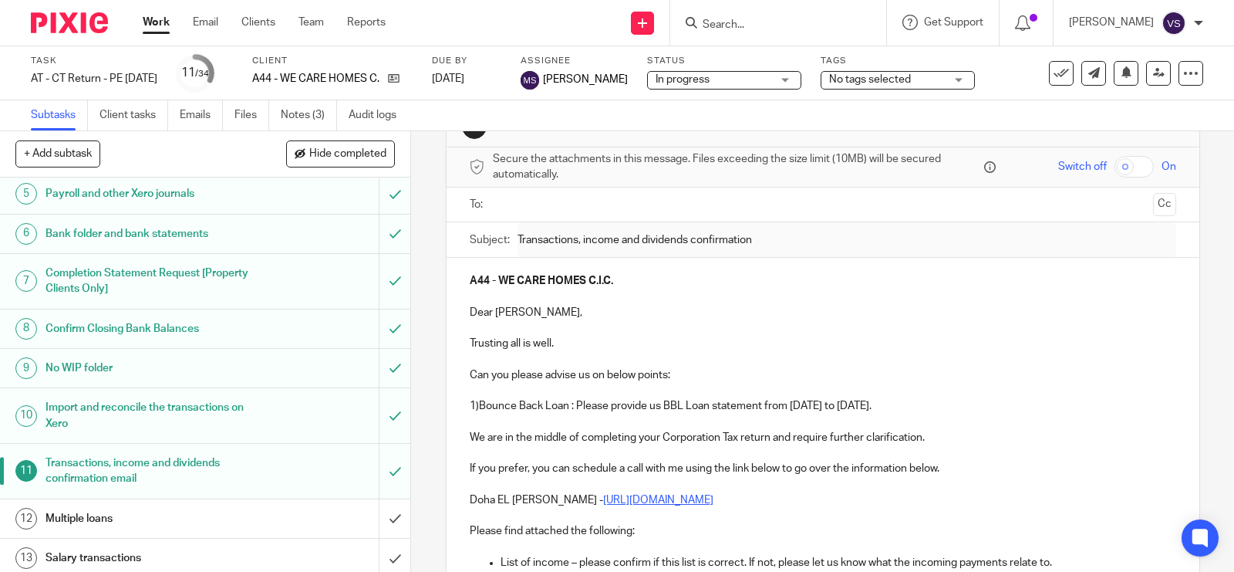
scroll to position [96, 0]
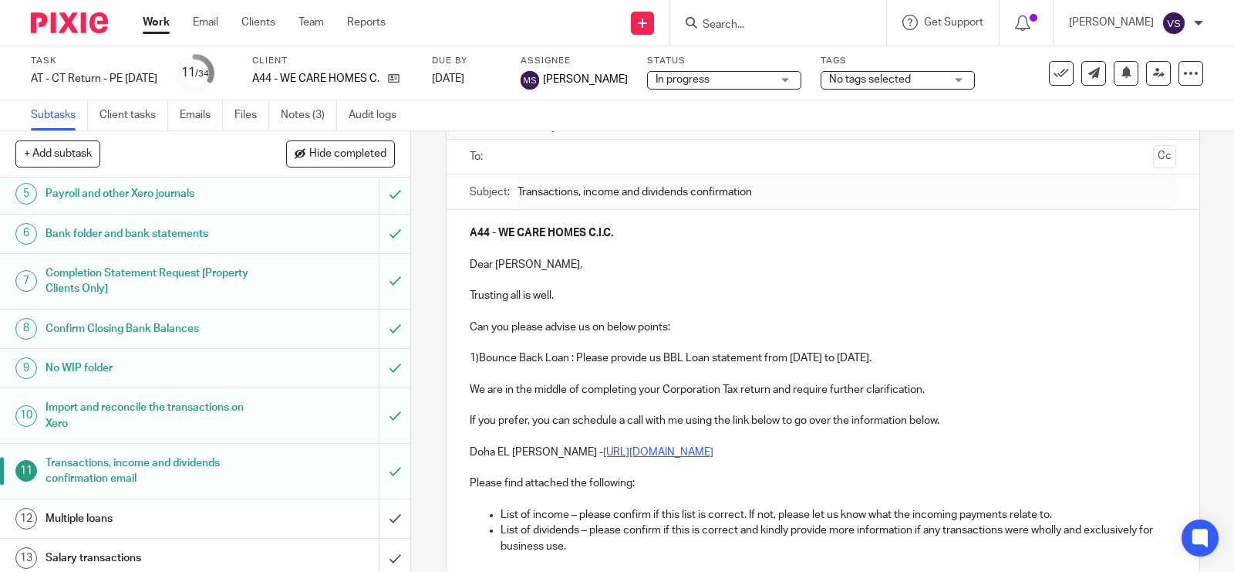
click at [737, 329] on p "Can you please advise us on below points:" at bounding box center [823, 326] width 706 height 15
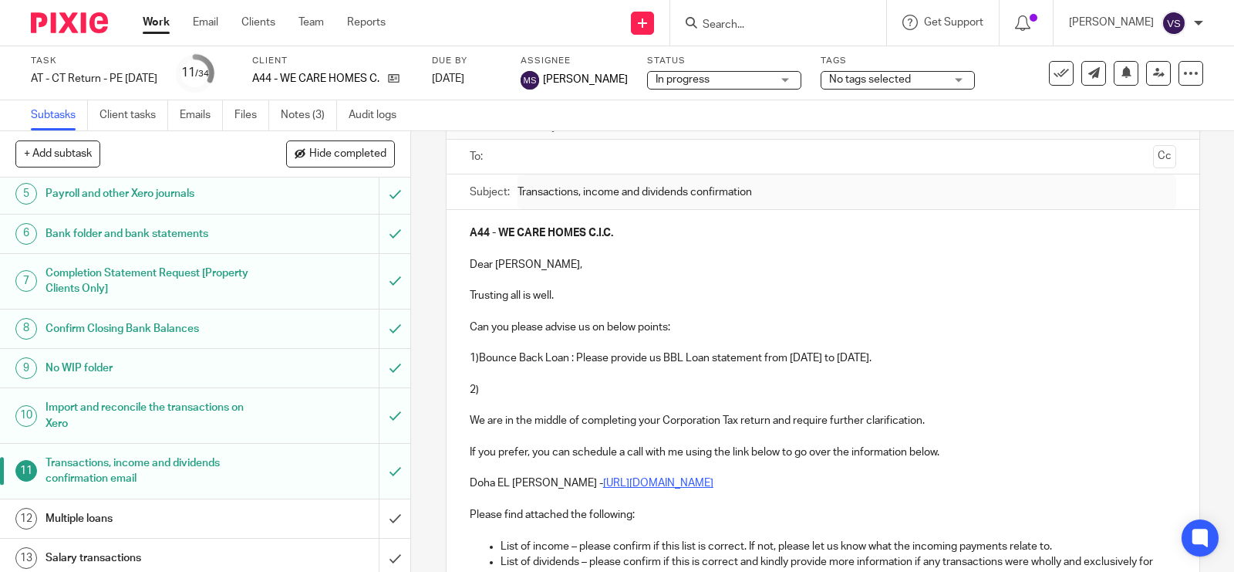
click at [480, 388] on p "2)" at bounding box center [823, 389] width 706 height 15
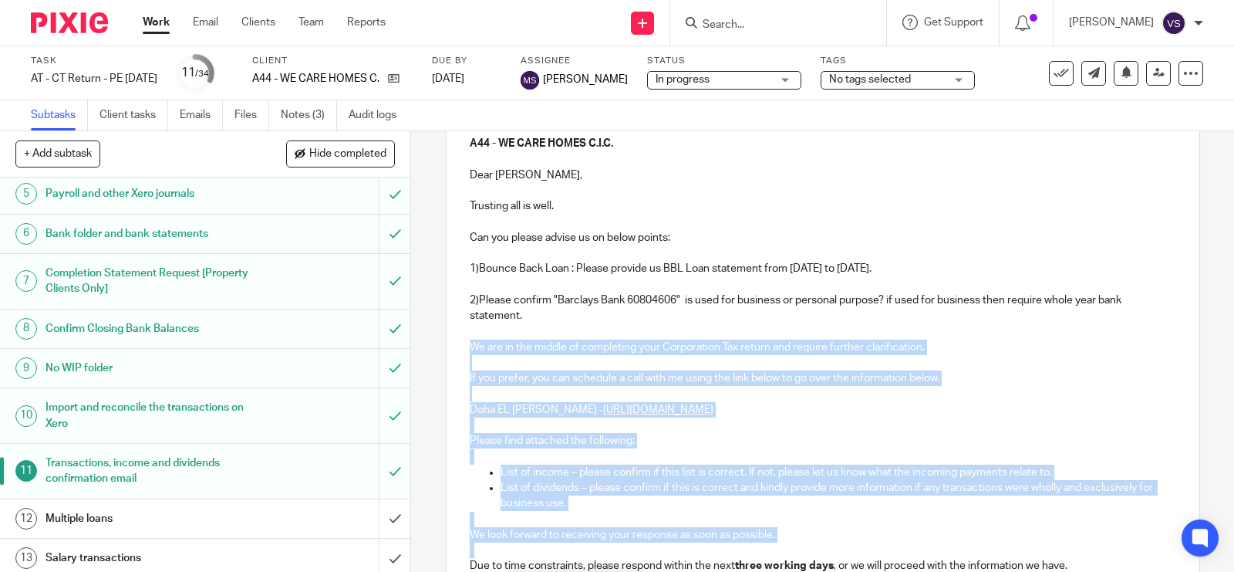
scroll to position [201, 0]
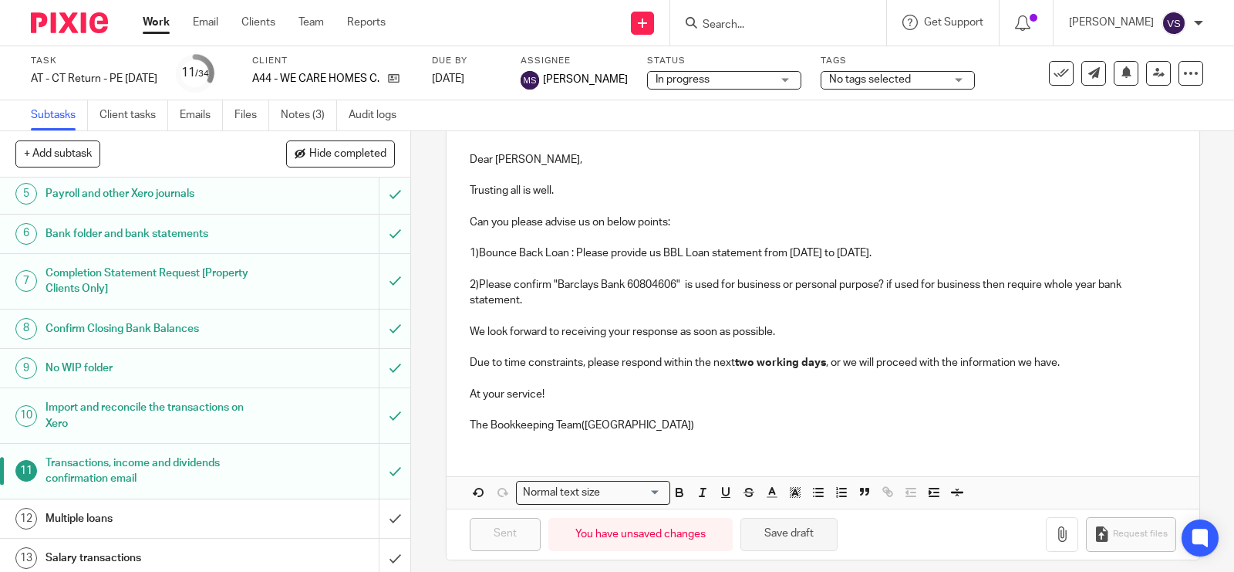
click at [794, 523] on button "Save draft" at bounding box center [788, 534] width 97 height 33
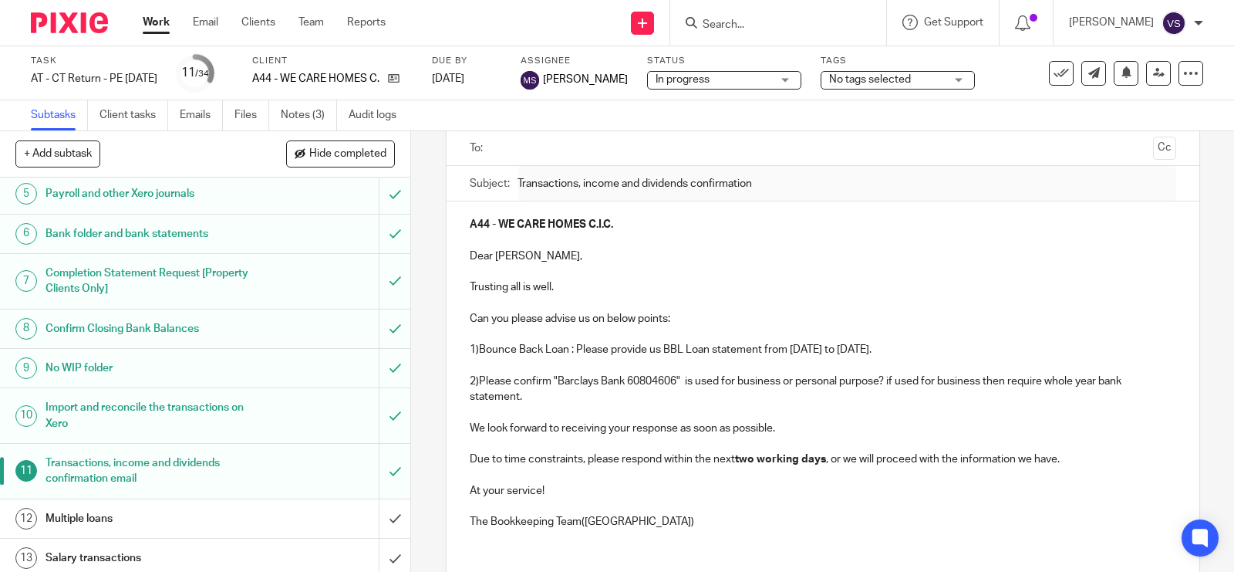
click at [676, 352] on p "1)Bounce Back Loan : Please provide us BBL Loan statement from 01st March 2024 …" at bounding box center [823, 349] width 706 height 15
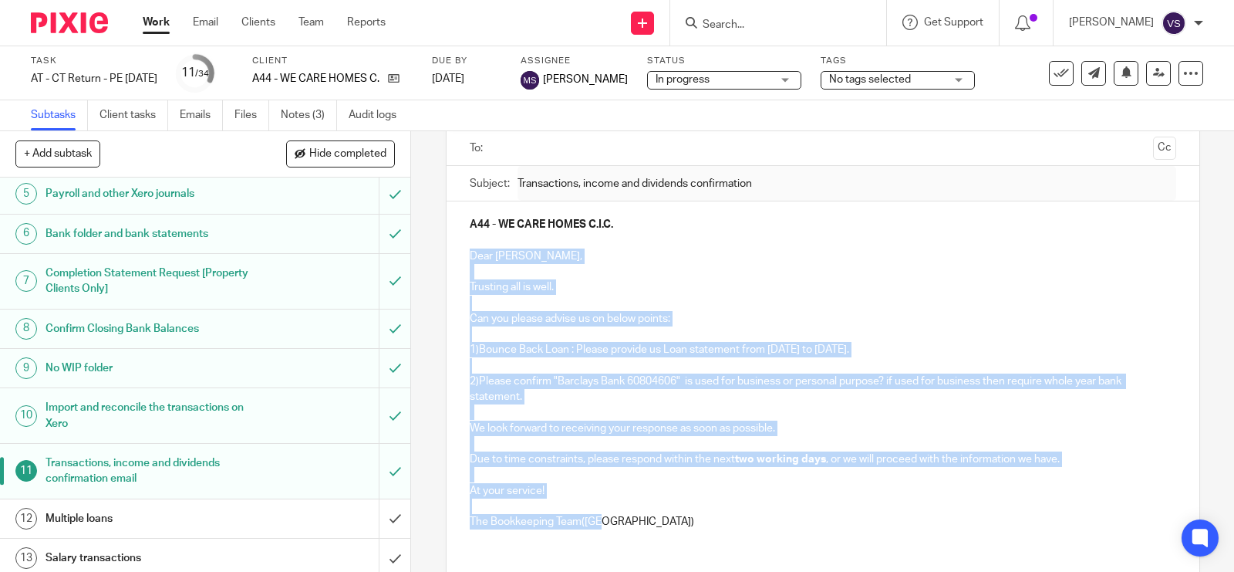
drag, startPoint x: 460, startPoint y: 251, endPoint x: 609, endPoint y: 530, distance: 316.1
click at [609, 530] on div "A44 - WE CARE HOMES C.I.C. Dear Adrian, Trusting all is well. Can you please ad…" at bounding box center [823, 370] width 753 height 339
copy div "Dear Adrian, Trusting all is well. Can you please advise us on below points: 1)…"
click at [578, 349] on p "1)Bounce Back Loan : Please provide us Loan statement from 01st March 2024 to 2…" at bounding box center [823, 349] width 706 height 15
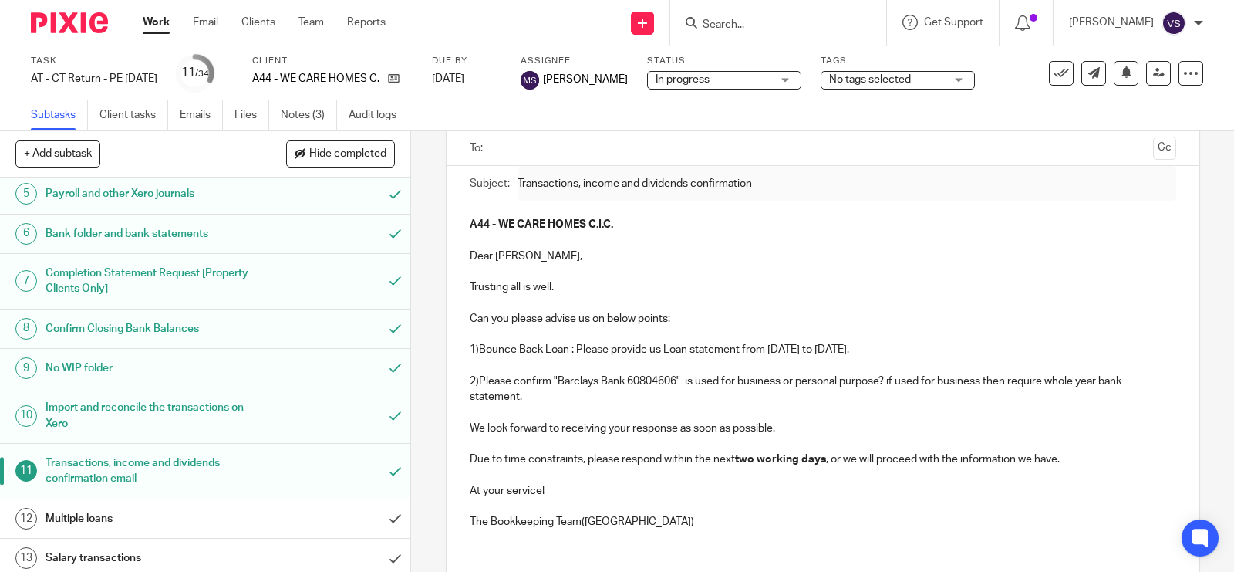
drag, startPoint x: 532, startPoint y: 378, endPoint x: 515, endPoint y: 380, distance: 17.1
click at [531, 378] on p "2)Please confirm "Barclays Bank 60804606" is used for business or personal purp…" at bounding box center [823, 389] width 706 height 32
drag, startPoint x: 472, startPoint y: 379, endPoint x: 528, endPoint y: 395, distance: 58.6
click at [528, 395] on p "2)Please confirm "Barclays Bank 60804606" is used for business or personal purp…" at bounding box center [823, 389] width 706 height 32
drag, startPoint x: 475, startPoint y: 351, endPoint x: 960, endPoint y: 352, distance: 485.1
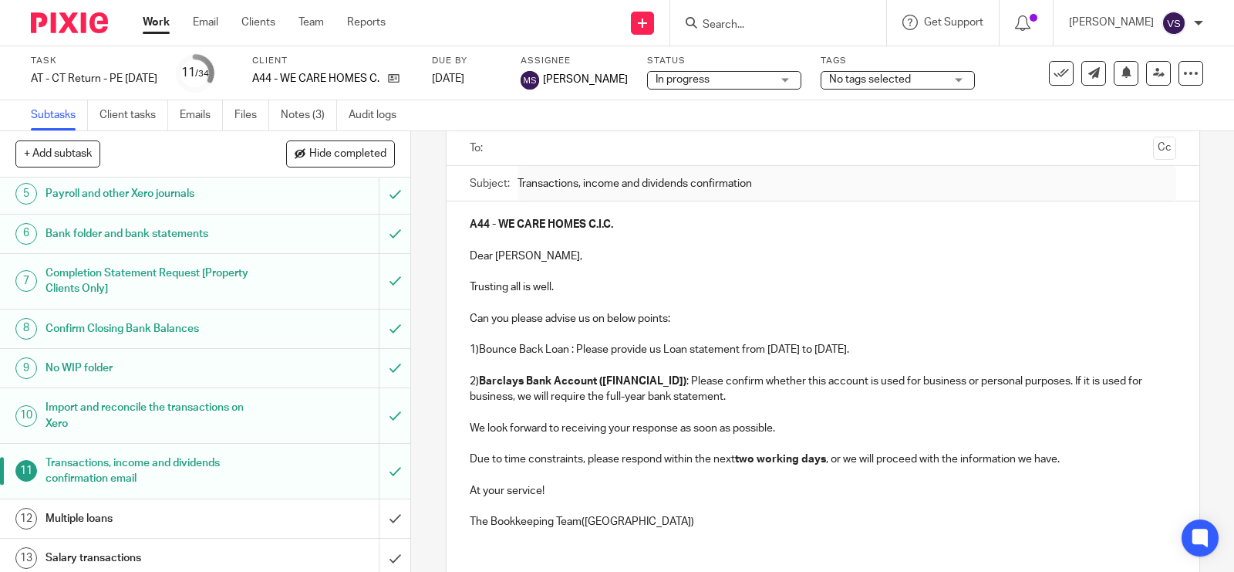
click at [960, 352] on p "1)Bounce Back Loan : Please provide us Loan statement from 01st March 2024 to 2…" at bounding box center [823, 349] width 706 height 15
click at [470, 349] on p "1) Bounce Back Loan : Kindly provide the loan statement covering the period fro…" at bounding box center [823, 349] width 706 height 15
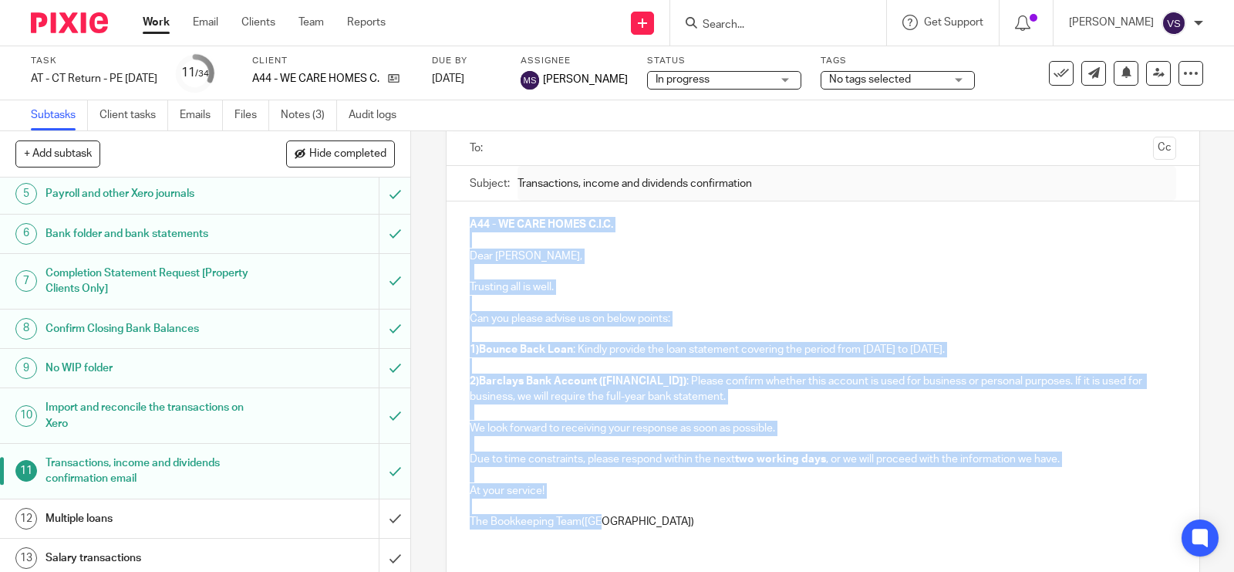
drag, startPoint x: 460, startPoint y: 221, endPoint x: 605, endPoint y: 524, distance: 337.0
click at [605, 524] on div "A44 - WE CARE HOMES C.I.C. Dear Adrian, Trusting all is well. Can you please ad…" at bounding box center [823, 370] width 753 height 339
copy div "A44 - WE CARE HOMES C.I.C. Dear Adrian, Trusting all is well. Can you please ad…"
click at [376, 468] on input "submit" at bounding box center [205, 470] width 410 height 55
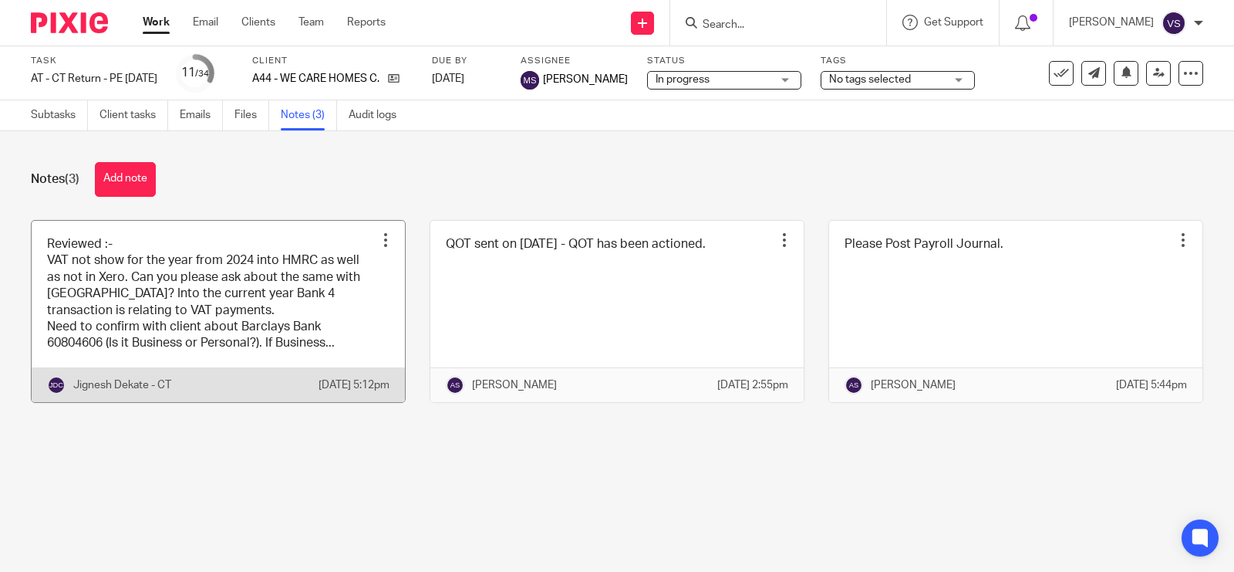
click at [267, 275] on link at bounding box center [218, 311] width 373 height 181
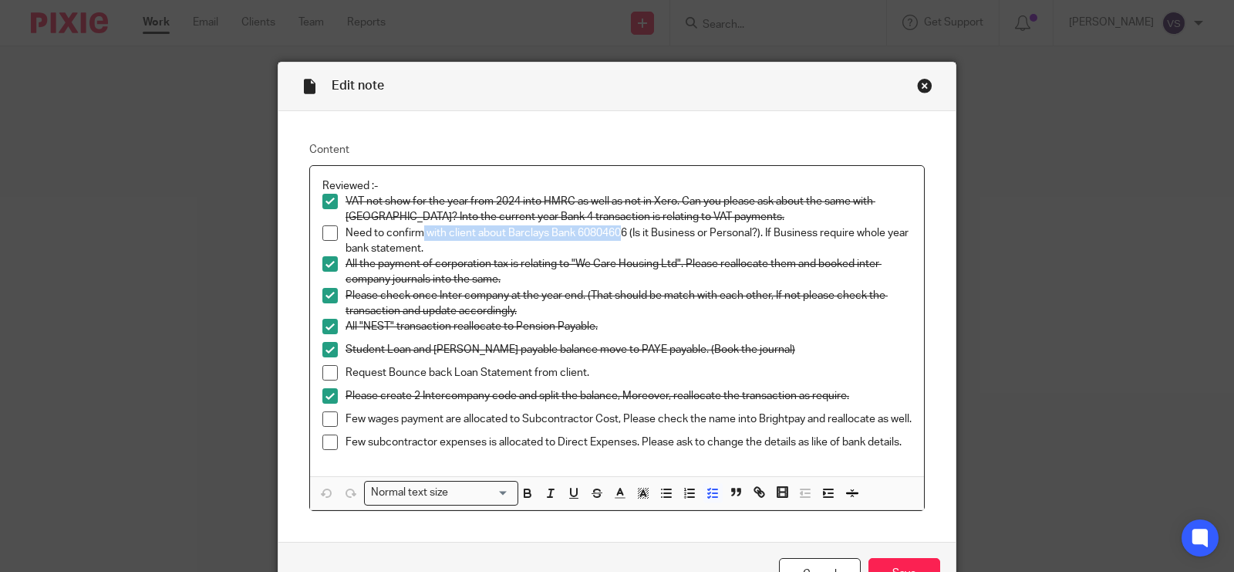
drag, startPoint x: 416, startPoint y: 230, endPoint x: 613, endPoint y: 232, distance: 196.7
click at [613, 232] on p "Need to confirm with client about Barclays Bank 60804606 (Is it Business or Per…" at bounding box center [629, 241] width 566 height 32
drag, startPoint x: 691, startPoint y: 235, endPoint x: 789, endPoint y: 235, distance: 98.0
click at [789, 235] on p "Need to confirm with client about Barclays Bank 60804606 (Is it Business or Per…" at bounding box center [629, 241] width 566 height 32
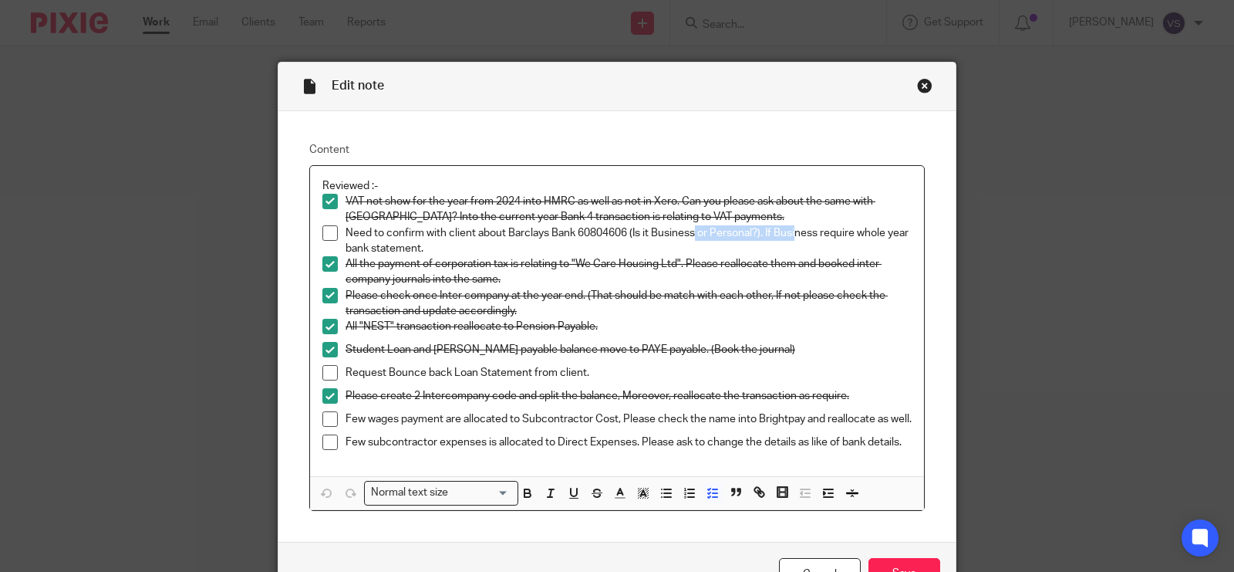
click at [789, 235] on p "Need to confirm with client about Barclays Bank 60804606 (Is it Business or Per…" at bounding box center [629, 241] width 566 height 32
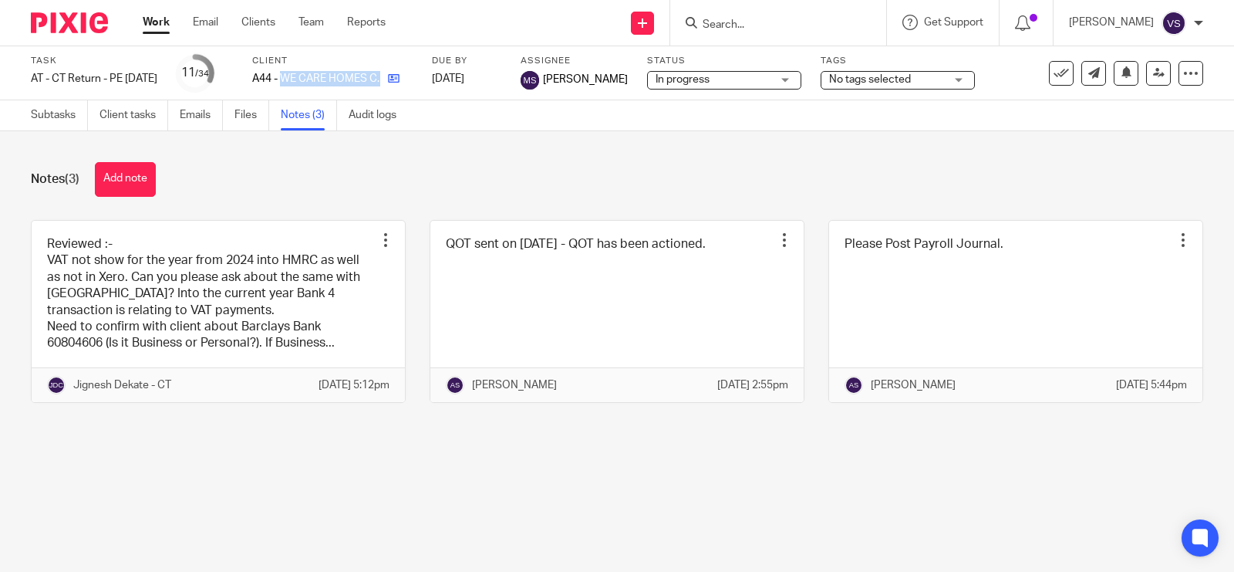
drag, startPoint x: 306, startPoint y: 76, endPoint x: 410, endPoint y: 74, distance: 103.4
click at [410, 74] on div "A44 - WE CARE HOMES C.I.C." at bounding box center [332, 78] width 160 height 15
copy div "WE CARE HOMES C.I.C."
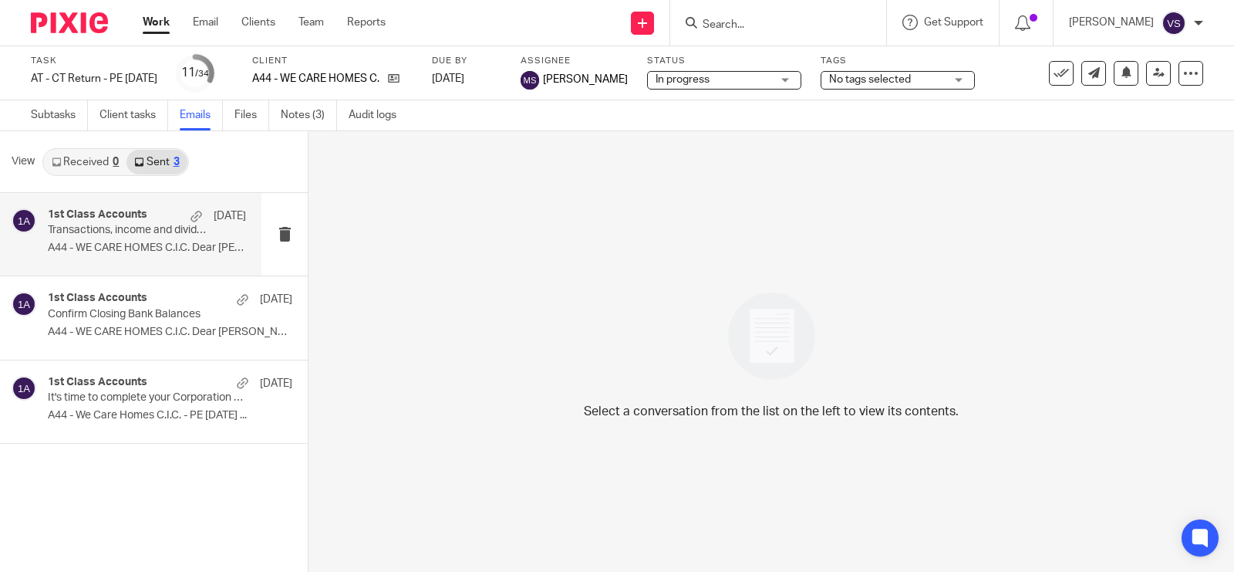
click at [126, 245] on p "A44 - WE CARE HOMES C.I.C. Dear [PERSON_NAME], ..." at bounding box center [147, 247] width 198 height 13
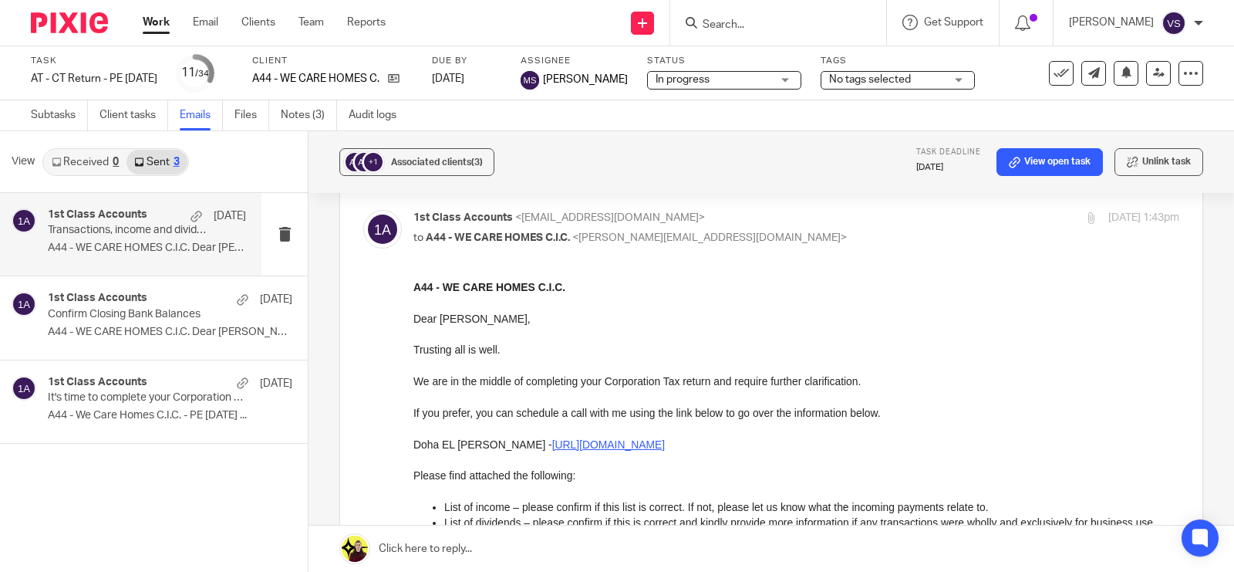
scroll to position [96, 0]
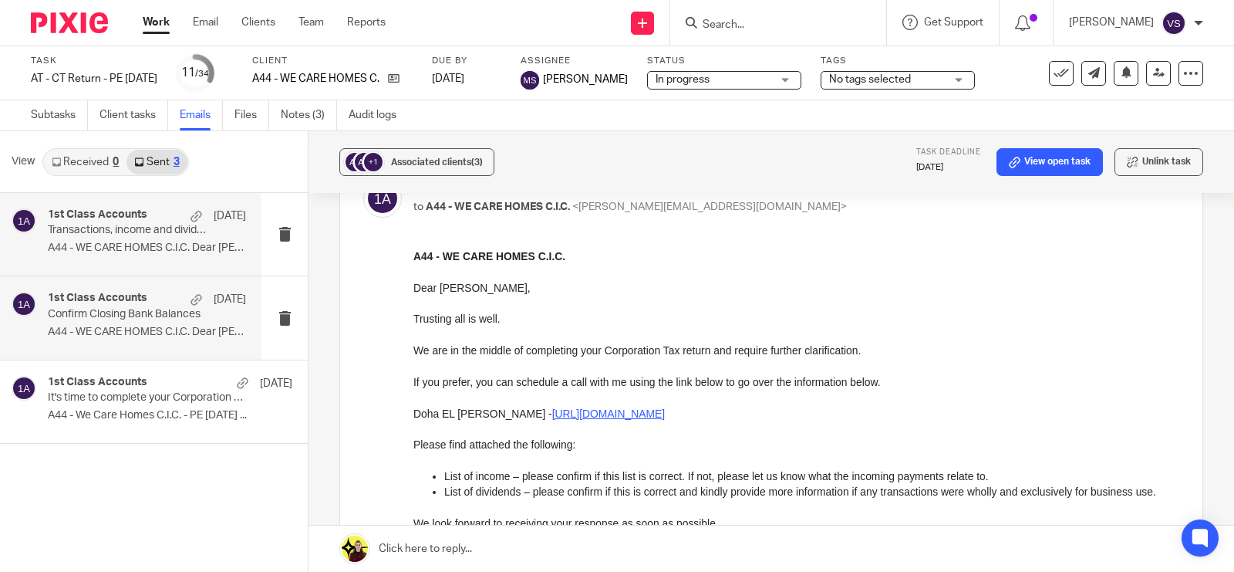
click at [175, 325] on p "A44 - WE CARE HOMES C.I.C. Dear Adrian, ..." at bounding box center [147, 331] width 198 height 13
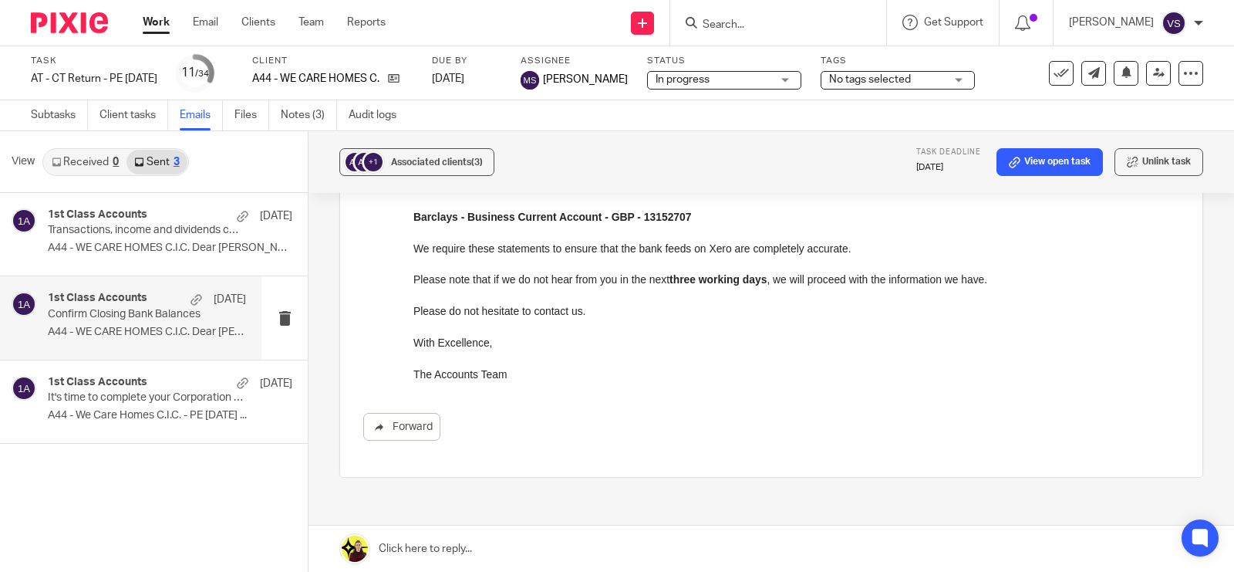
scroll to position [126, 0]
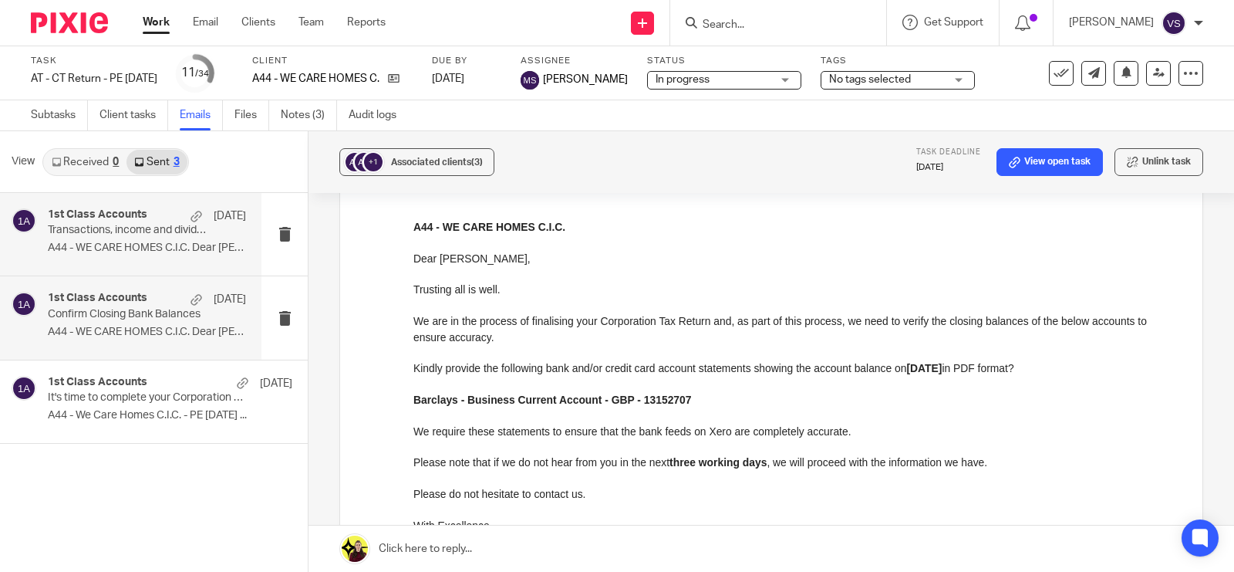
click at [149, 253] on p "A44 - WE CARE HOMES C.I.C. Dear Adrian, ..." at bounding box center [147, 247] width 198 height 13
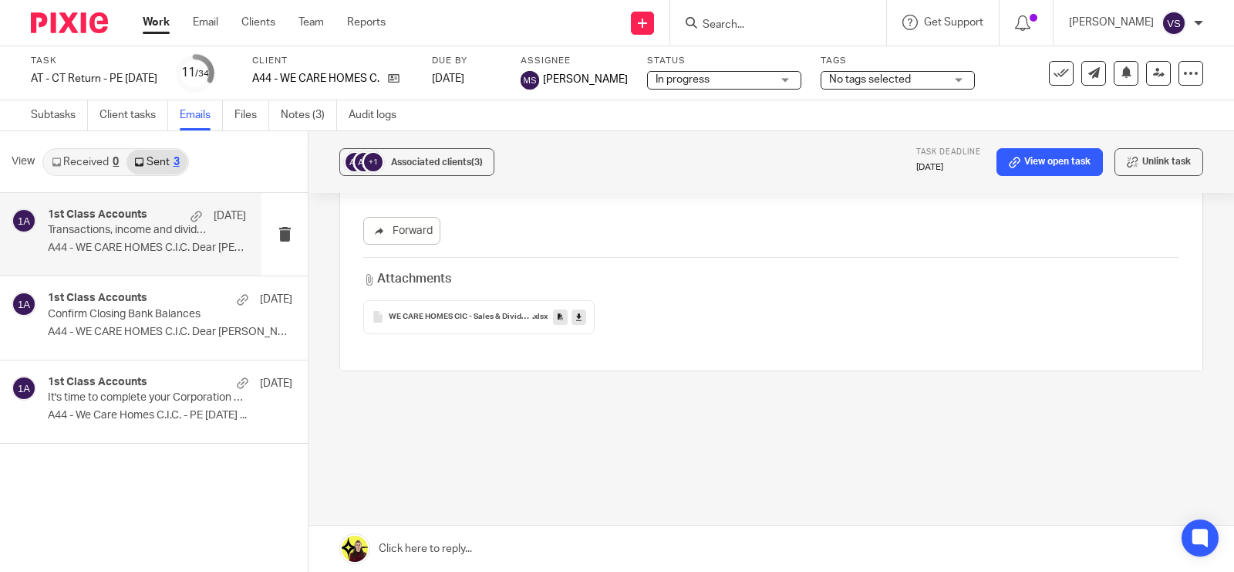
scroll to position [0, 0]
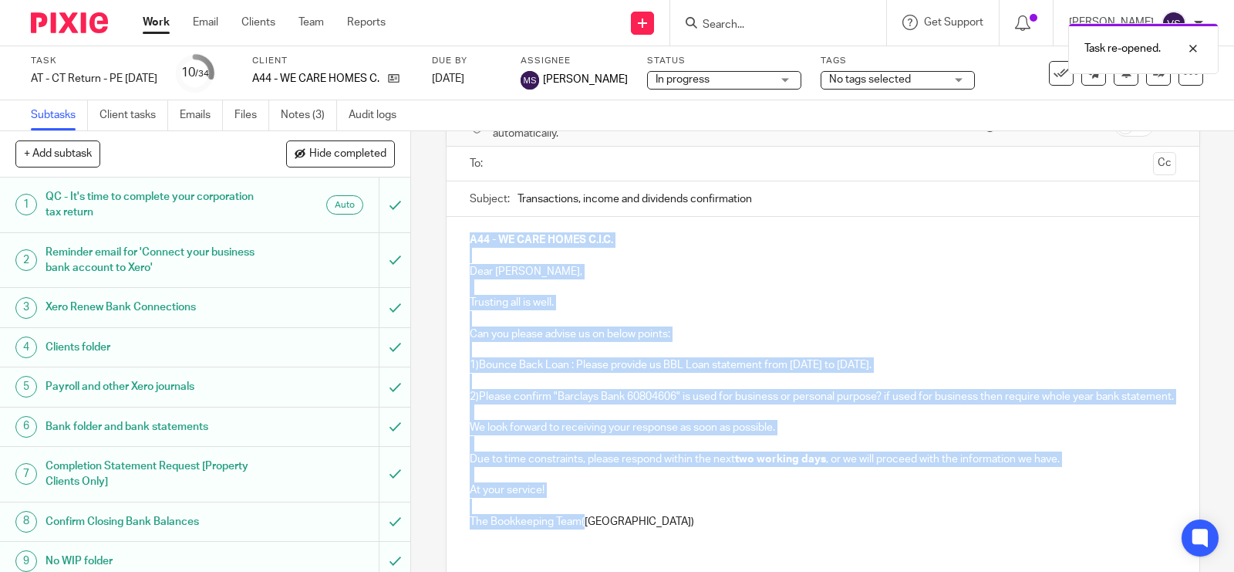
scroll to position [214, 0]
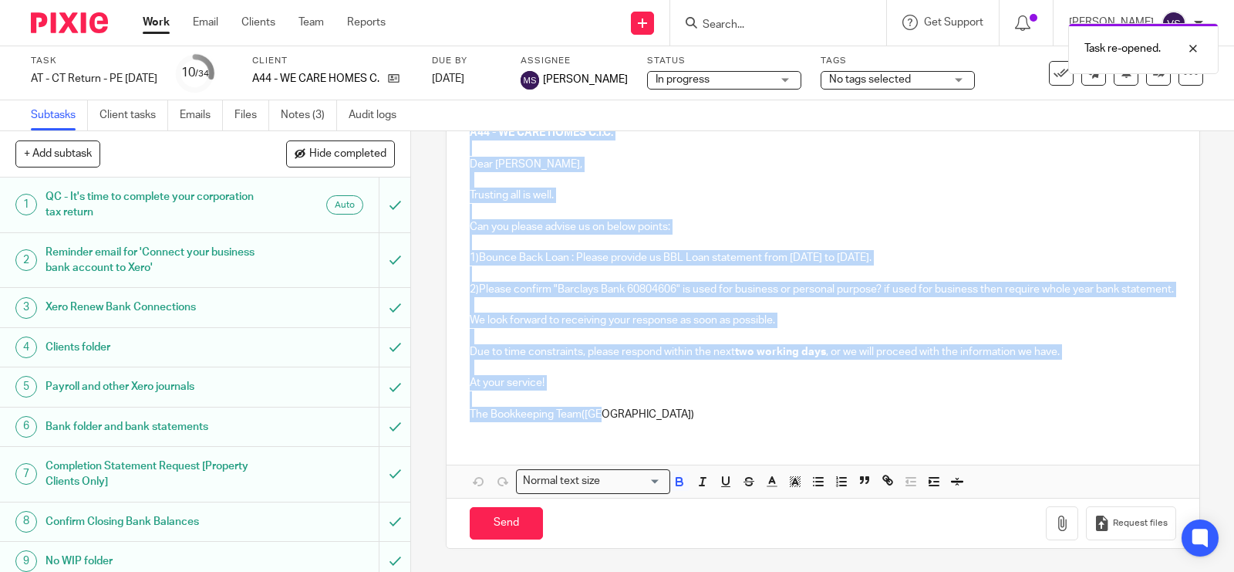
drag, startPoint x: 464, startPoint y: 328, endPoint x: 649, endPoint y: 422, distance: 208.3
click at [649, 422] on div "A44 - WE CARE HOMES C.I.C. Dear Adrian, Trusting all is well. Can you please ad…" at bounding box center [823, 272] width 753 height 324
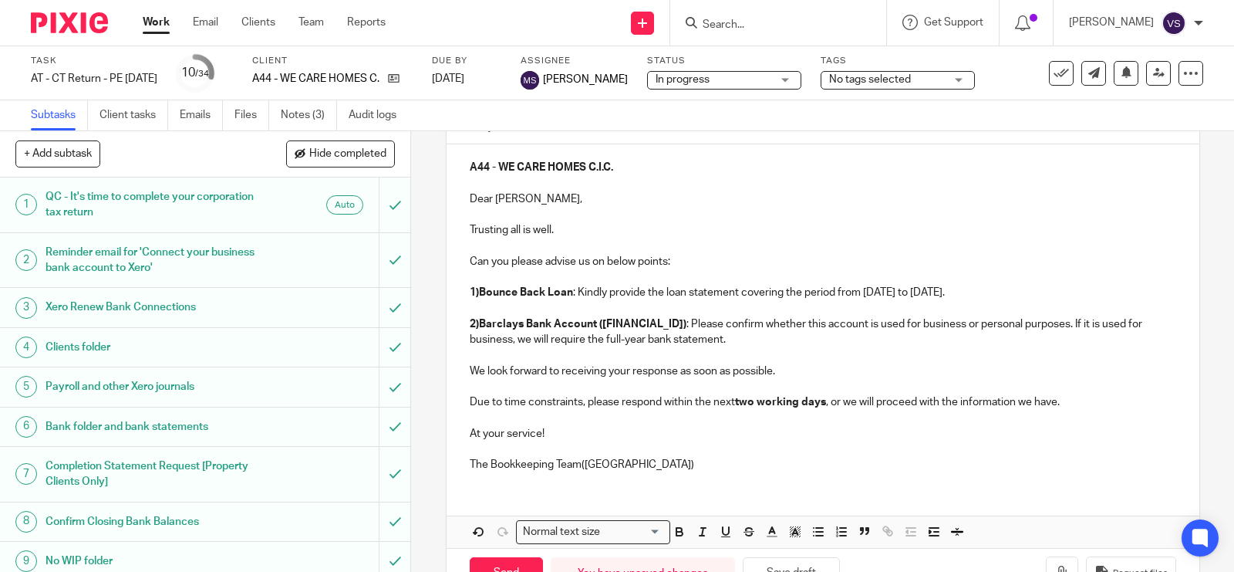
scroll to position [118, 0]
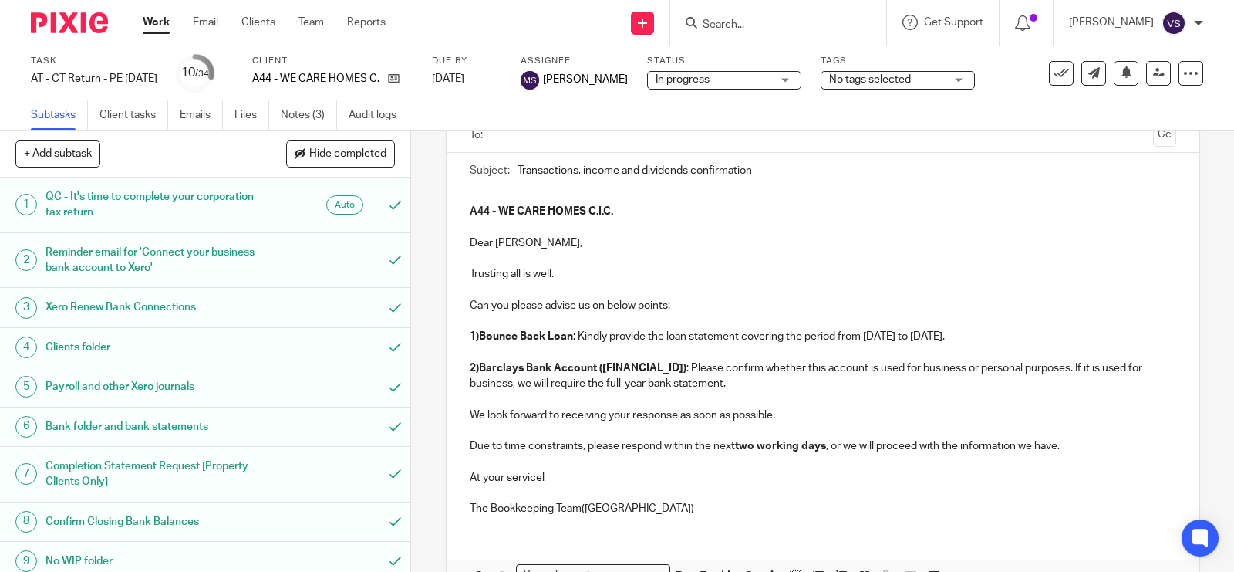
drag, startPoint x: 754, startPoint y: 168, endPoint x: 511, endPoint y: 171, distance: 242.2
click at [518, 171] on input "Transactions, income and dividends confirmation" at bounding box center [847, 170] width 659 height 35
type input "Missing Information"
click at [652, 276] on p "Trusting all is well." at bounding box center [823, 273] width 706 height 15
click at [602, 143] on input "text" at bounding box center [822, 135] width 648 height 18
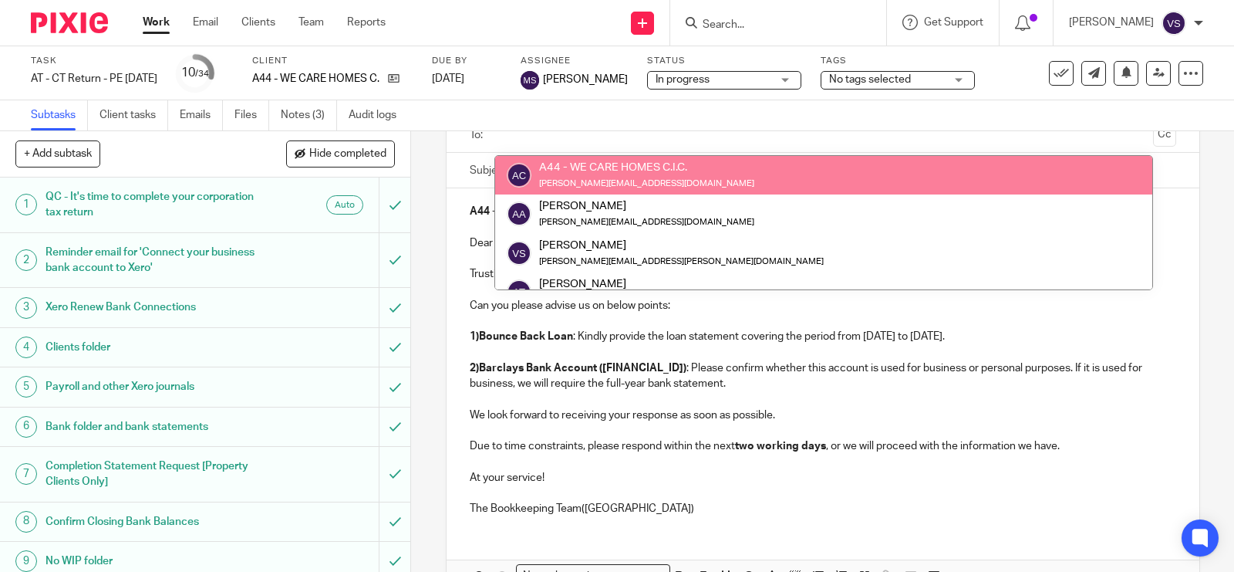
scroll to position [120, 0]
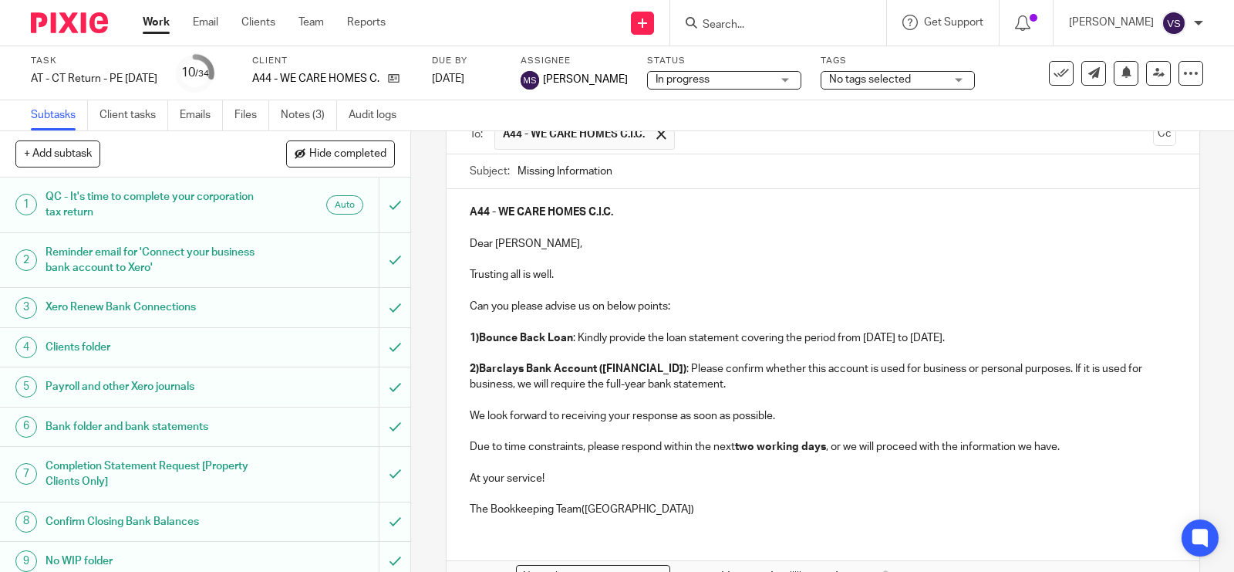
click at [460, 214] on div "A44 - WE CARE HOMES C.I.C. Dear Adrian, Trusting all is well. Can you please ad…" at bounding box center [823, 358] width 753 height 339
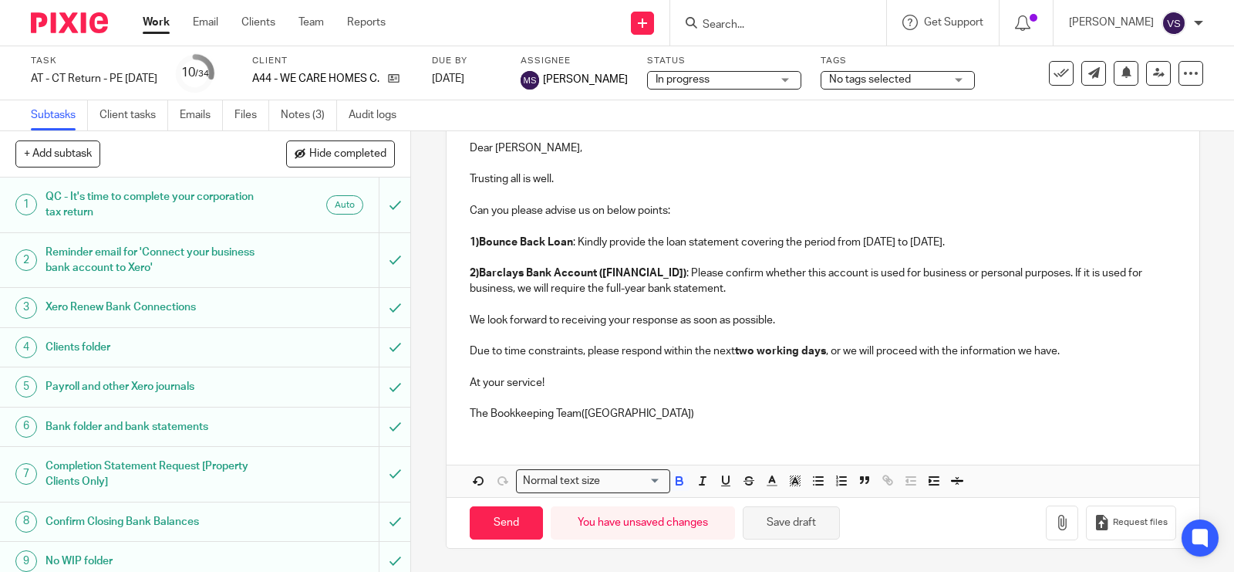
click at [808, 518] on button "Save draft" at bounding box center [791, 522] width 97 height 33
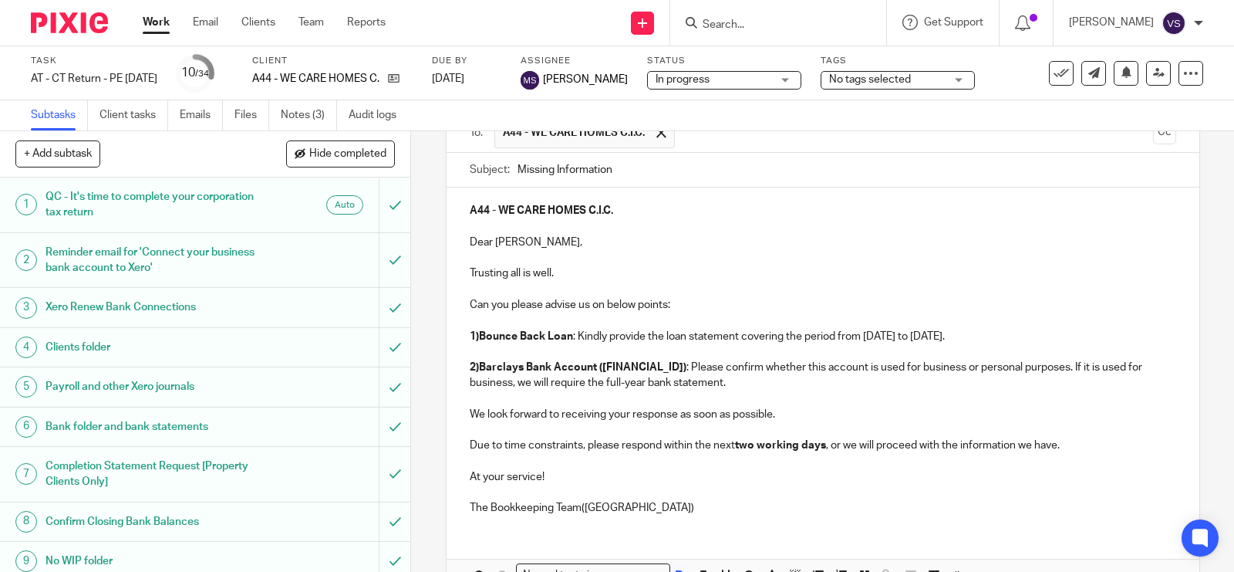
click at [602, 306] on p "Can you please advise us on below points:" at bounding box center [823, 304] width 706 height 15
click at [695, 305] on p "Can you please advise us on following points:" at bounding box center [823, 304] width 706 height 15
drag, startPoint x: 519, startPoint y: 369, endPoint x: 491, endPoint y: 369, distance: 28.5
click at [474, 369] on strong "2)Barclays Bank Account (60804606)" at bounding box center [578, 367] width 217 height 11
click at [658, 383] on p "2)Bank Account (60804606) : Please confirm whether this account is used for bus…" at bounding box center [823, 375] width 706 height 32
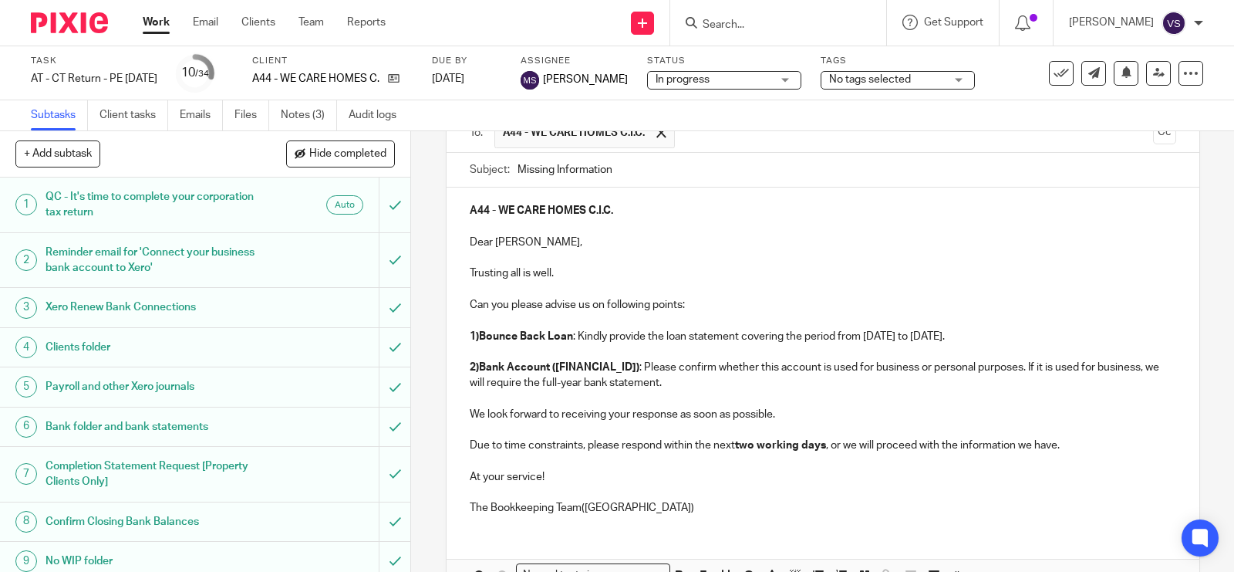
click at [463, 241] on div "A44 - WE CARE HOMES C.I.C. Dear Adrian, Trusting all is well. Can you please ad…" at bounding box center [823, 356] width 753 height 339
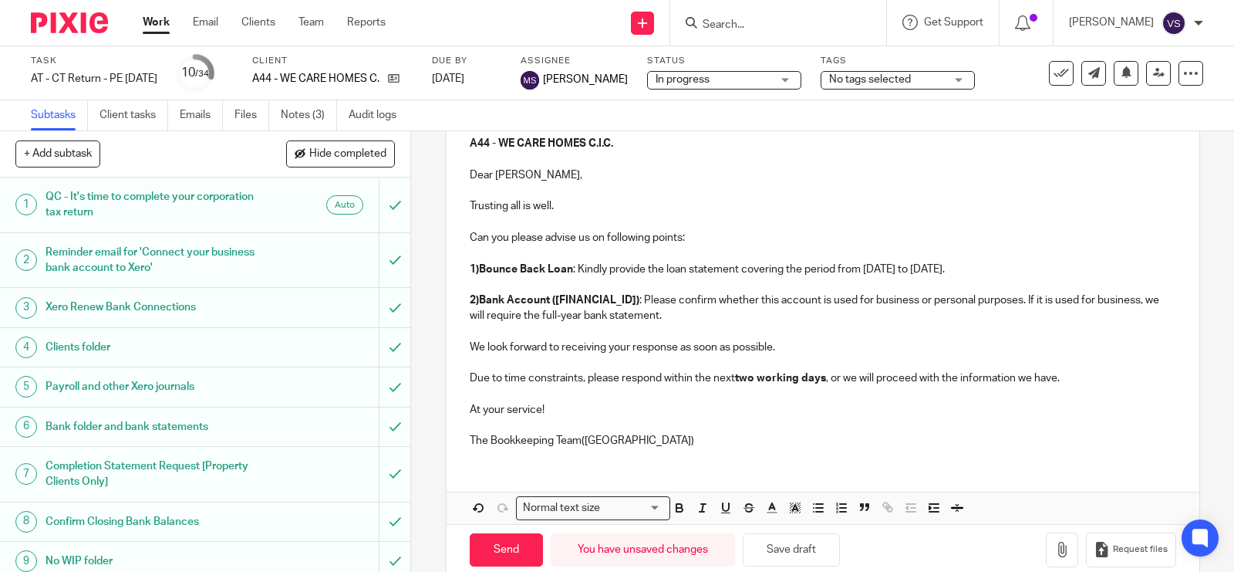
scroll to position [218, 0]
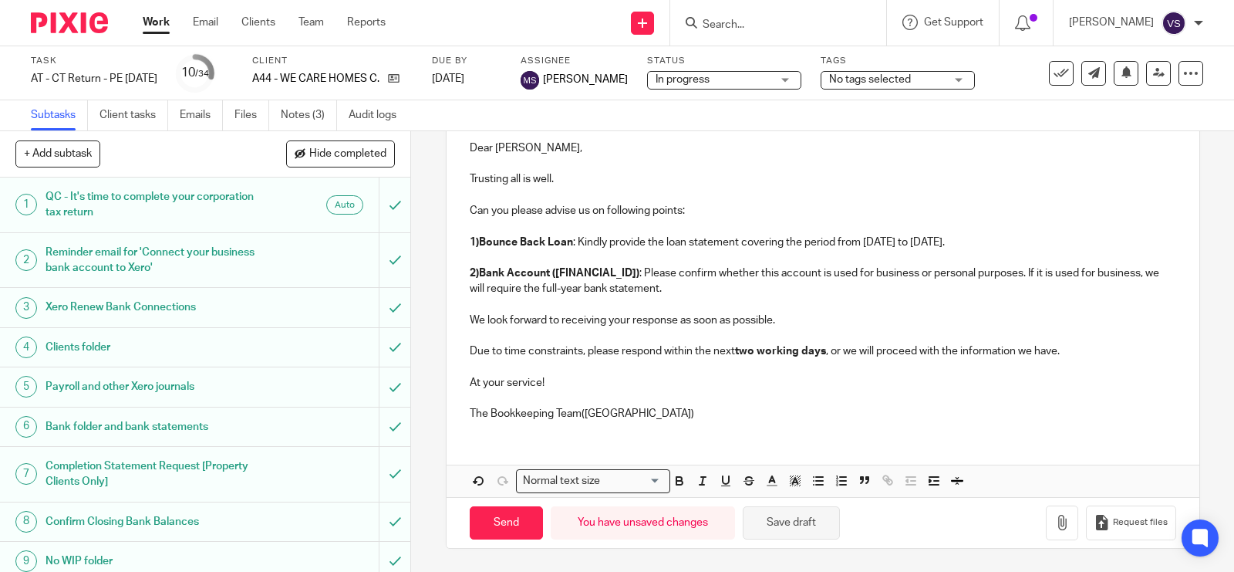
click at [803, 509] on button "Save draft" at bounding box center [791, 522] width 97 height 33
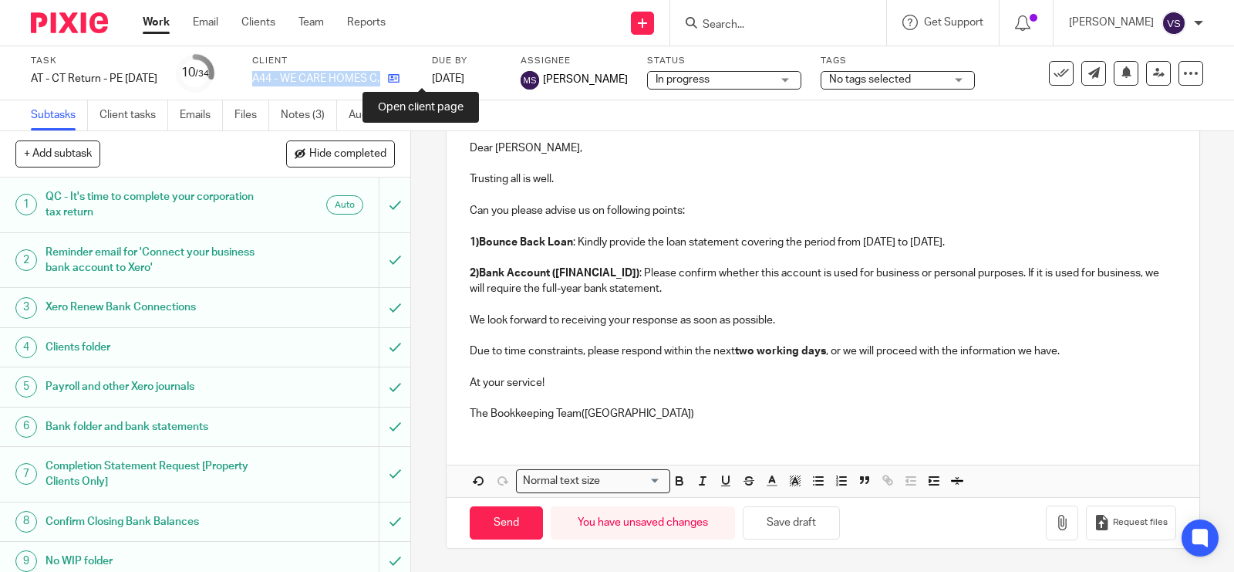
drag, startPoint x: 278, startPoint y: 81, endPoint x: 418, endPoint y: 75, distance: 140.5
click at [418, 75] on div "Task AT - CT Return - PE 28-02-2025 Save AT - CT Return - PE 28-02-2025 10 /34 …" at bounding box center [519, 73] width 977 height 37
copy div "A44 - WE CARE HOMES C.I.C."
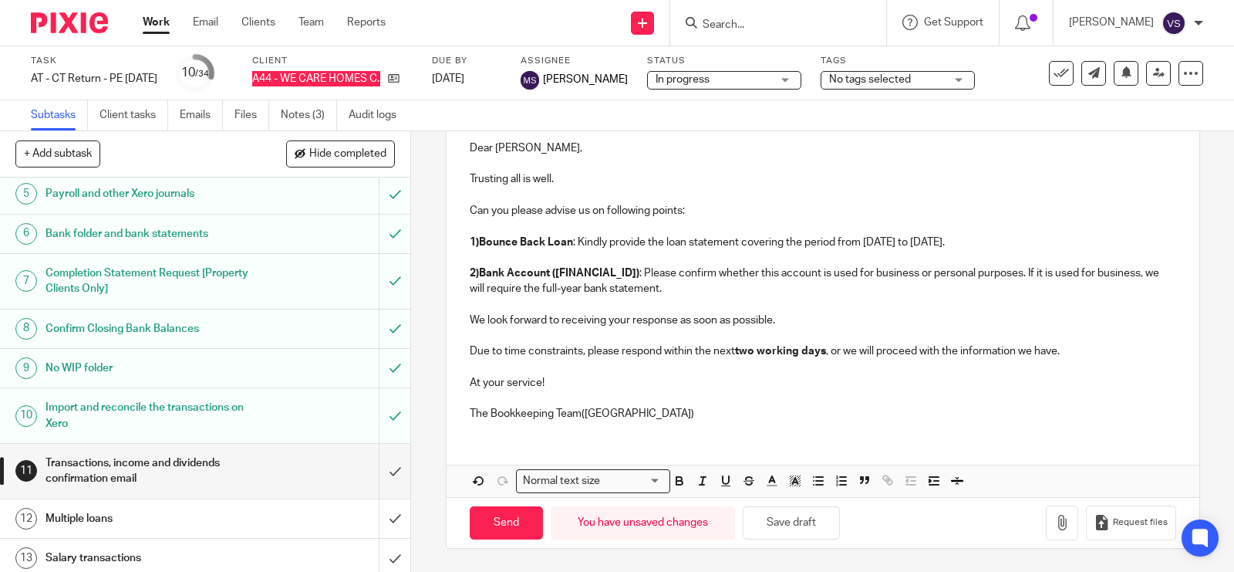
scroll to position [122, 0]
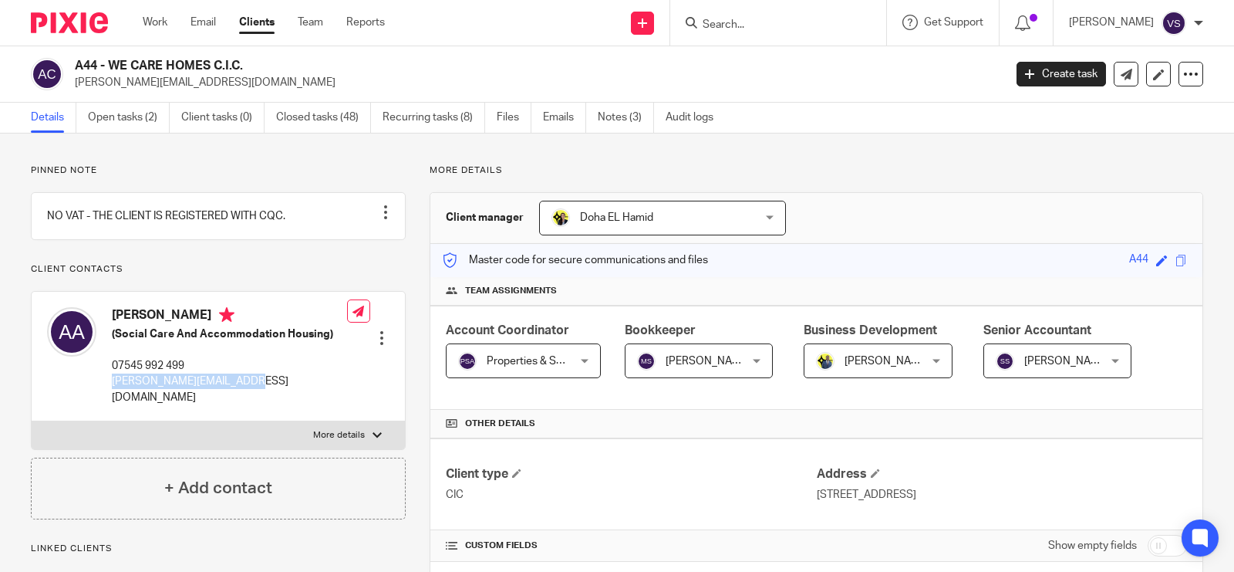
drag, startPoint x: 113, startPoint y: 399, endPoint x: 258, endPoint y: 405, distance: 145.9
click at [258, 405] on p "[PERSON_NAME][EMAIL_ADDRESS][DOMAIN_NAME]" at bounding box center [229, 389] width 235 height 32
copy p "[PERSON_NAME][EMAIL_ADDRESS][DOMAIN_NAME]"
click at [128, 123] on link "Open tasks (2)" at bounding box center [129, 118] width 82 height 30
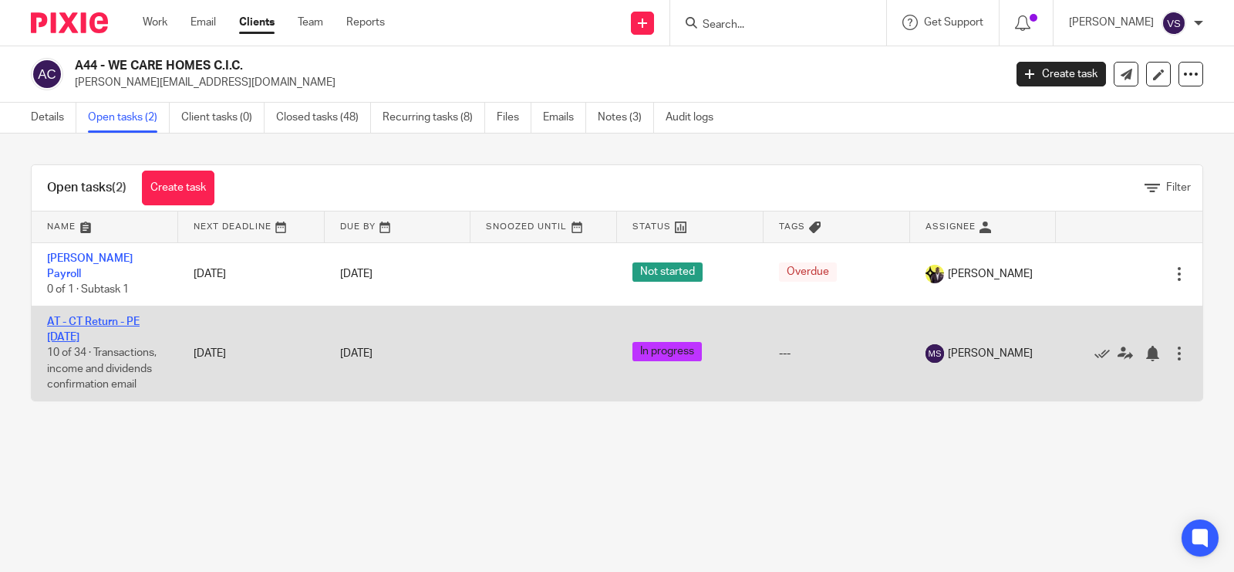
click at [91, 325] on link "AT - CT Return - PE [DATE]" at bounding box center [93, 329] width 93 height 26
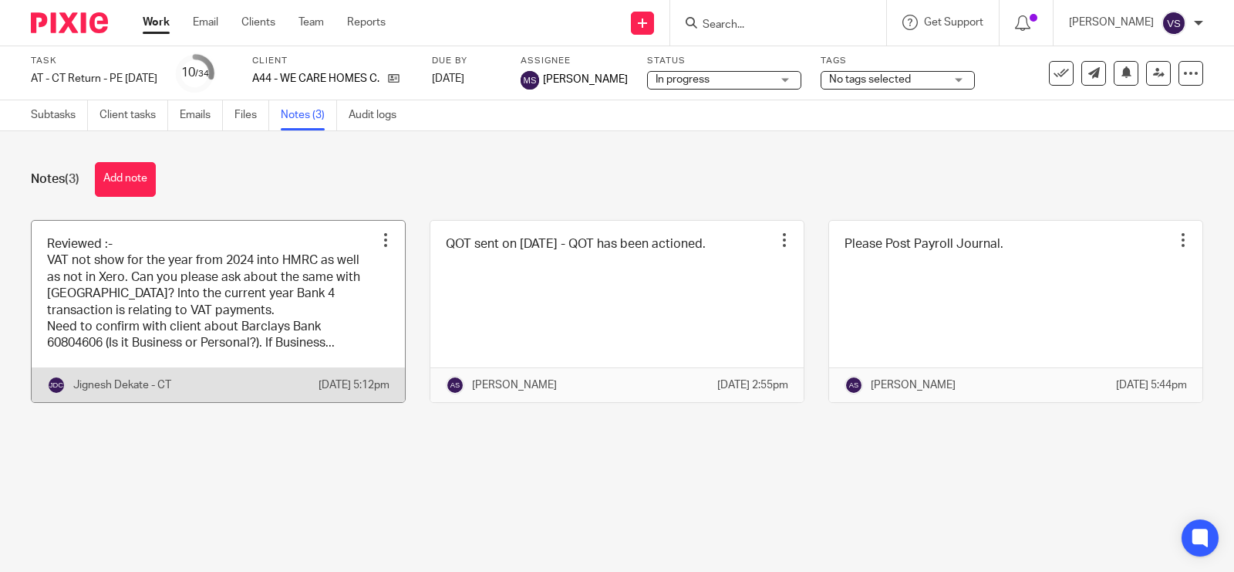
click at [305, 278] on link at bounding box center [218, 311] width 373 height 181
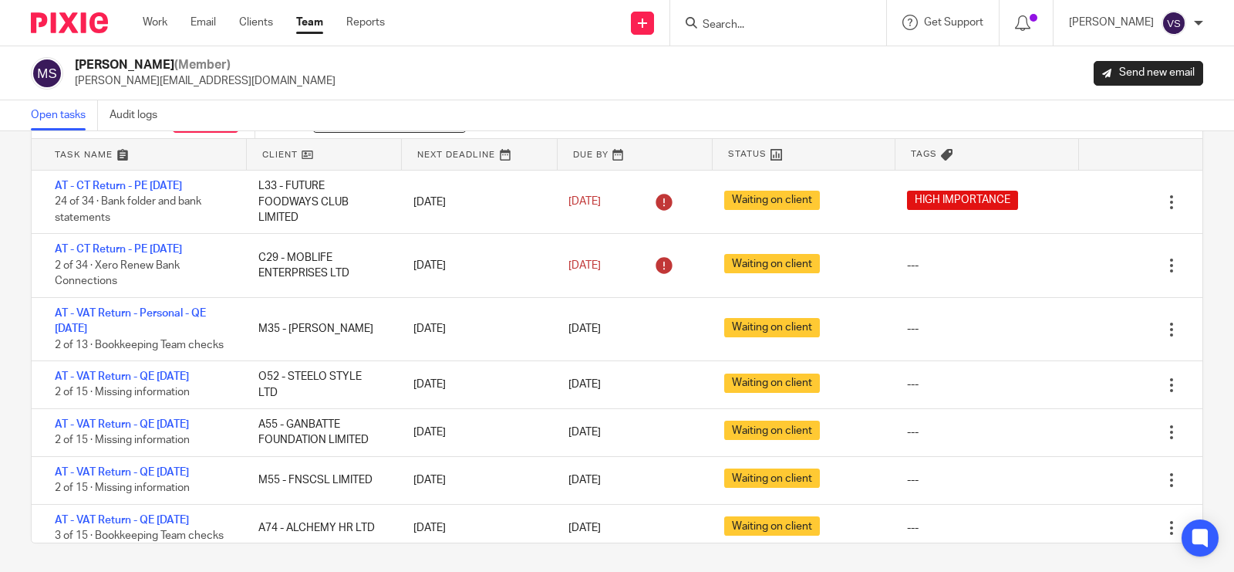
scroll to position [926, 0]
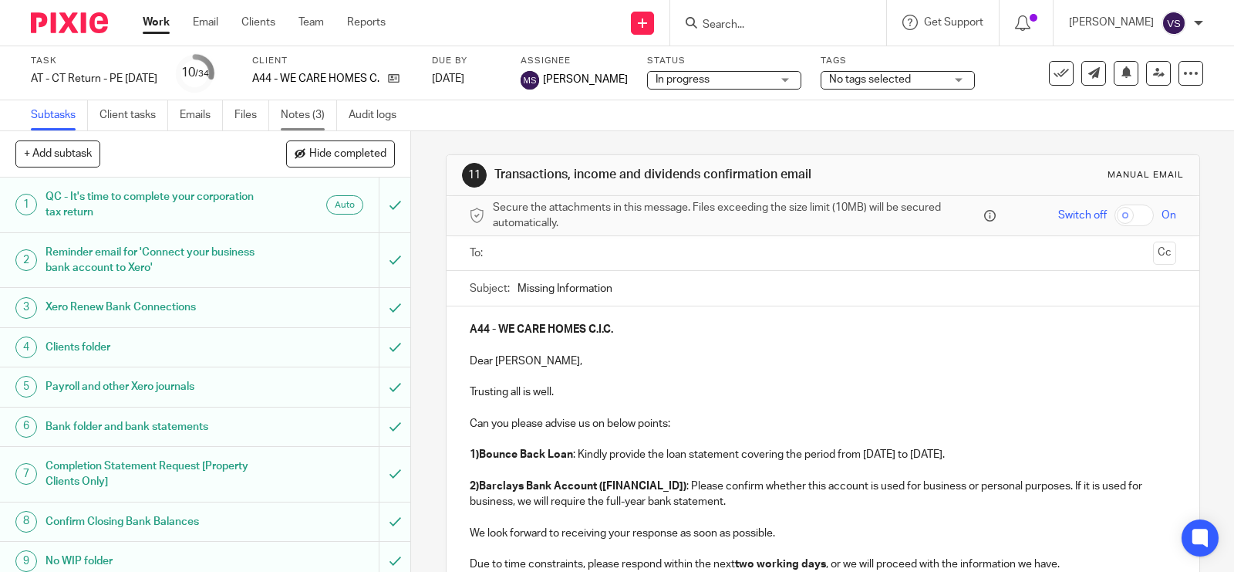
drag, startPoint x: 0, startPoint y: 0, endPoint x: 319, endPoint y: 113, distance: 337.9
click at [319, 113] on link "Notes (3)" at bounding box center [309, 115] width 56 height 30
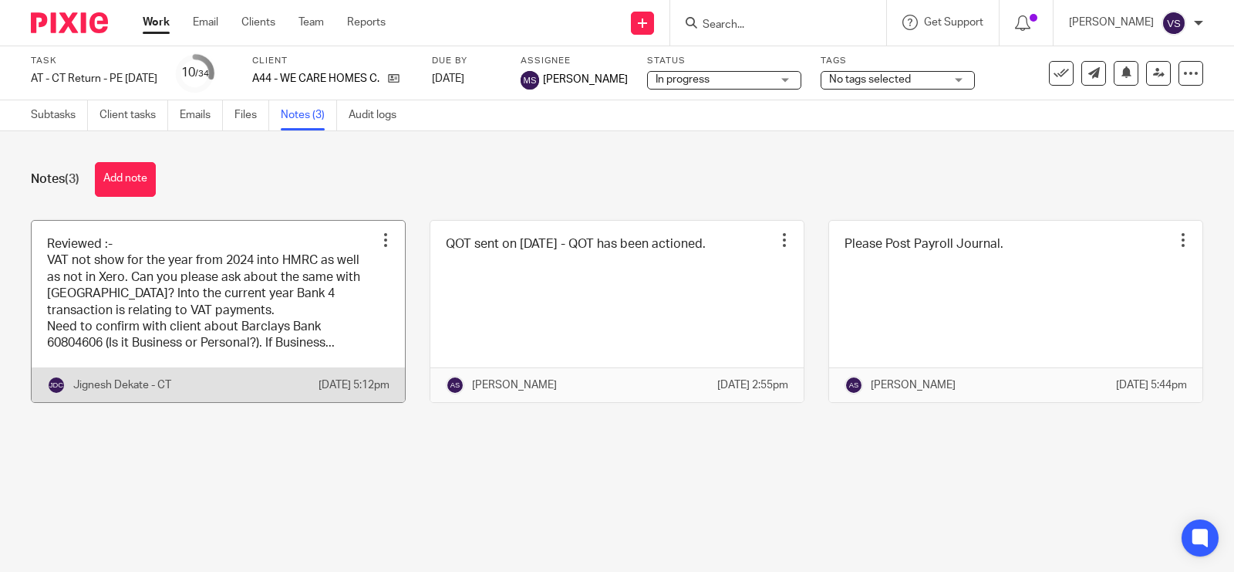
click at [174, 294] on link at bounding box center [218, 311] width 373 height 181
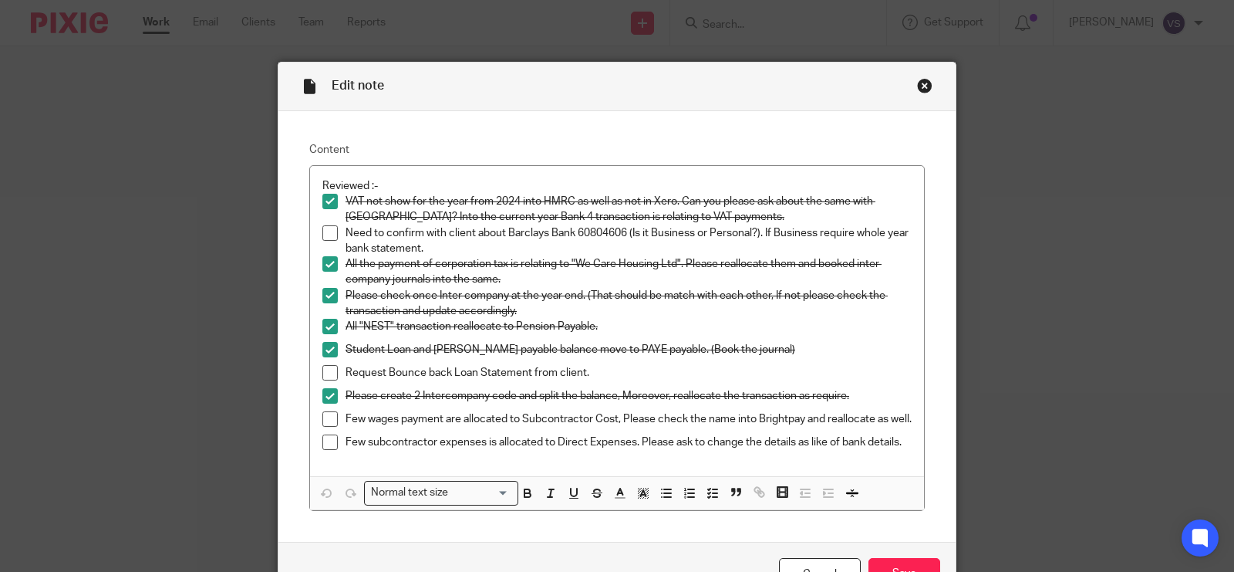
click at [915, 93] on div "Edit note" at bounding box center [616, 86] width 677 height 49
click at [922, 87] on div "Close this dialog window" at bounding box center [924, 85] width 15 height 15
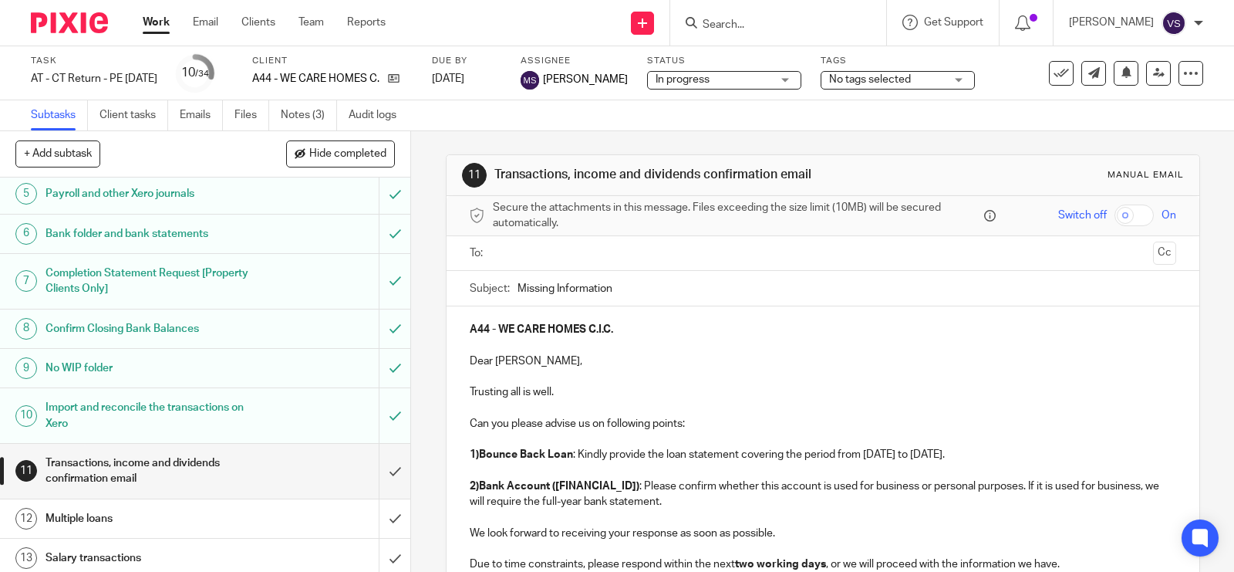
scroll to position [96, 0]
